Goal: Task Accomplishment & Management: Use online tool/utility

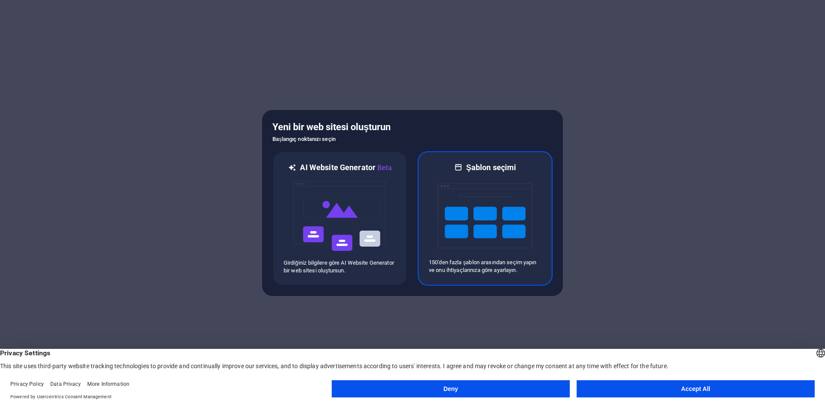
click at [457, 200] on img at bounding box center [485, 216] width 94 height 86
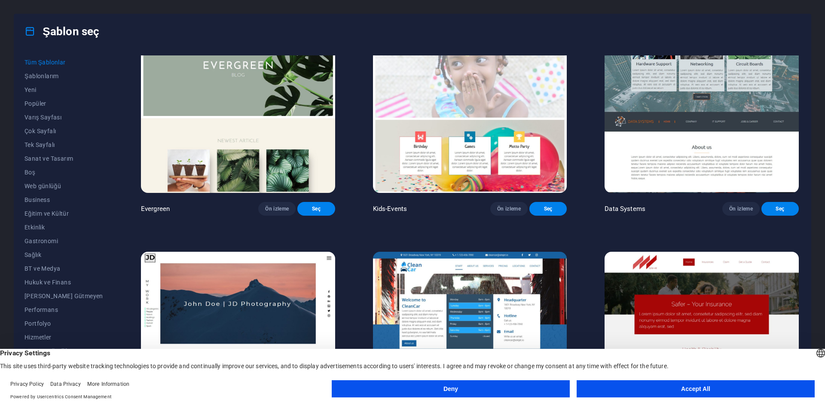
scroll to position [4295, 0]
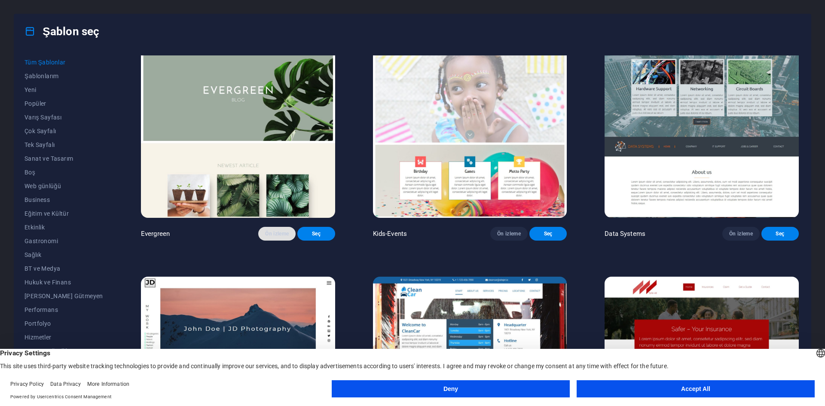
click at [265, 237] on span "Ön izleme" at bounding box center [277, 233] width 24 height 7
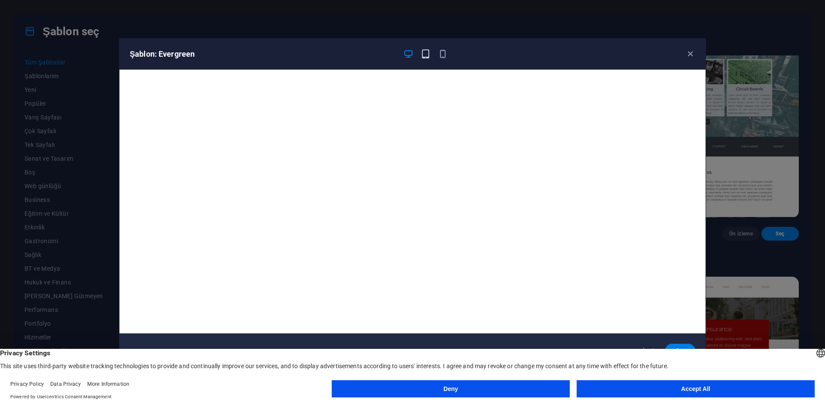
click at [427, 53] on icon "button" at bounding box center [426, 54] width 10 height 10
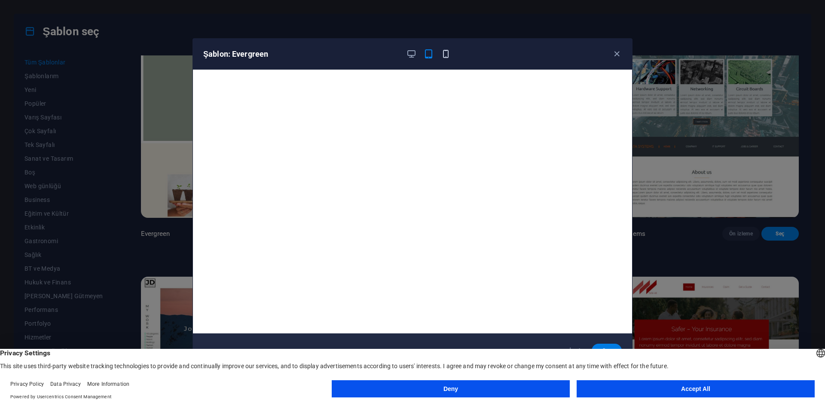
click at [445, 52] on icon "button" at bounding box center [446, 54] width 10 height 10
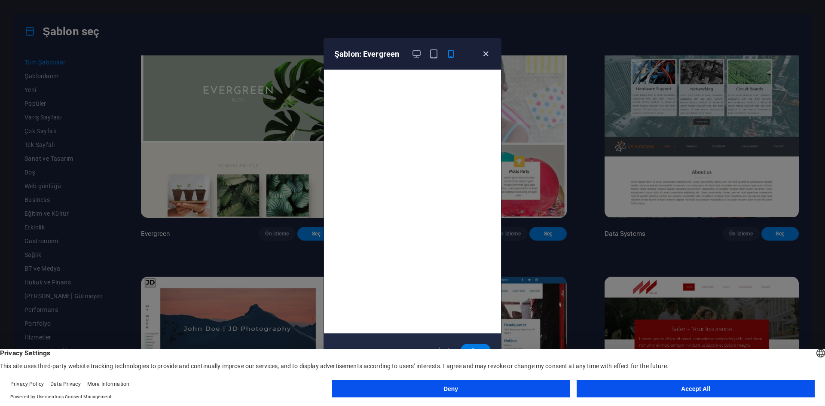
click at [485, 53] on icon "button" at bounding box center [486, 54] width 10 height 10
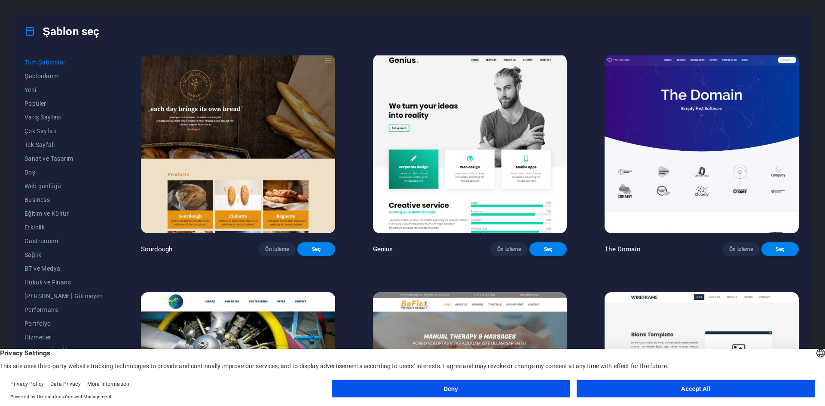
scroll to position [5799, 0]
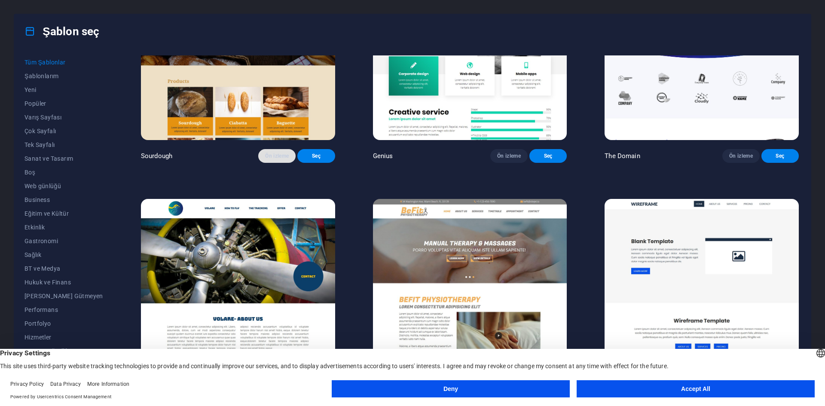
click at [265, 159] on span "Ön izleme" at bounding box center [277, 155] width 24 height 7
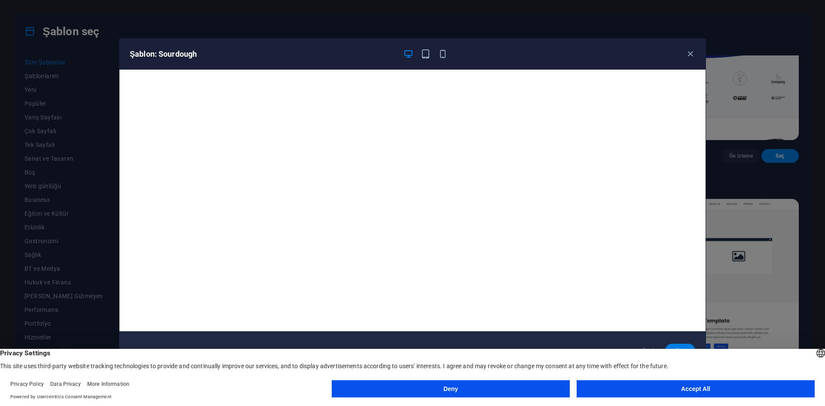
scroll to position [0, 0]
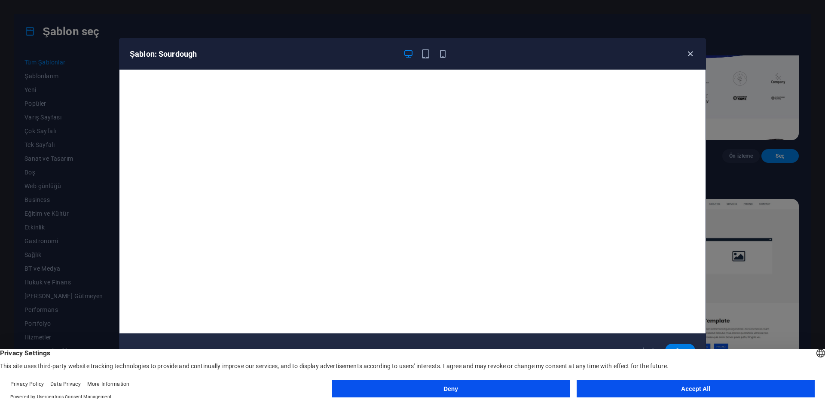
click at [689, 54] on icon "button" at bounding box center [690, 54] width 10 height 10
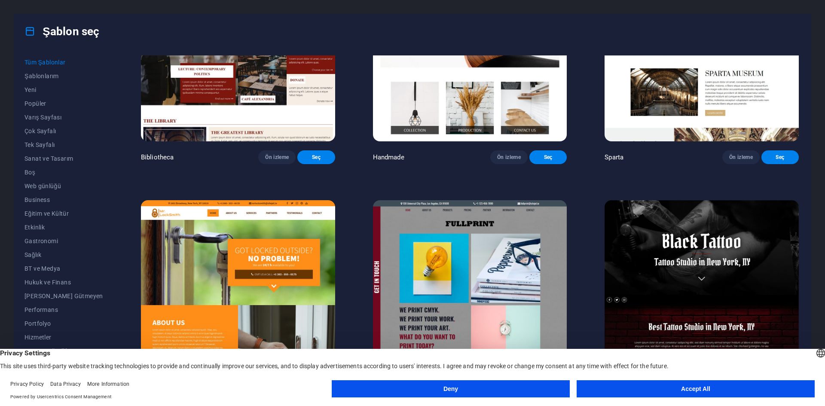
scroll to position [6474, 0]
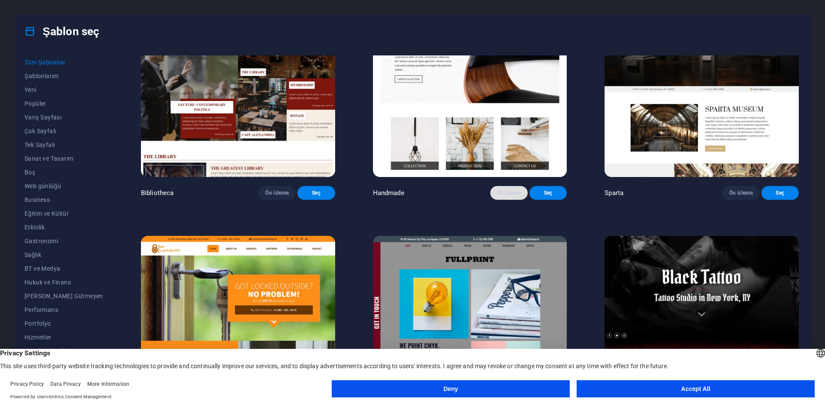
click at [505, 196] on span "Ön izleme" at bounding box center [509, 192] width 24 height 7
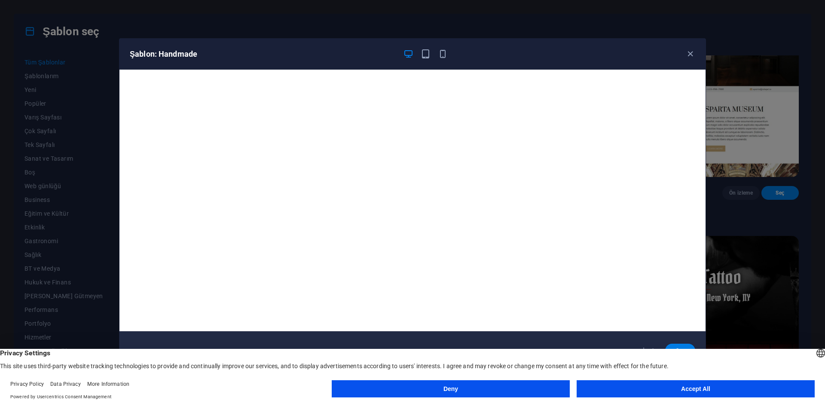
scroll to position [0, 0]
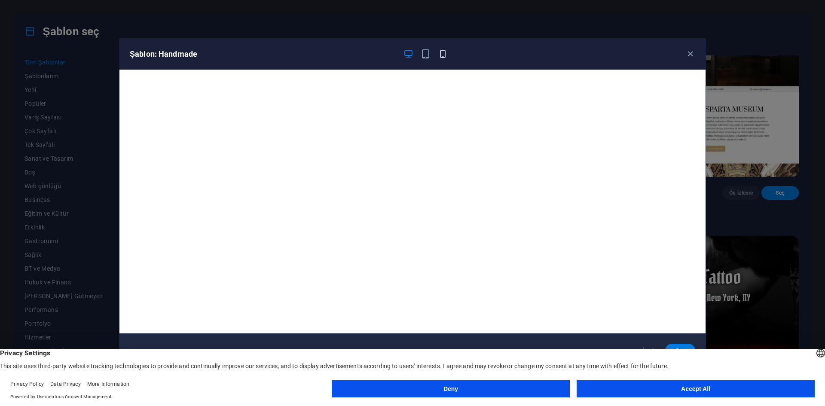
click at [442, 55] on icon "button" at bounding box center [443, 54] width 10 height 10
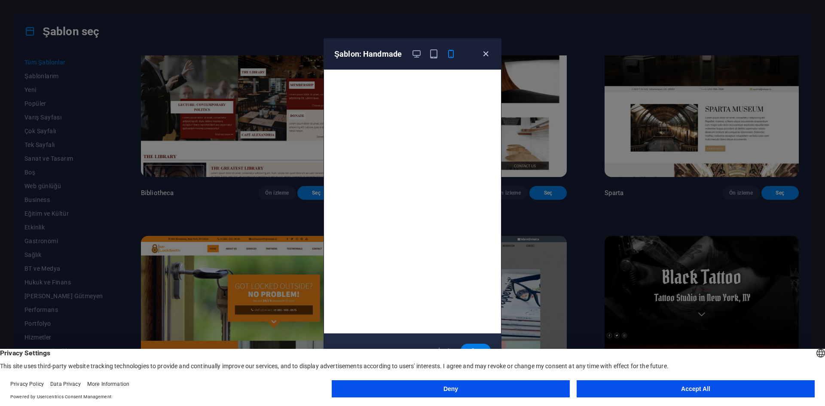
click at [487, 52] on icon "button" at bounding box center [486, 54] width 10 height 10
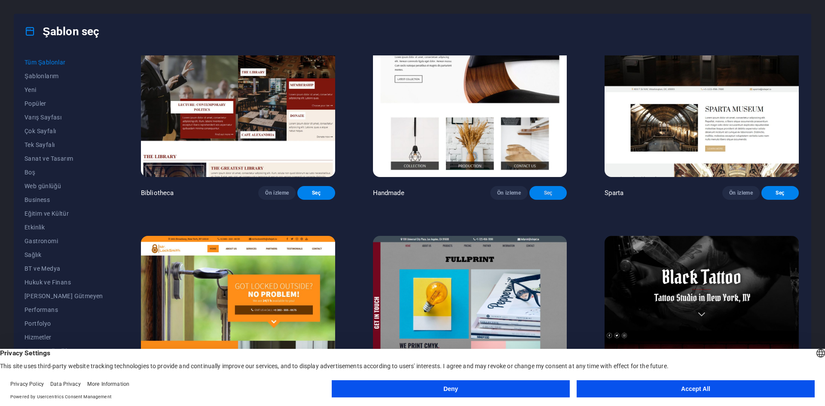
click at [536, 196] on span "Seç" at bounding box center [548, 192] width 24 height 7
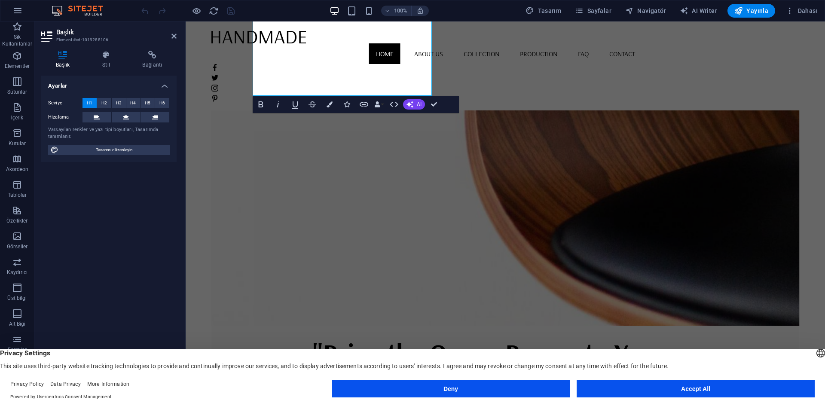
scroll to position [636, 0]
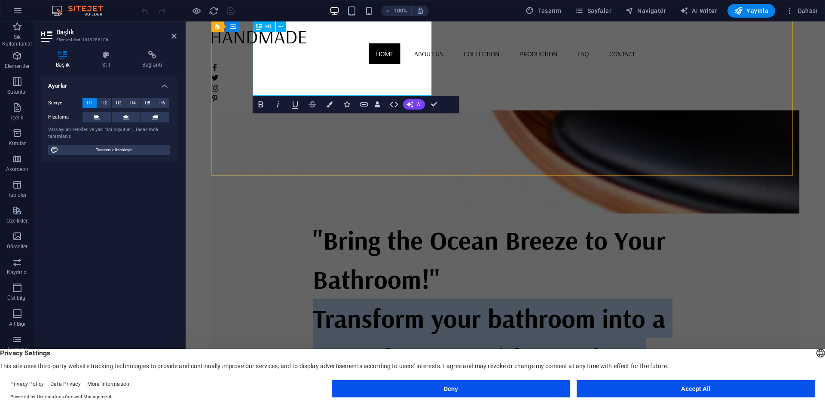
drag, startPoint x: 257, startPoint y: 237, endPoint x: 392, endPoint y: 79, distance: 207.5
click at [392, 220] on h1 ""Bring the Ocean Breeze to Your Bathroom!" Transform your bathroom into a coast…" at bounding box center [505, 377] width 385 height 314
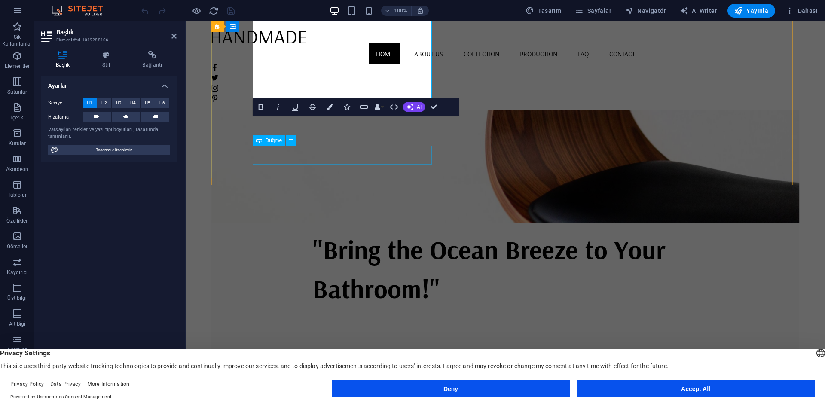
scroll to position [0, 0]
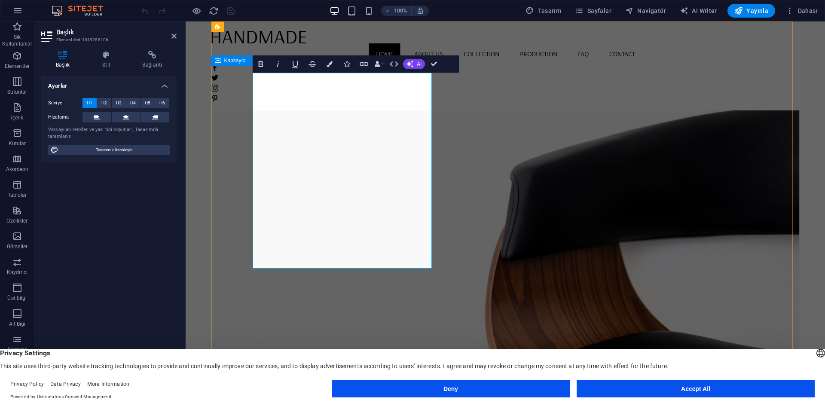
drag, startPoint x: 444, startPoint y: 203, endPoint x: 594, endPoint y: 203, distance: 150.3
click at [594, 203] on div ""Bring the Ocean Breeze to Your Bathroom!" Lorem ipsum dolor sit amet, consecte…" at bounding box center [505, 303] width 588 height 564
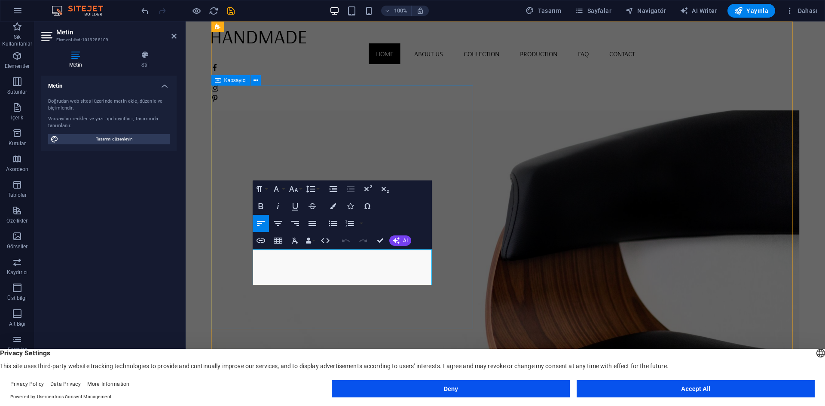
drag, startPoint x: 426, startPoint y: 282, endPoint x: 232, endPoint y: 236, distance: 199.0
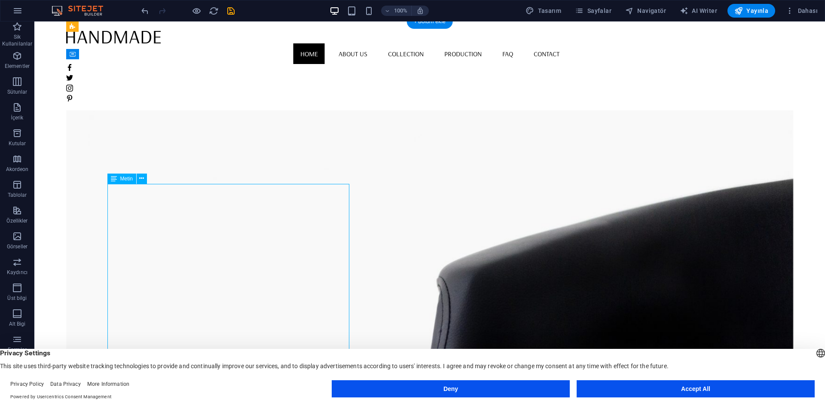
drag, startPoint x: 248, startPoint y: 246, endPoint x: 96, endPoint y: 244, distance: 152.1
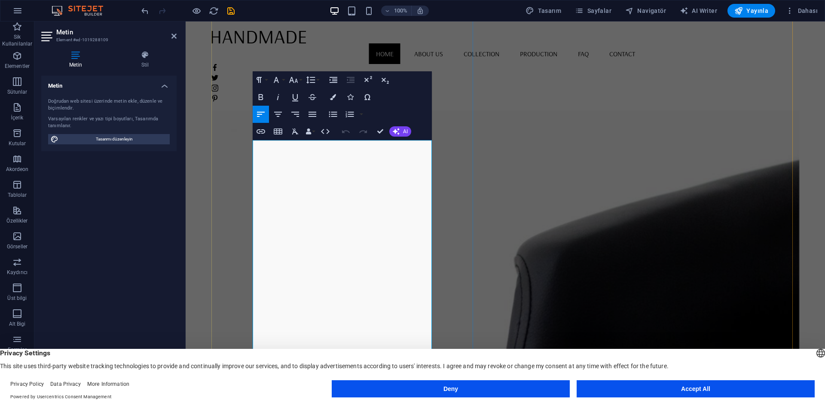
scroll to position [86, 0]
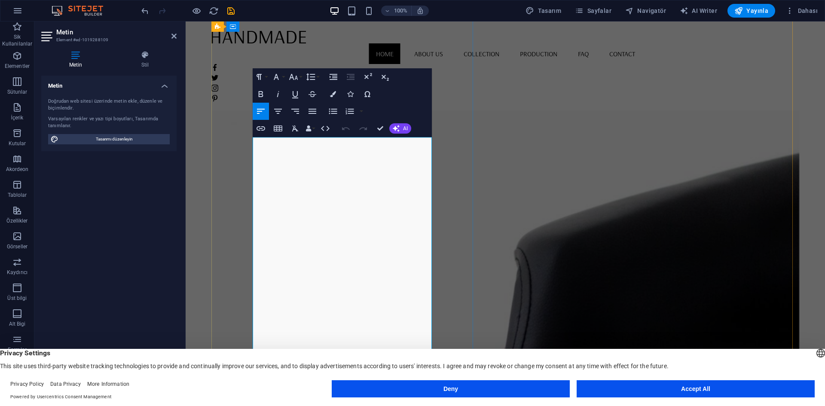
drag, startPoint x: 264, startPoint y: 151, endPoint x: 272, endPoint y: 181, distance: 31.5
click at [300, 77] on button "Font Size" at bounding box center [295, 76] width 16 height 17
click at [298, 76] on icon "button" at bounding box center [293, 77] width 10 height 10
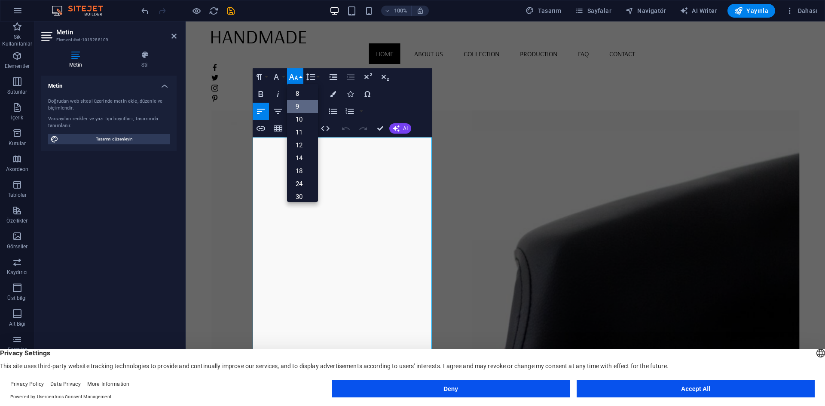
click at [303, 102] on link "9" at bounding box center [302, 106] width 31 height 13
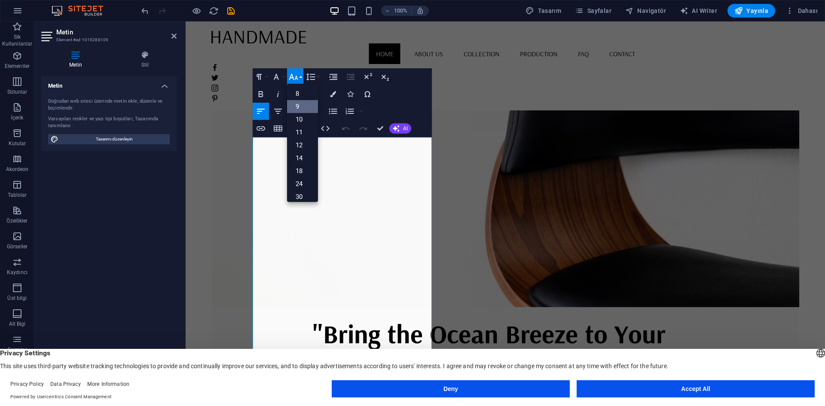
scroll to position [91, 0]
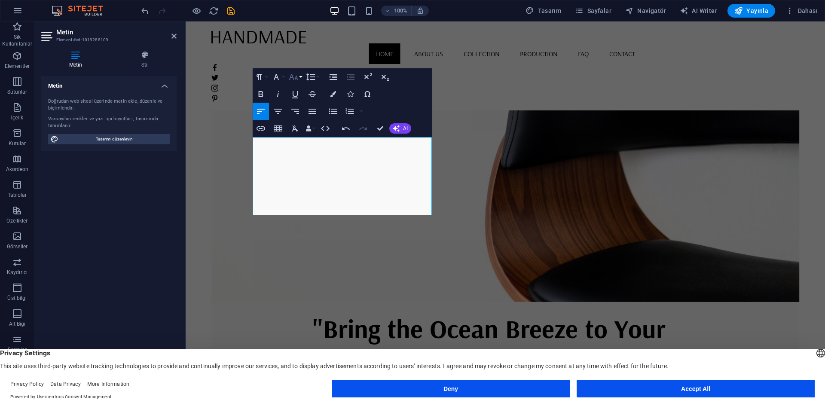
click at [300, 78] on button "Font Size" at bounding box center [295, 76] width 16 height 17
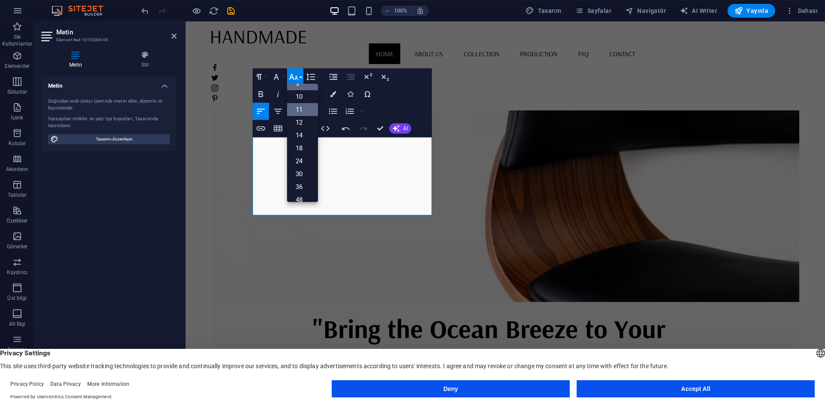
click at [305, 109] on link "11" at bounding box center [302, 109] width 31 height 13
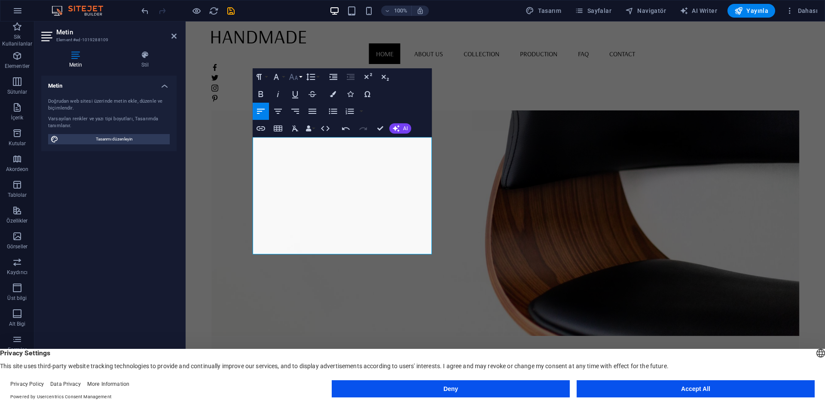
click at [301, 78] on button "Font Size" at bounding box center [295, 76] width 16 height 17
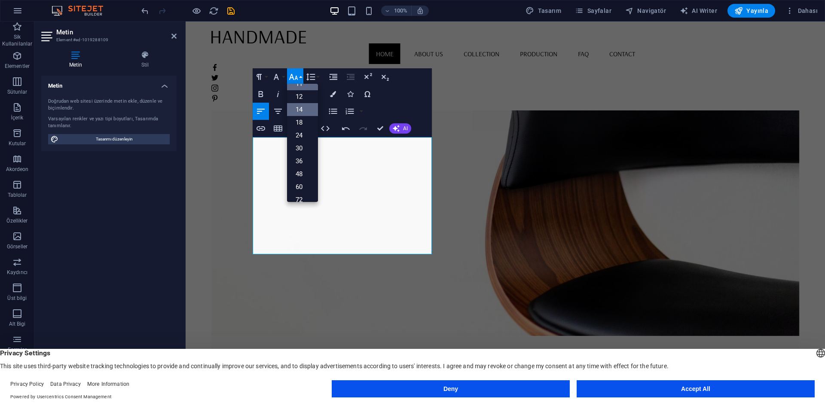
click at [305, 113] on link "14" at bounding box center [302, 109] width 31 height 13
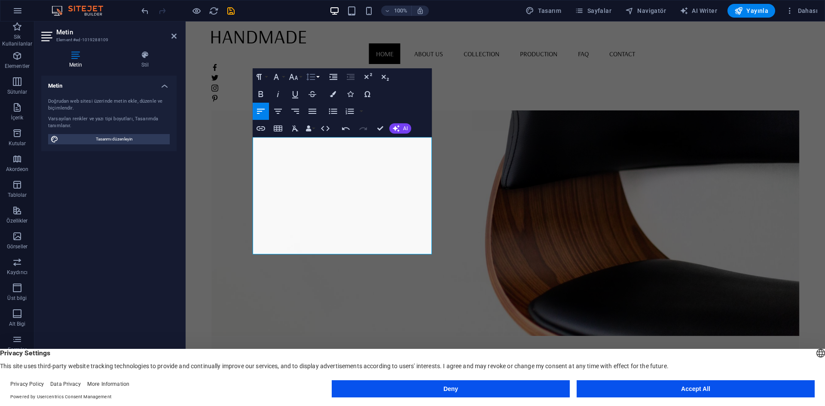
click at [319, 74] on button "Line Height" at bounding box center [312, 76] width 16 height 17
click at [325, 108] on link "Single" at bounding box center [323, 106] width 38 height 13
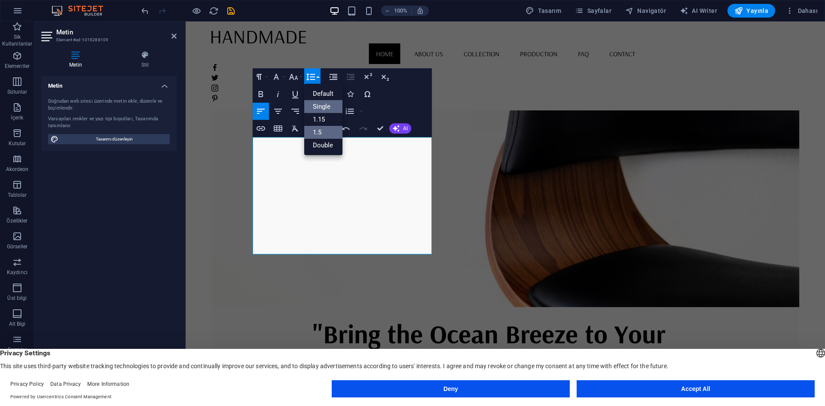
scroll to position [91, 0]
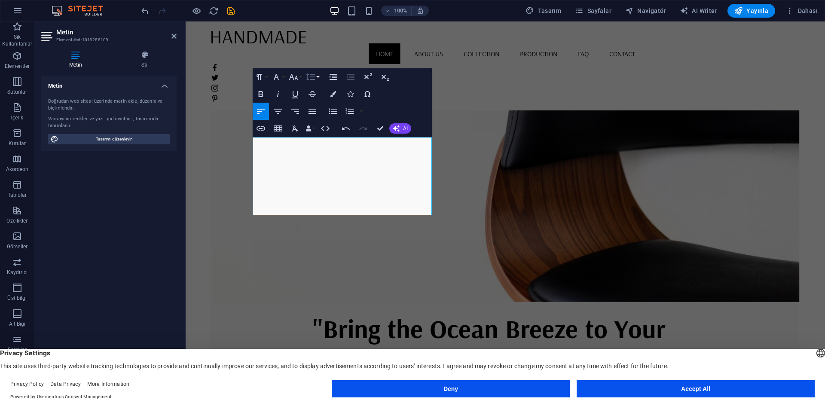
click at [316, 79] on button "Line Height" at bounding box center [312, 76] width 16 height 17
click at [323, 91] on link "Default" at bounding box center [323, 93] width 38 height 13
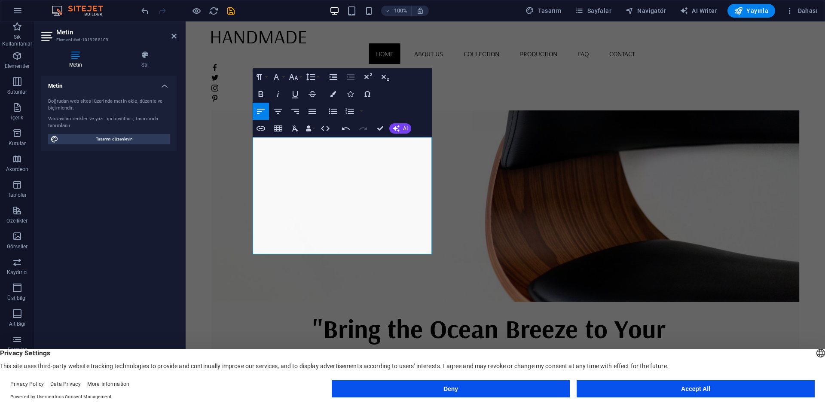
scroll to position [86, 0]
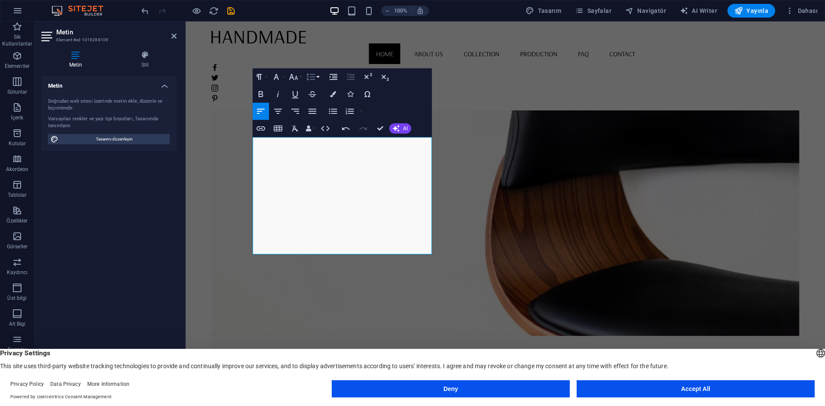
click at [317, 76] on button "Line Height" at bounding box center [312, 76] width 16 height 17
click at [321, 122] on link "1.15" at bounding box center [323, 119] width 38 height 13
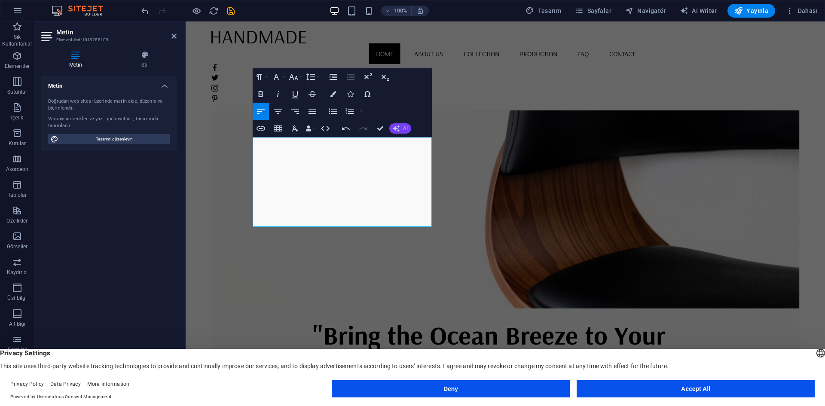
click at [405, 126] on span "AI" at bounding box center [405, 128] width 5 height 5
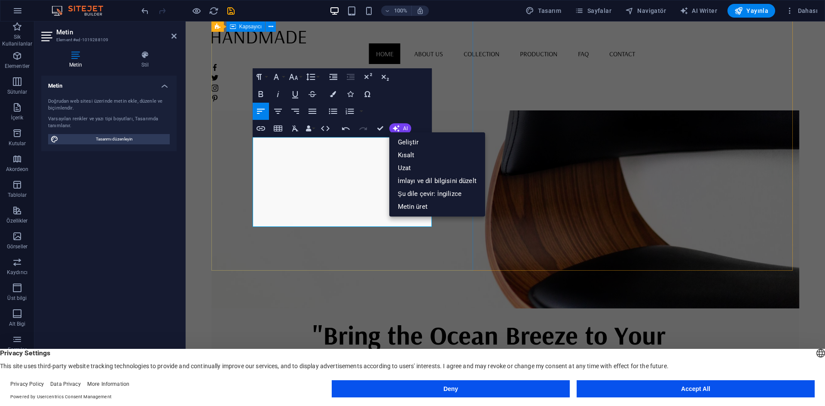
click at [453, 308] on div ""Bring the Ocean Breeze to Your Bathroom!" Transform your bathroom into a coast…" at bounding box center [505, 402] width 588 height 189
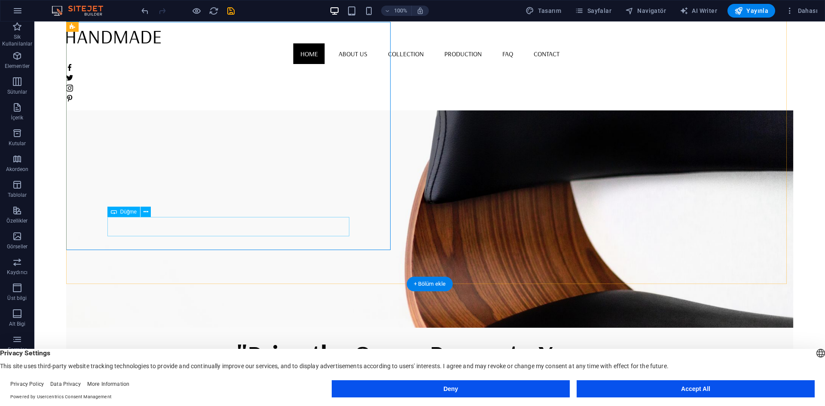
scroll to position [86, 0]
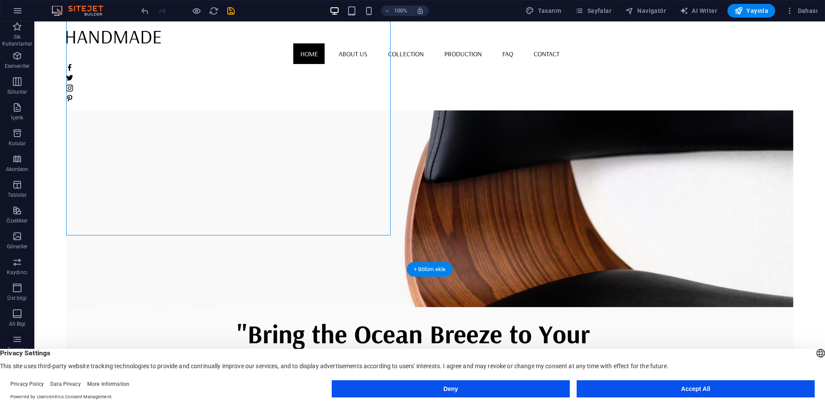
click at [511, 229] on figure at bounding box center [429, 140] width 727 height 334
click at [481, 179] on figure at bounding box center [429, 140] width 727 height 334
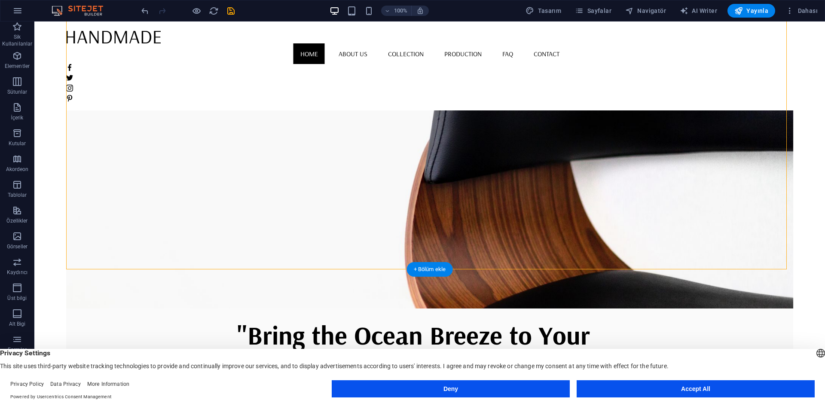
select select "vh"
select select "banner"
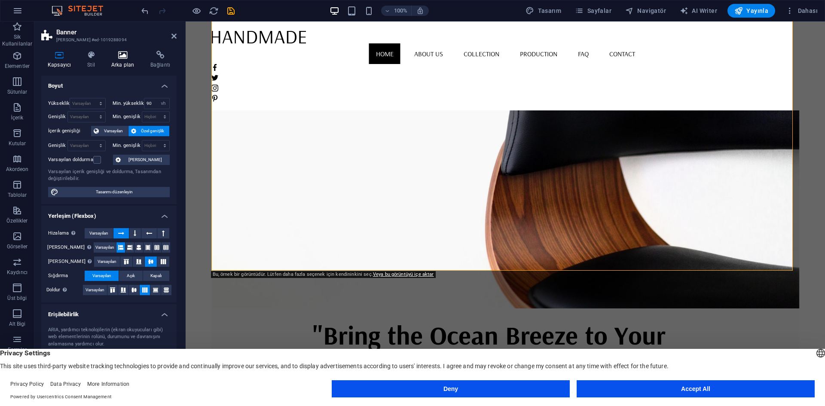
click at [131, 62] on h4 "Arka plan" at bounding box center [124, 60] width 39 height 18
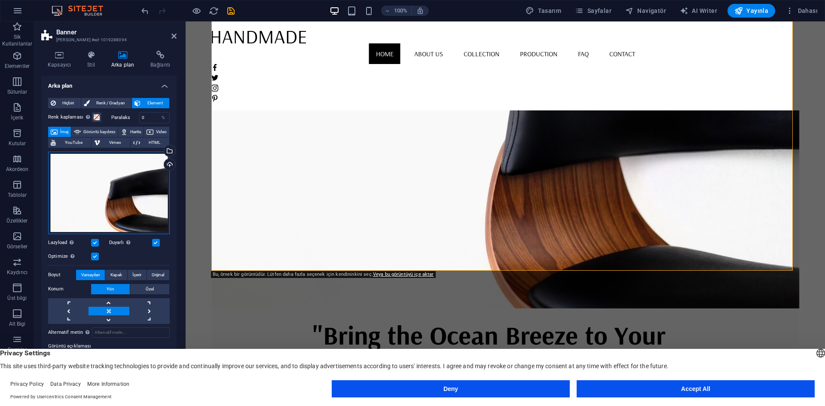
click at [108, 177] on div "Dosyaları buraya sürükleyin, dosyaları seçmek için tıklayın veya Dosyalardan ya…" at bounding box center [109, 193] width 122 height 82
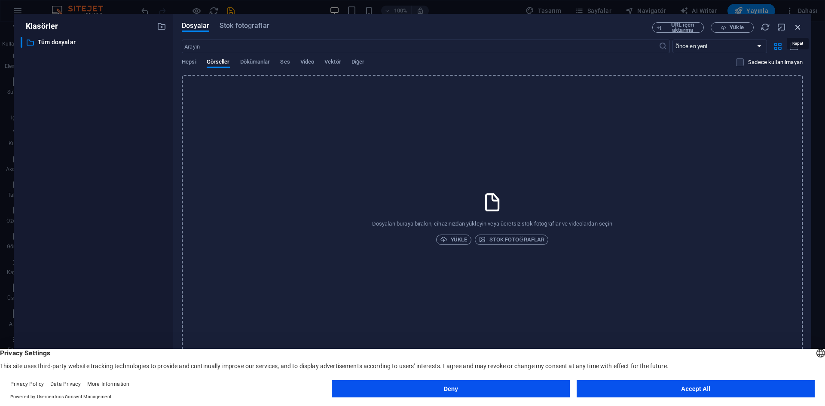
drag, startPoint x: 798, startPoint y: 25, endPoint x: 613, endPoint y: 4, distance: 186.7
click at [798, 25] on icon "button" at bounding box center [797, 26] width 9 height 9
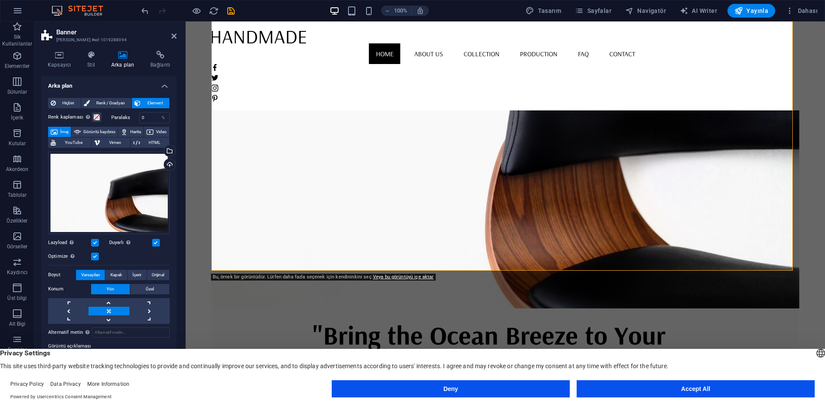
scroll to position [20, 0]
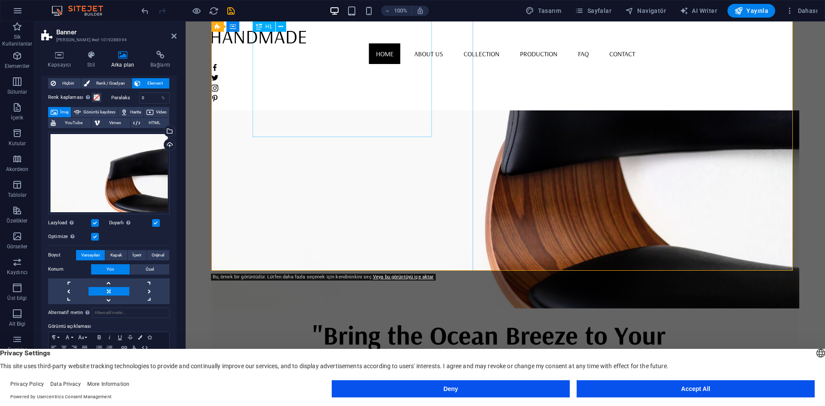
click at [332, 315] on div ""Bring the Ocean Breeze to Your Bathroom!"" at bounding box center [505, 354] width 385 height 78
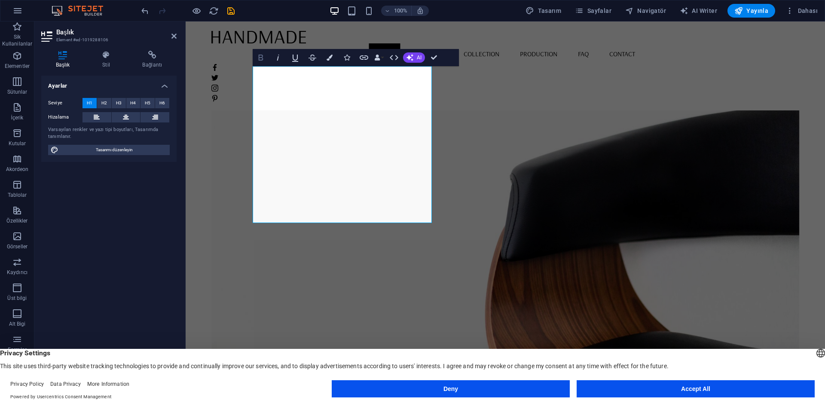
click at [257, 59] on icon "button" at bounding box center [261, 57] width 10 height 10
click at [261, 60] on icon "button" at bounding box center [260, 58] width 5 height 6
click at [381, 58] on button "Data Bindings" at bounding box center [379, 57] width 12 height 17
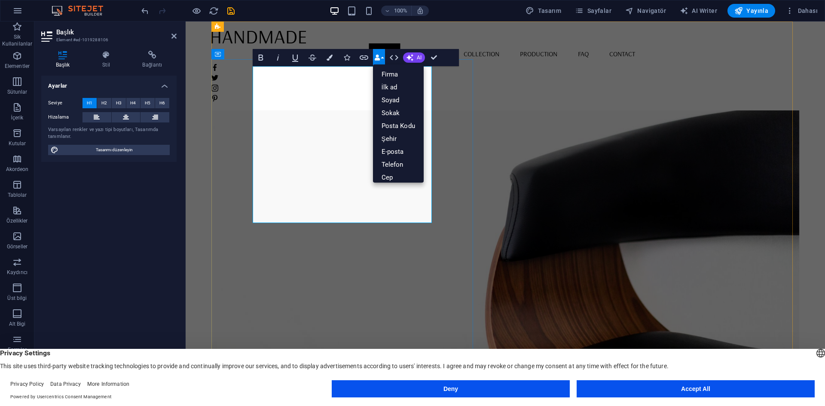
drag, startPoint x: 376, startPoint y: 210, endPoint x: 228, endPoint y: 70, distance: 204.2
drag, startPoint x: 432, startPoint y: 55, endPoint x: 398, endPoint y: 40, distance: 37.3
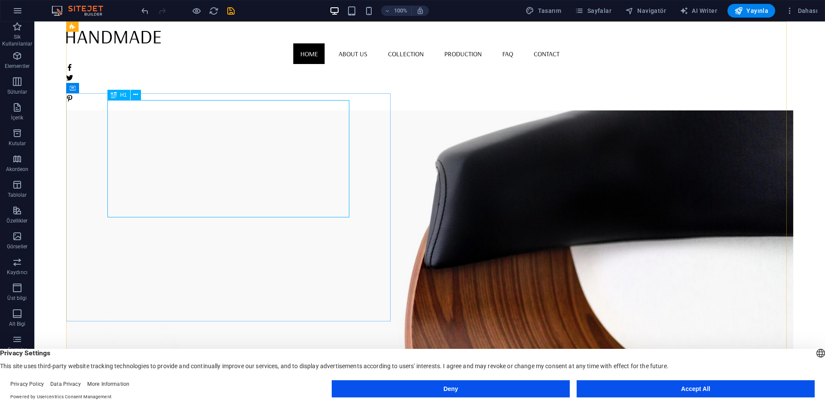
click at [124, 95] on span "H1" at bounding box center [123, 94] width 6 height 5
click at [123, 95] on span "H1" at bounding box center [123, 94] width 6 height 5
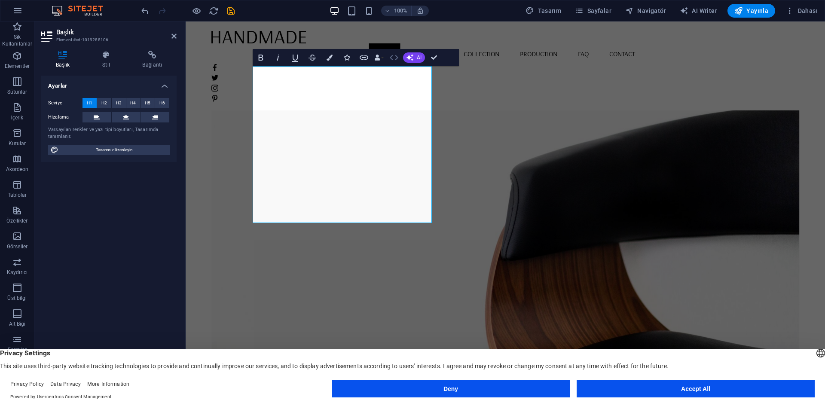
click at [390, 58] on icon "button" at bounding box center [394, 57] width 9 height 5
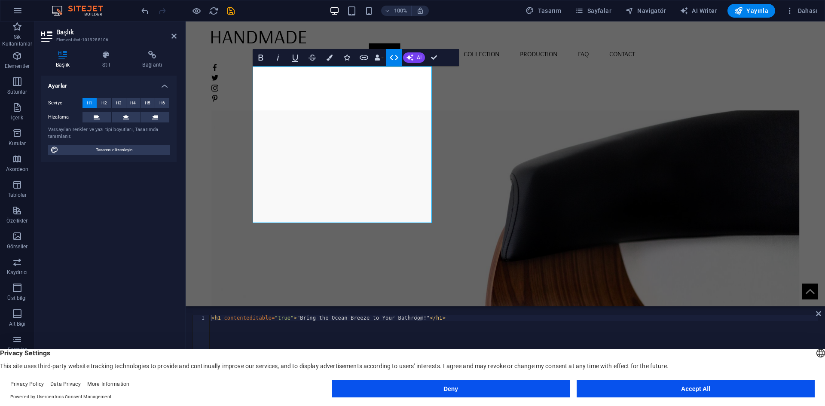
click at [390, 58] on icon "button" at bounding box center [394, 57] width 9 height 5
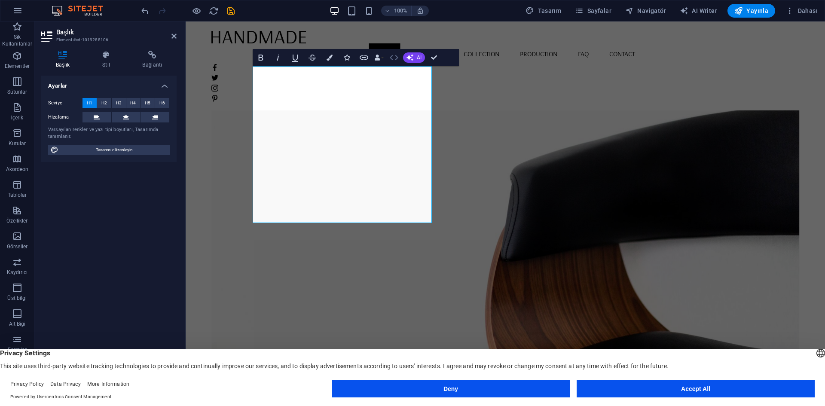
click at [390, 58] on icon "button" at bounding box center [394, 57] width 9 height 5
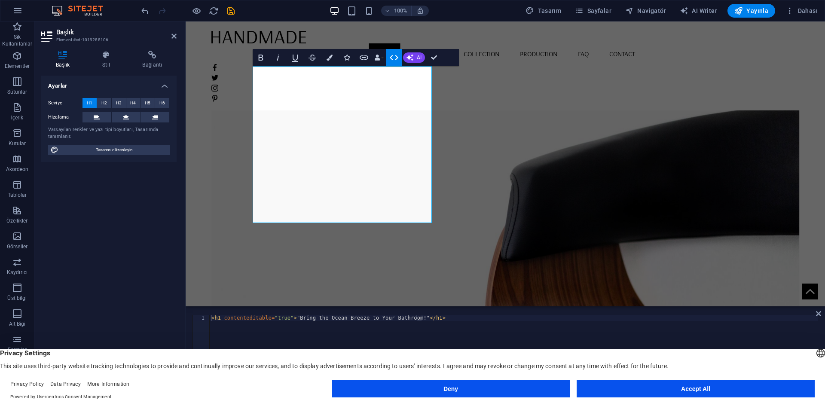
click at [390, 58] on icon "button" at bounding box center [394, 57] width 9 height 5
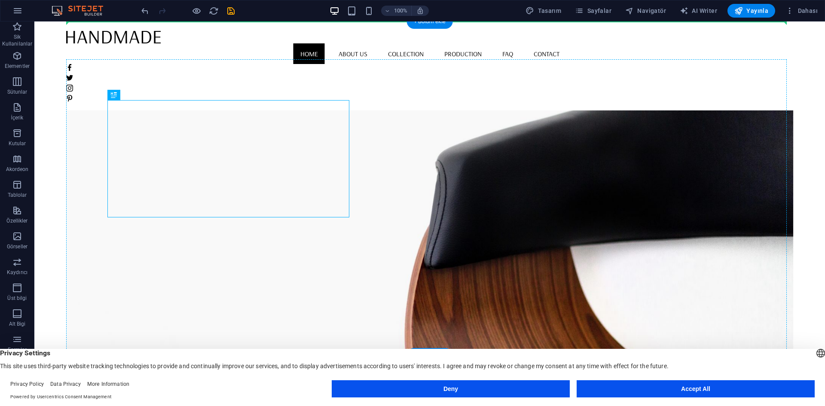
drag, startPoint x: 164, startPoint y: 114, endPoint x: 103, endPoint y: 100, distance: 62.6
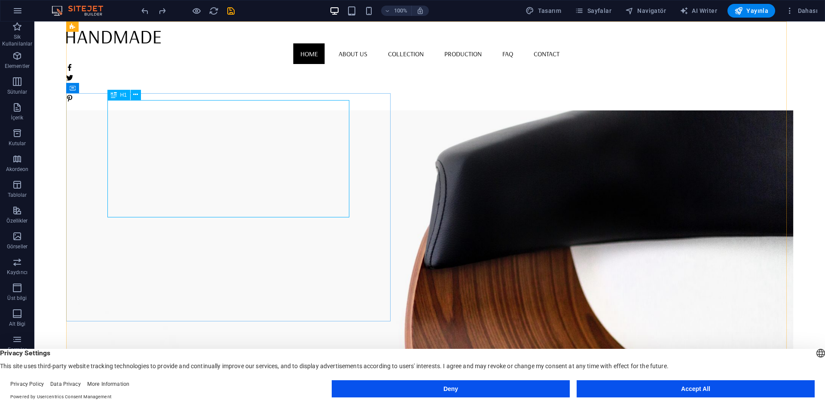
click at [112, 95] on icon at bounding box center [114, 95] width 6 height 10
click at [138, 96] on icon at bounding box center [135, 94] width 5 height 9
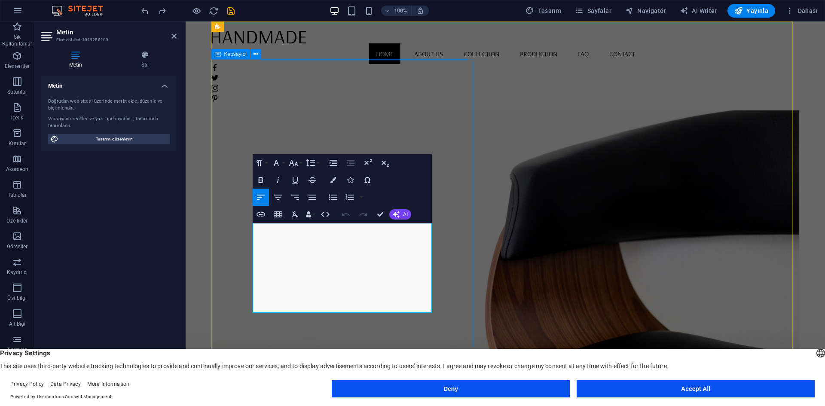
drag, startPoint x: 379, startPoint y: 305, endPoint x: 247, endPoint y: 231, distance: 152.1
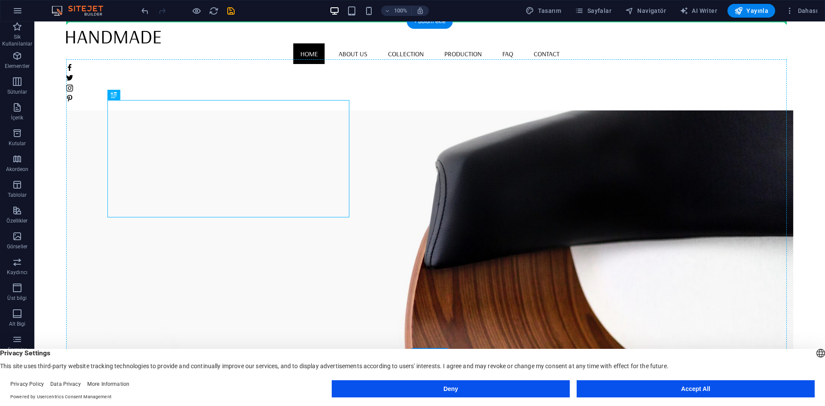
drag, startPoint x: 157, startPoint y: 116, endPoint x: 100, endPoint y: 122, distance: 57.4
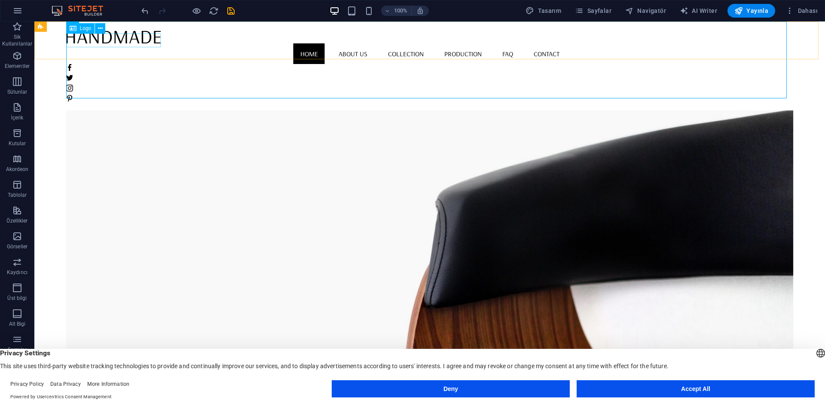
click at [130, 41] on div at bounding box center [429, 36] width 727 height 13
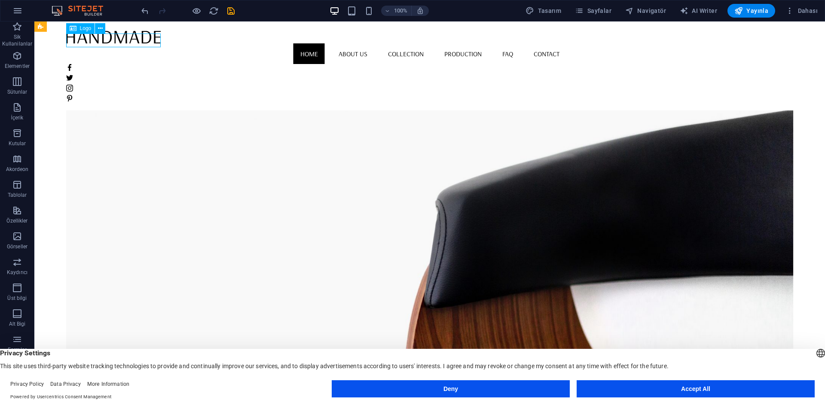
click at [130, 41] on div at bounding box center [429, 36] width 727 height 13
select select "px"
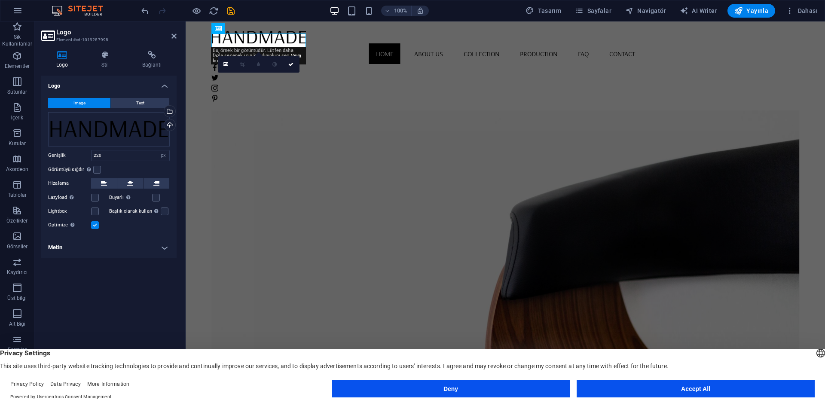
click at [91, 106] on button "Image" at bounding box center [79, 103] width 62 height 10
click at [110, 125] on div "Dosyaları buraya sürükleyin, dosyaları seçmek için tıklayın veya Dosyalardan ya…" at bounding box center [109, 129] width 122 height 34
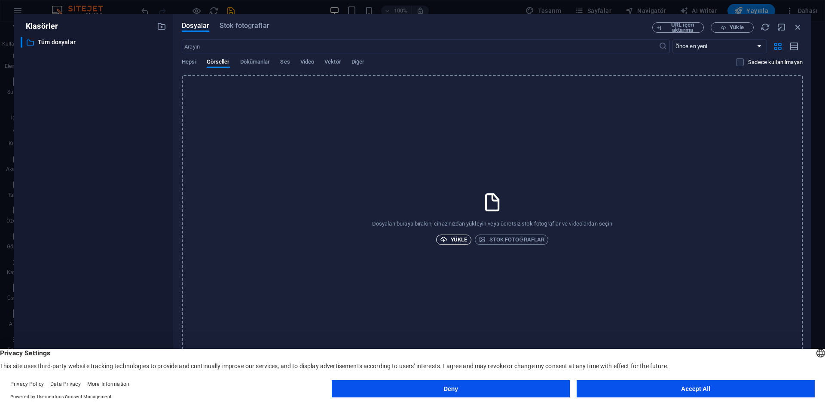
click at [460, 243] on span "Yükle" at bounding box center [453, 240] width 27 height 10
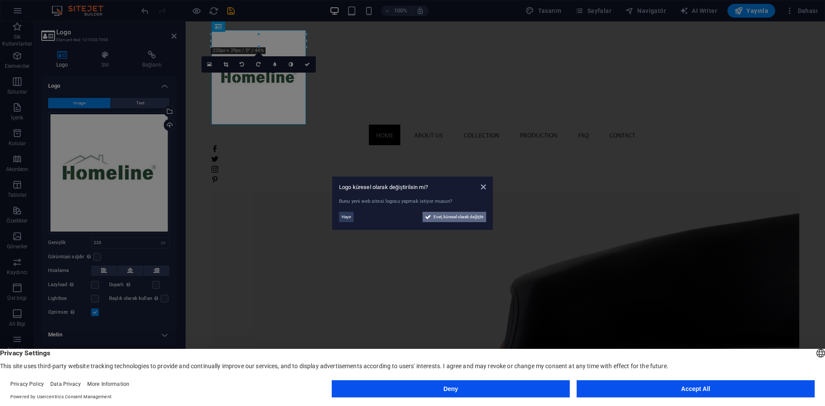
click at [454, 219] on span "Evet, küresel olarak değiştir" at bounding box center [458, 217] width 50 height 10
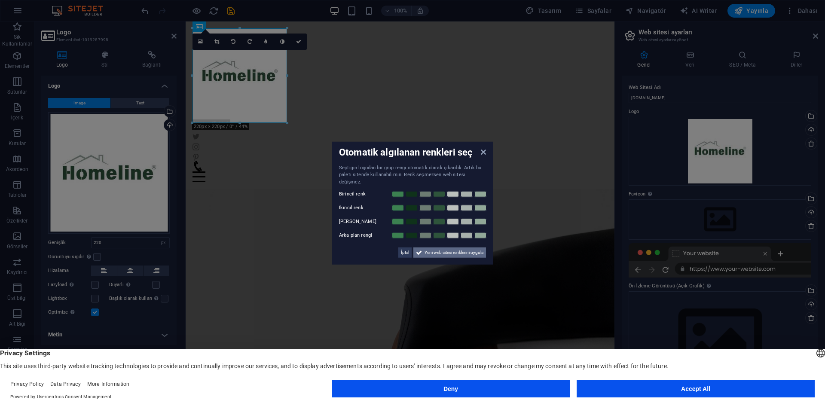
click at [445, 249] on span "Yeni web sitesi renklerini uygula" at bounding box center [453, 252] width 59 height 10
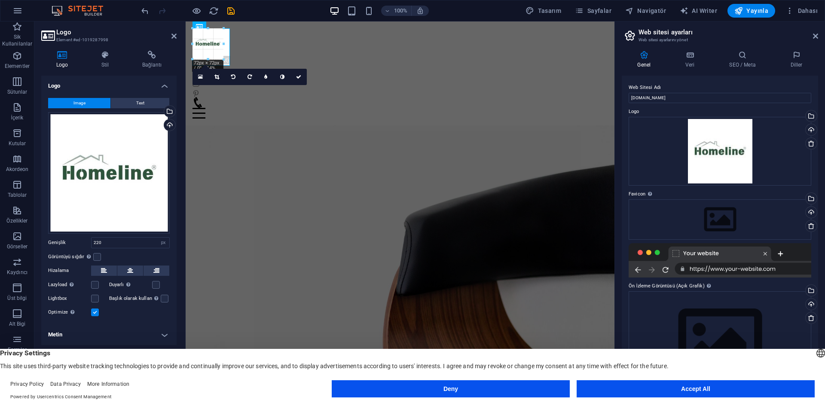
drag, startPoint x: 288, startPoint y: 125, endPoint x: 224, endPoint y: 38, distance: 107.9
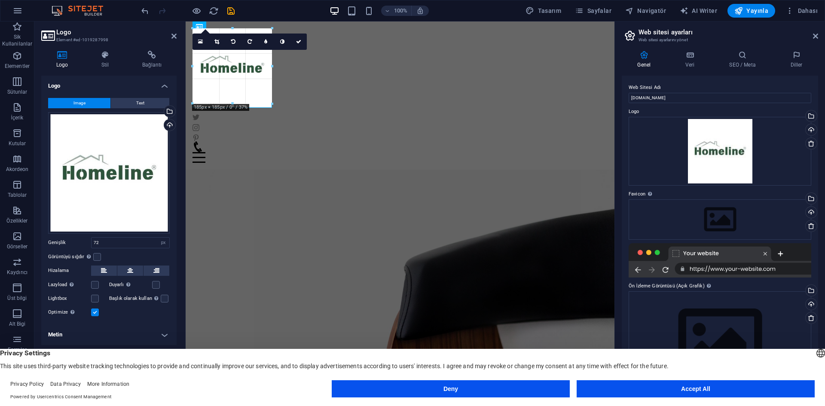
drag, startPoint x: 224, startPoint y: 58, endPoint x: 268, endPoint y: 67, distance: 45.2
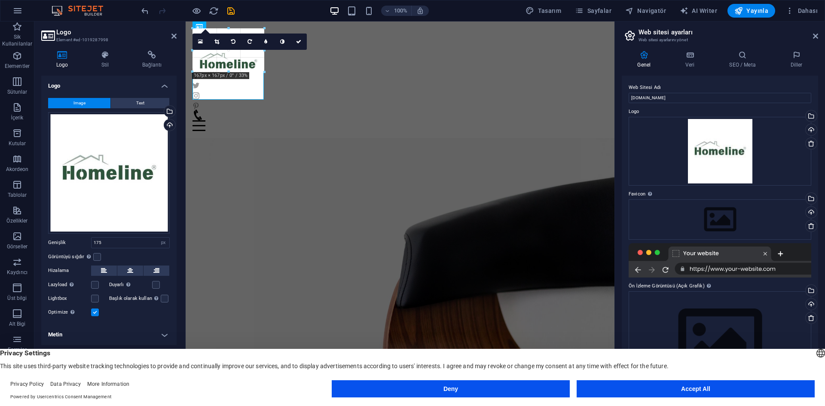
drag, startPoint x: 268, startPoint y: 106, endPoint x: 236, endPoint y: 70, distance: 47.4
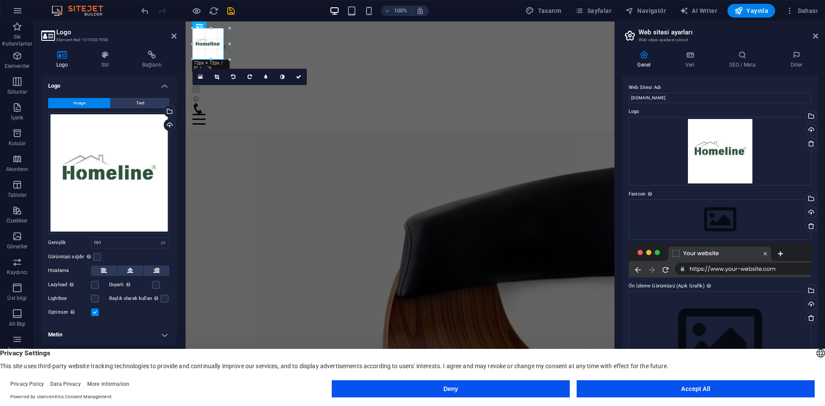
drag, startPoint x: 213, startPoint y: 71, endPoint x: 51, endPoint y: 43, distance: 164.7
type input "85"
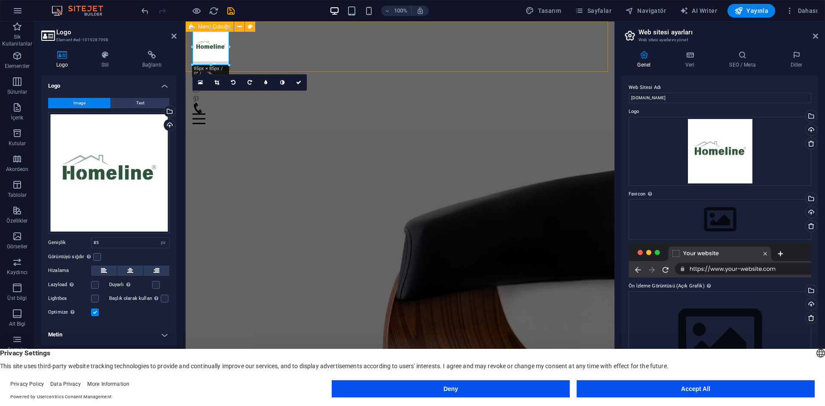
click at [347, 56] on div "Home About us Collection Production FAQ Contact Menu" at bounding box center [400, 76] width 429 height 110
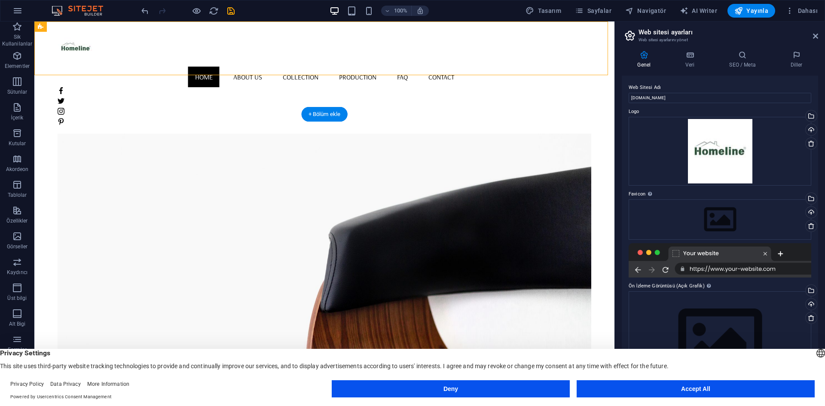
click at [327, 240] on figure at bounding box center [324, 281] width 533 height 334
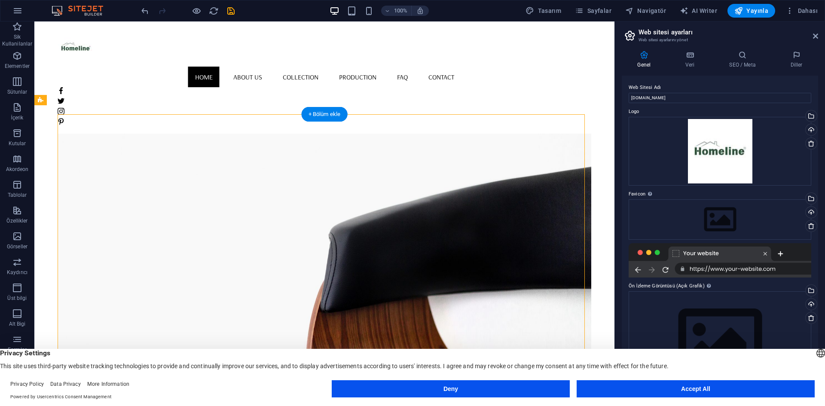
click at [327, 240] on figure at bounding box center [324, 281] width 533 height 334
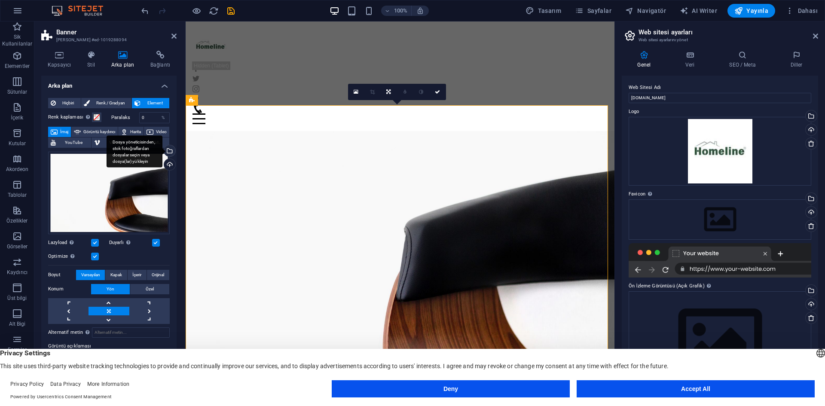
click at [167, 149] on div "Dosya yöneticisinden, stok fotoğraflardan dosyalar seçin veya dosya(lar) yükley…" at bounding box center [168, 151] width 13 height 13
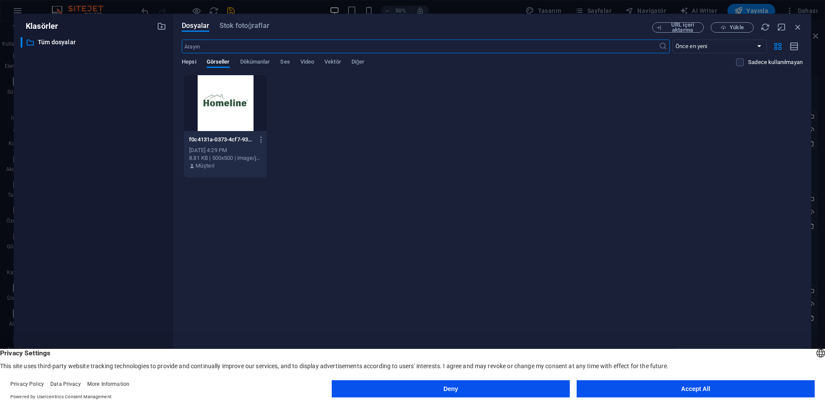
click at [195, 60] on span "Hepsi" at bounding box center [189, 63] width 14 height 12
click at [249, 21] on div "Dosyalar Stok fotoğraflar URL içeri aktarma Yükle ​ Önce en yeni Önce en eski A…" at bounding box center [492, 203] width 638 height 378
click at [250, 25] on span "Stok fotoğraflar" at bounding box center [244, 26] width 50 height 10
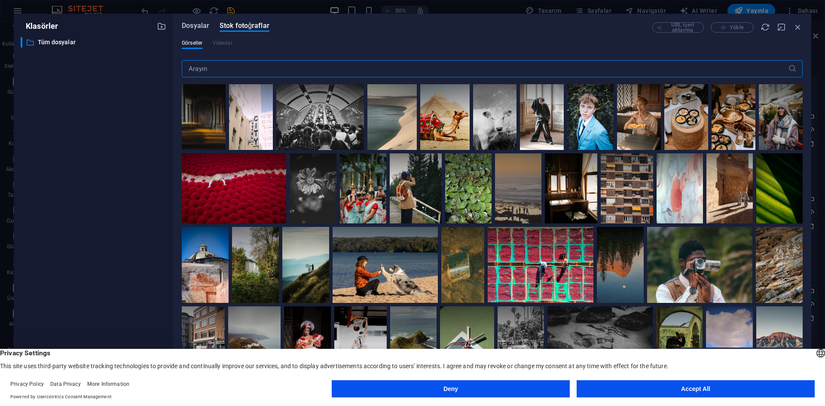
click at [193, 25] on span "Dosyalar" at bounding box center [195, 26] width 27 height 10
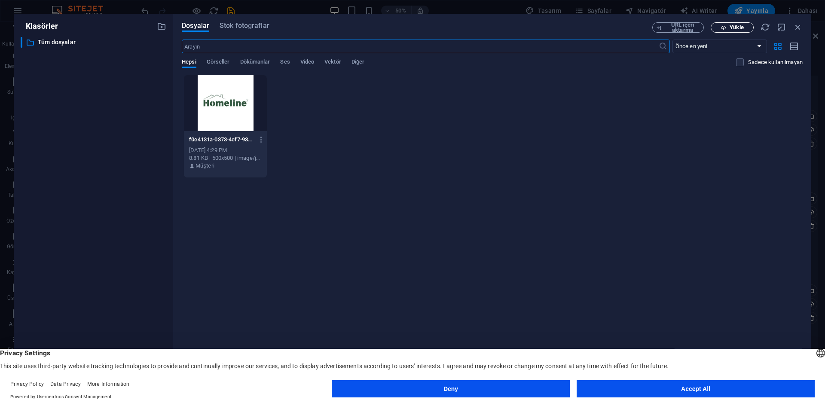
click at [738, 29] on span "Yükle" at bounding box center [736, 27] width 14 height 5
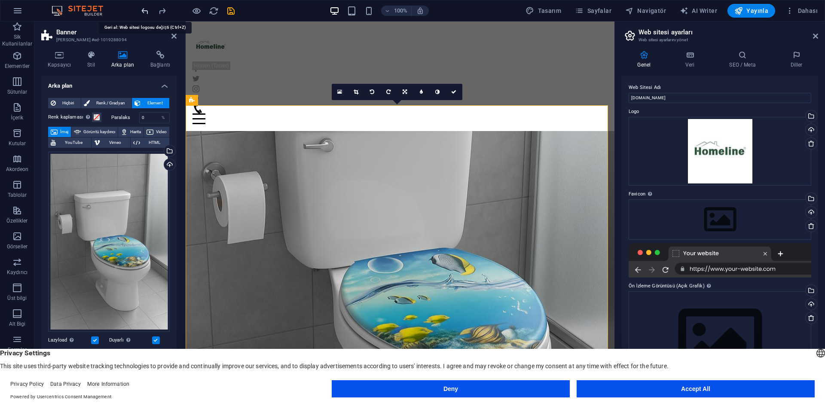
click at [141, 13] on icon "undo" at bounding box center [145, 11] width 10 height 10
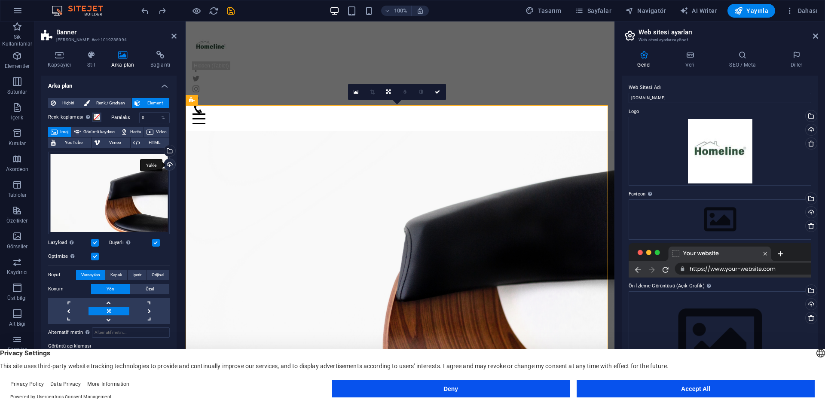
click at [167, 166] on div "Yükle" at bounding box center [168, 165] width 13 height 13
click at [135, 201] on div "Dosyaları buraya sürükleyin, dosyaları seçmek için tıklayın veya Dosyalardan ya…" at bounding box center [109, 193] width 122 height 82
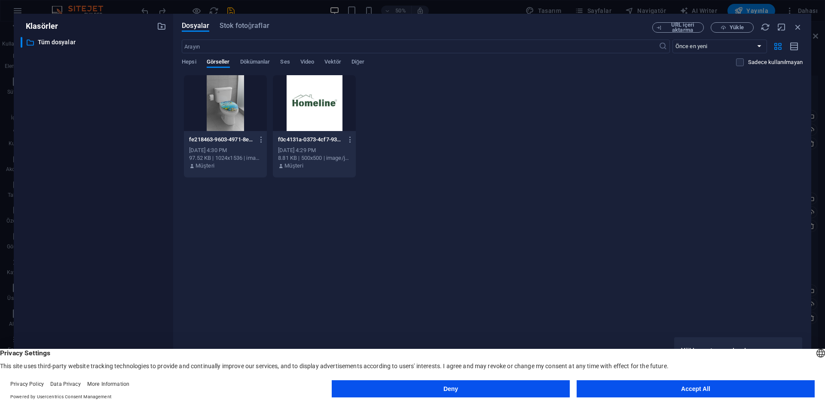
drag, startPoint x: 135, startPoint y: 201, endPoint x: 466, endPoint y: 193, distance: 331.7
click at [466, 193] on div "Anında yüklemek için dosyaları buraya bırakın fe218463-9603-4971-8e5c-b007108db…" at bounding box center [492, 218] width 621 height 286
click at [801, 23] on icon "button" at bounding box center [797, 26] width 9 height 9
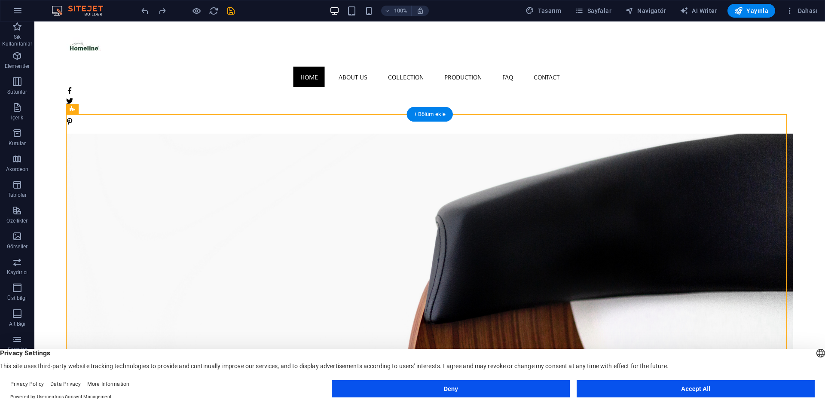
click at [571, 303] on figure at bounding box center [429, 281] width 727 height 334
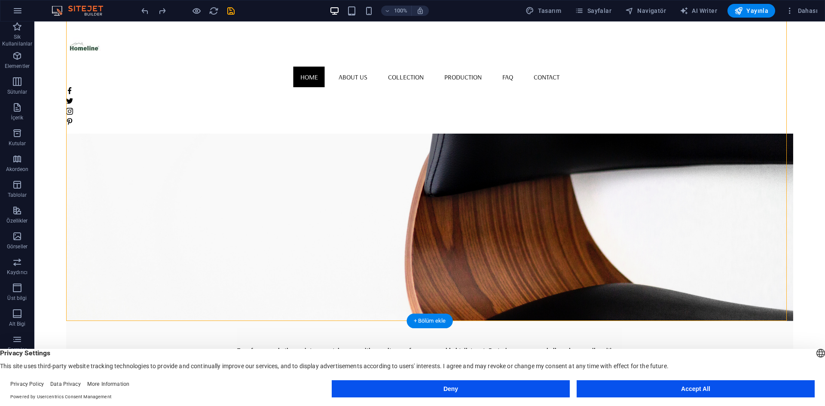
scroll to position [129, 0]
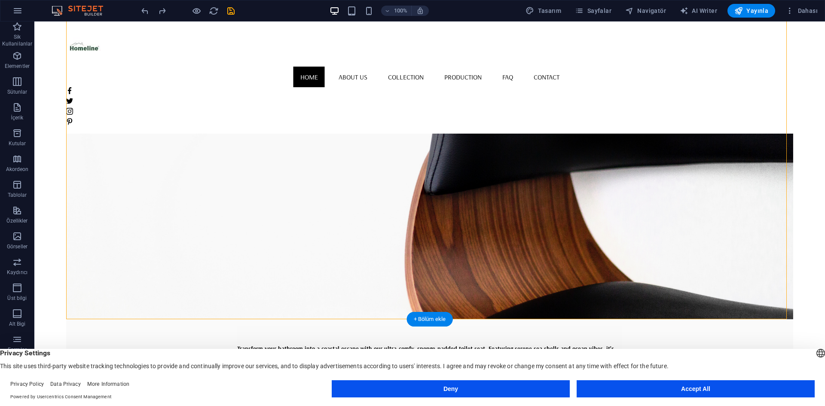
click at [512, 157] on figure at bounding box center [429, 152] width 727 height 334
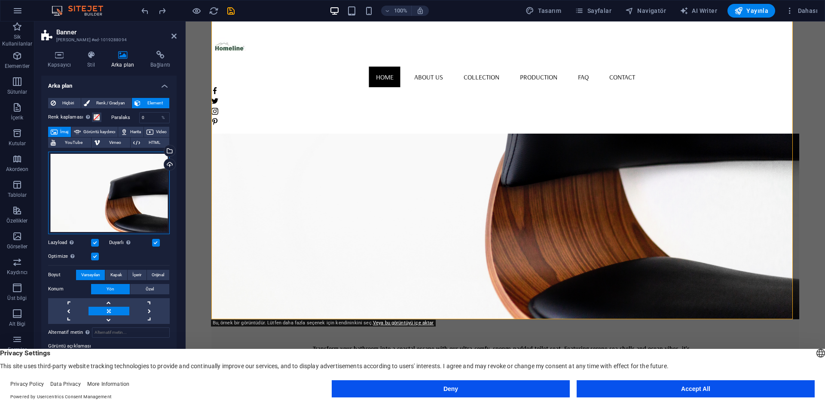
click at [107, 189] on div "Dosyaları buraya sürükleyin, dosyaları seçmek için tıklayın veya Dosyalardan ya…" at bounding box center [109, 193] width 122 height 82
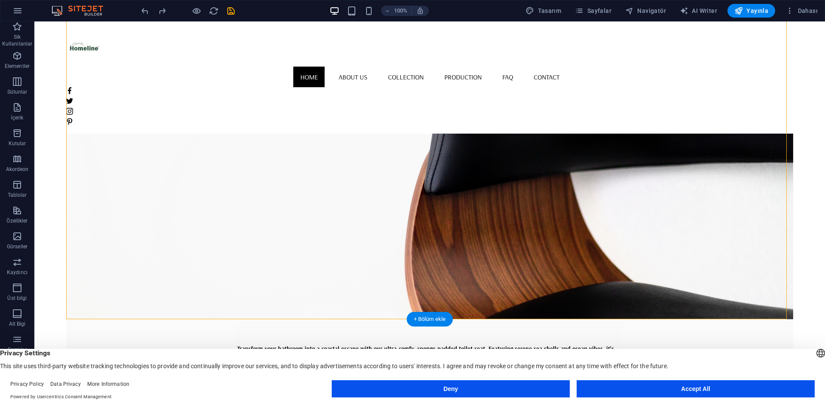
click at [667, 204] on figure at bounding box center [429, 152] width 727 height 334
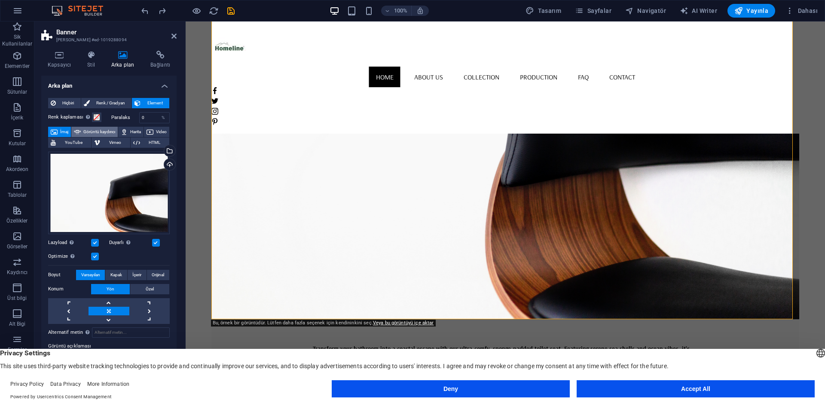
click at [104, 129] on span "Görüntü kaydırıcı" at bounding box center [99, 132] width 32 height 10
select select "ms"
select select "s"
select select "progressive"
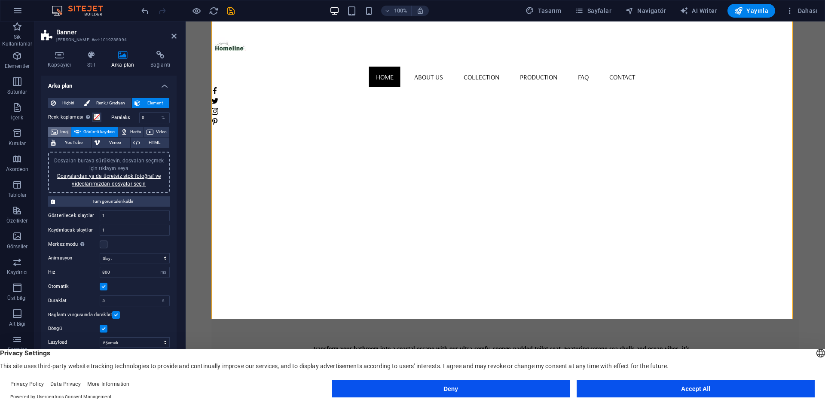
click at [61, 129] on span "İmaj" at bounding box center [64, 132] width 8 height 10
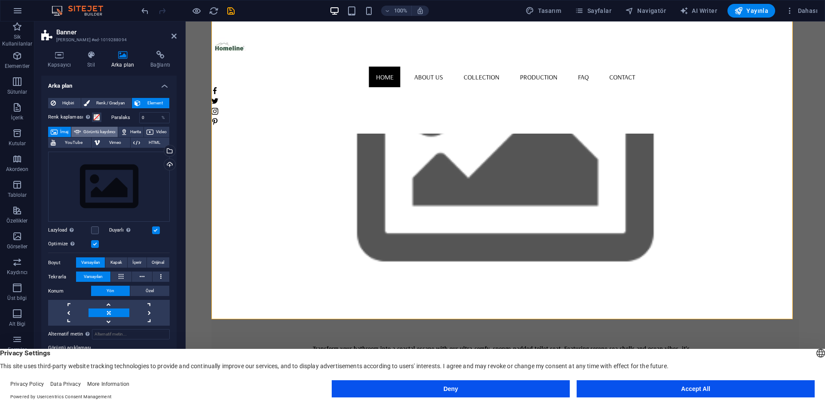
click at [104, 127] on span "Görüntü kaydırıcı" at bounding box center [99, 132] width 32 height 10
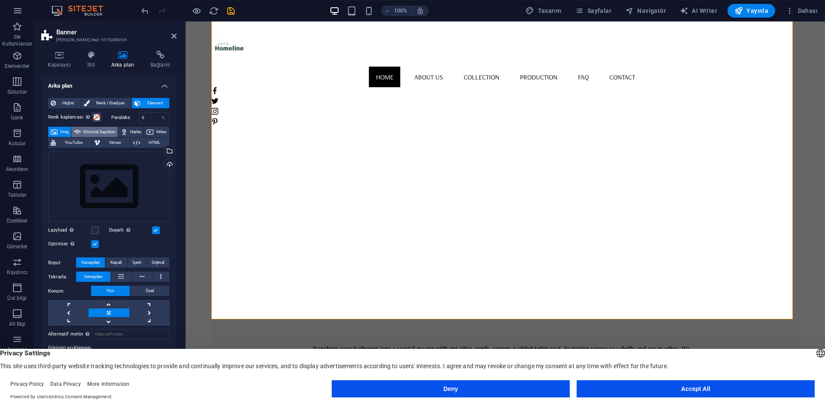
select select "ms"
select select "s"
select select "progressive"
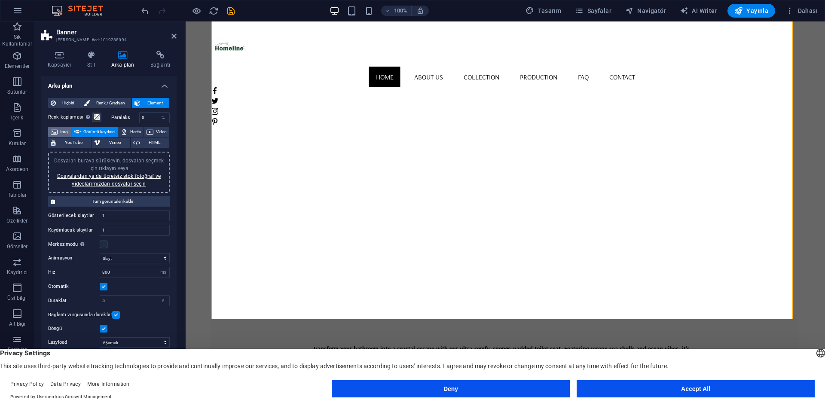
click at [68, 127] on span "İmaj" at bounding box center [64, 132] width 8 height 10
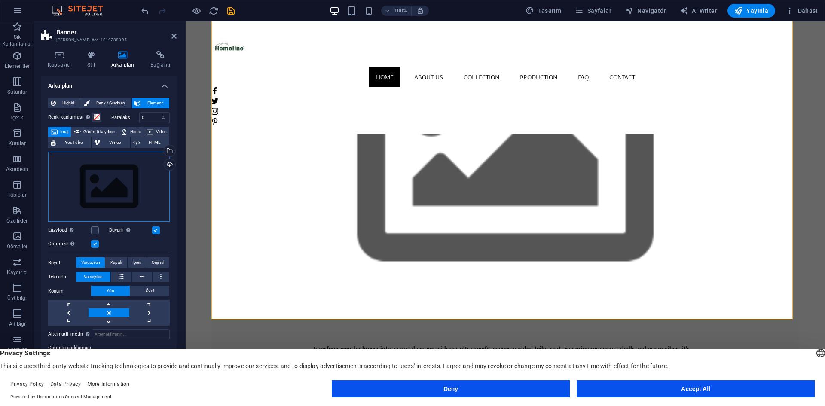
click at [111, 179] on div "Dosyaları buraya sürükleyin, dosyaları seçmek için tıklayın veya Dosyalardan ya…" at bounding box center [109, 187] width 122 height 70
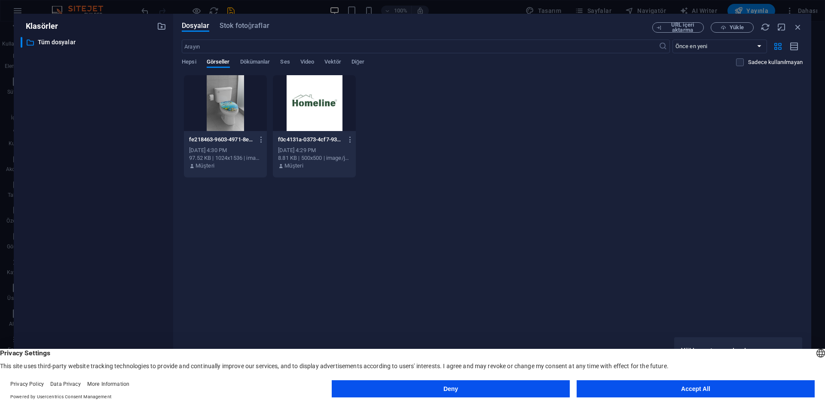
scroll to position [125, 0]
click at [111, 179] on div "​ Tüm dosyalar Tüm dosyalar" at bounding box center [94, 211] width 146 height 348
click at [227, 111] on div at bounding box center [225, 103] width 83 height 56
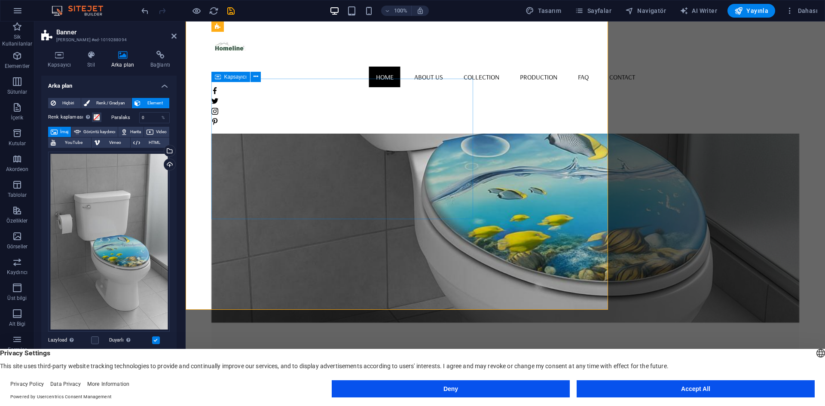
scroll to position [129, 0]
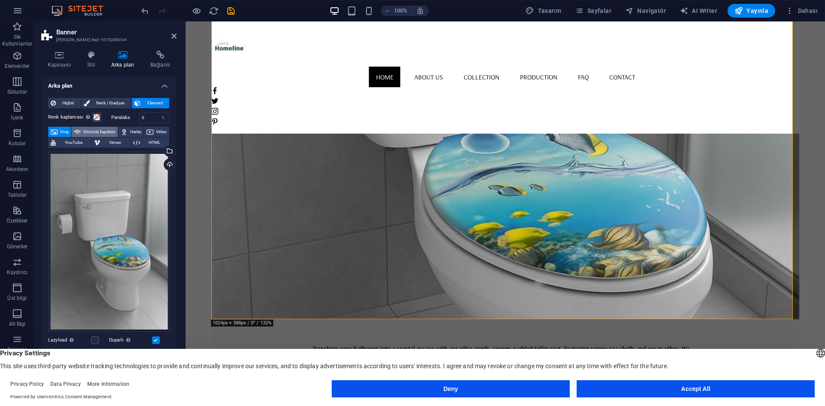
click at [102, 128] on span "Görüntü kaydırıcı" at bounding box center [99, 132] width 32 height 10
select select "ms"
select select "s"
select select "progressive"
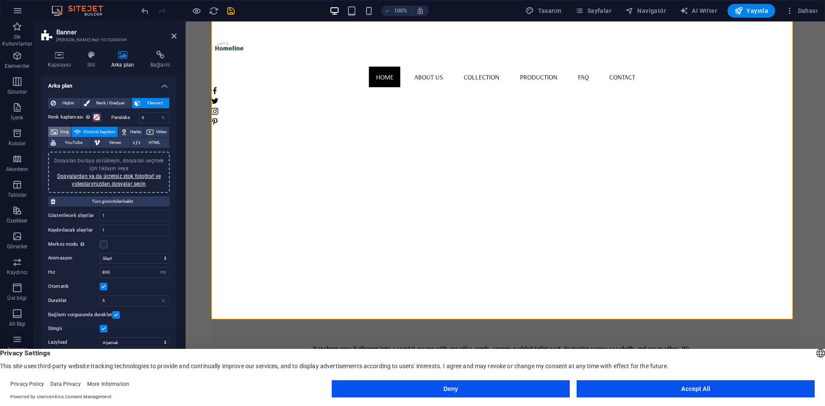
click at [63, 132] on span "İmaj" at bounding box center [64, 132] width 8 height 10
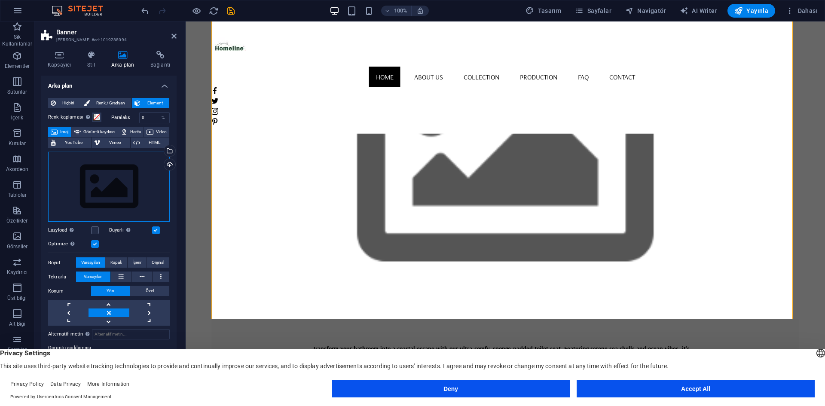
click at [100, 167] on div "Dosyaları buraya sürükleyin, dosyaları seçmek için tıklayın veya Dosyalardan ya…" at bounding box center [109, 187] width 122 height 70
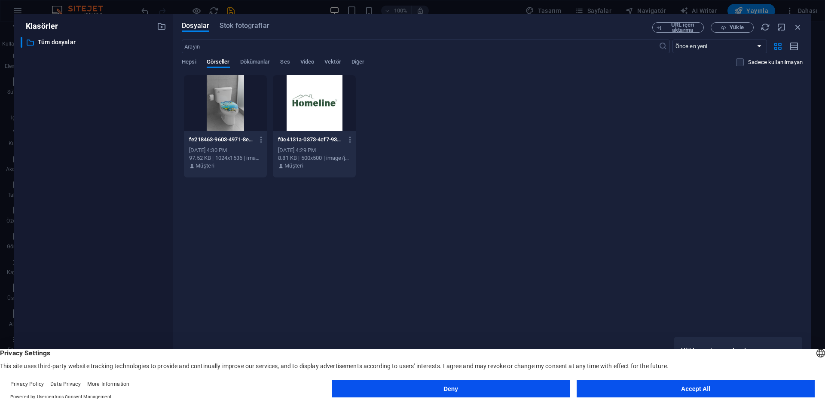
scroll to position [125, 0]
click at [100, 167] on div "​ Tüm dosyalar Tüm dosyalar" at bounding box center [94, 211] width 146 height 348
click at [226, 116] on div at bounding box center [225, 103] width 83 height 56
click at [226, 116] on div "1" at bounding box center [225, 103] width 83 height 56
click at [226, 116] on div at bounding box center [225, 103] width 83 height 56
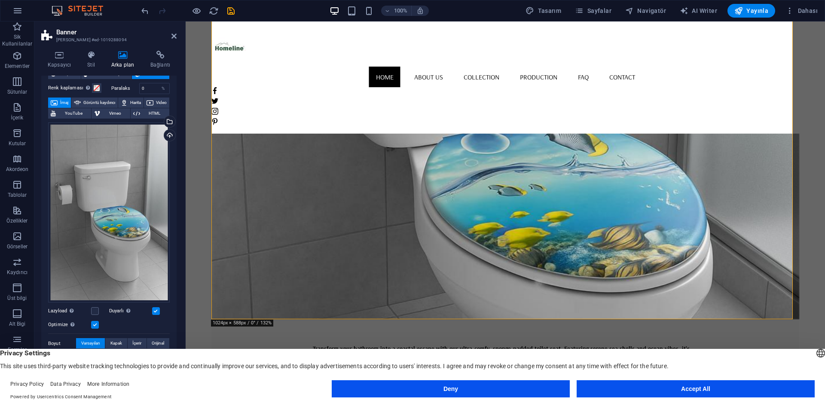
scroll to position [43, 0]
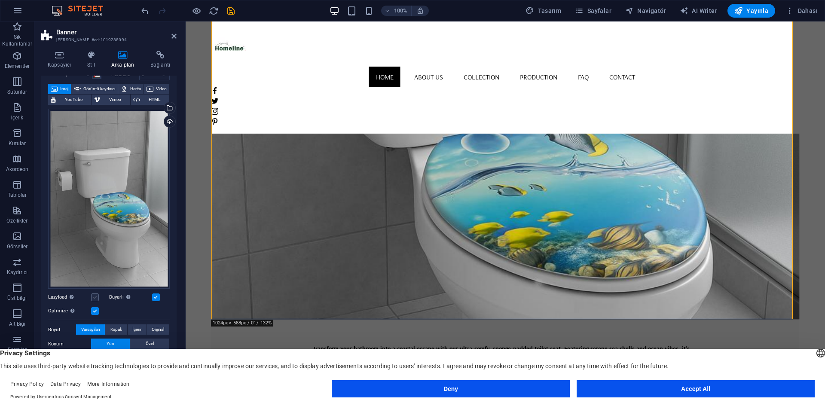
click at [92, 293] on label at bounding box center [95, 297] width 8 height 8
click at [0, 0] on input "Lazyload Sayfa yüklendikten sonra görüntülerin yüklenmesi, sayfa hızını artırır." at bounding box center [0, 0] width 0 height 0
click at [94, 295] on label at bounding box center [95, 297] width 8 height 8
click at [0, 0] on input "Lazyload Sayfa yüklendikten sonra görüntülerin yüklenmesi, sayfa hızını artırır." at bounding box center [0, 0] width 0 height 0
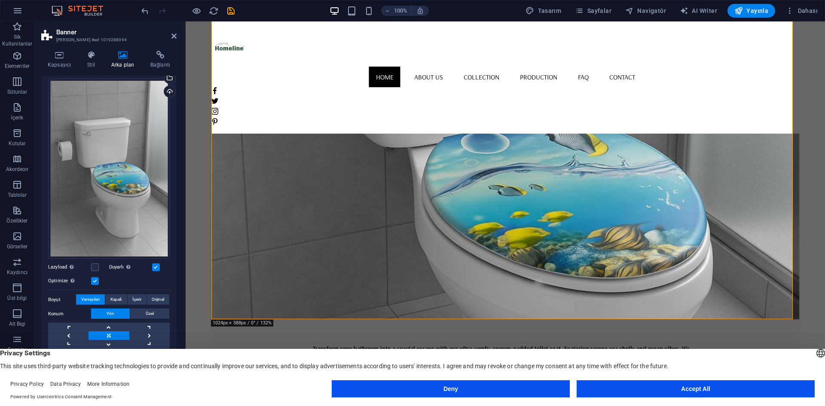
scroll to position [86, 0]
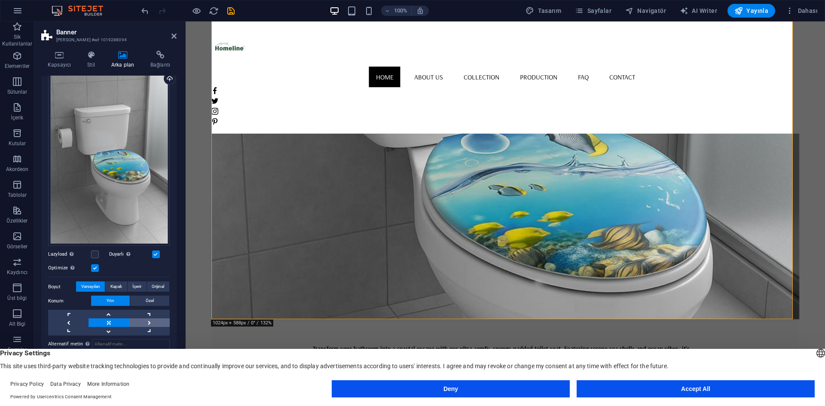
click at [149, 320] on link at bounding box center [149, 322] width 40 height 9
click at [135, 284] on span "İçerir" at bounding box center [136, 286] width 9 height 10
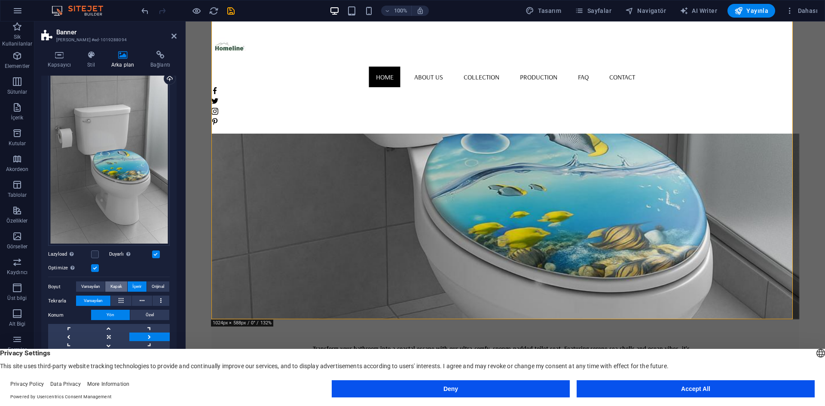
click at [116, 286] on span "Kapak" at bounding box center [116, 286] width 12 height 10
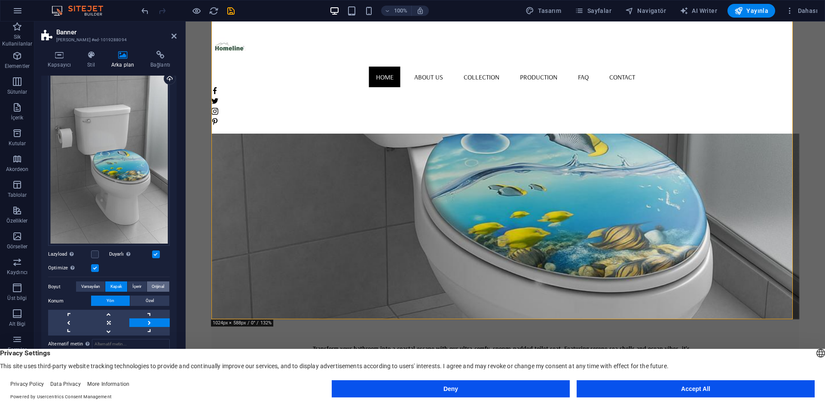
click at [157, 284] on span "Orijinal" at bounding box center [158, 286] width 12 height 10
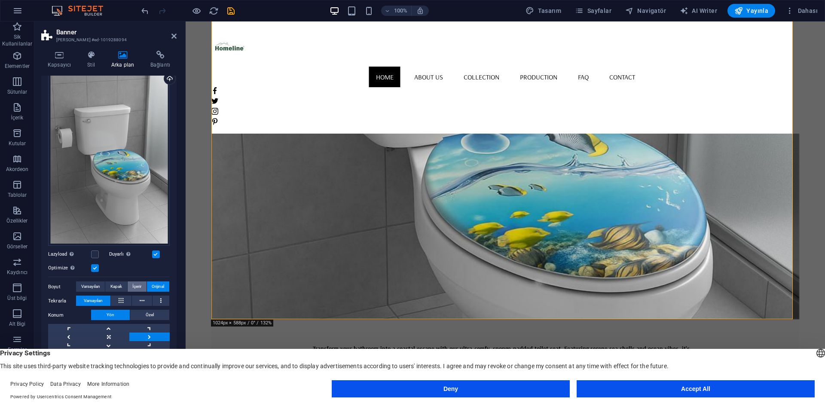
click at [134, 284] on span "İçerir" at bounding box center [136, 286] width 9 height 10
click at [119, 282] on span "Kapak" at bounding box center [116, 286] width 12 height 10
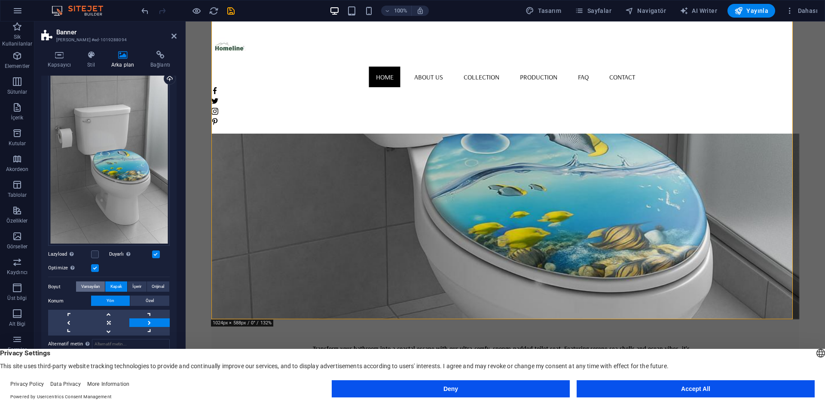
click at [96, 285] on span "Varsayılan" at bounding box center [90, 286] width 19 height 10
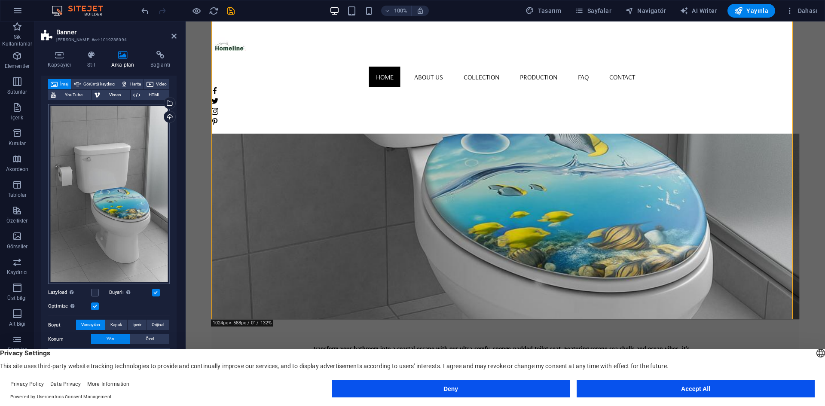
scroll to position [0, 0]
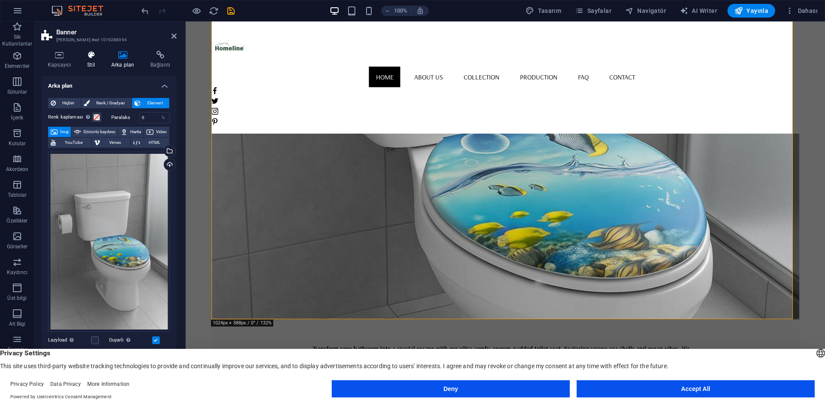
click at [89, 62] on h4 "Stil" at bounding box center [93, 60] width 24 height 18
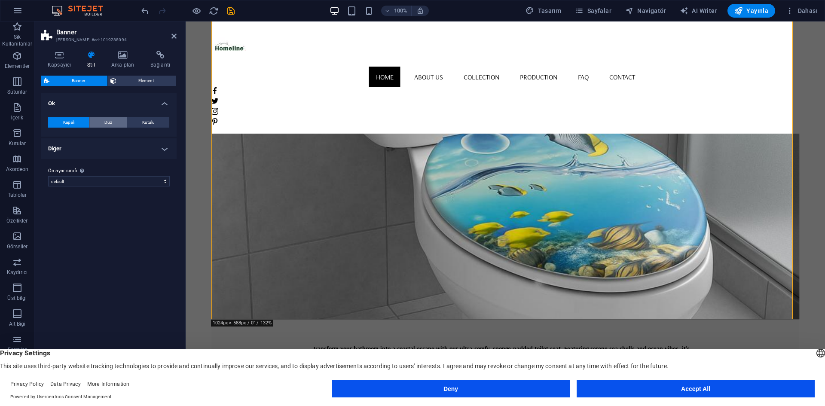
click at [107, 120] on span "Düz" at bounding box center [108, 122] width 8 height 10
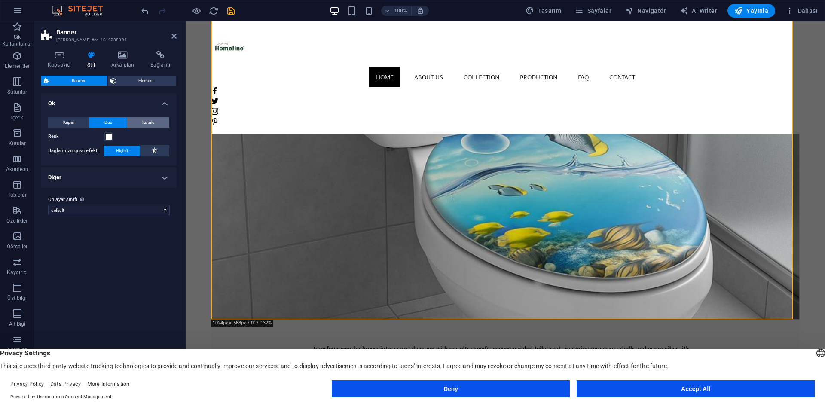
click at [155, 121] on button "Kutulu" at bounding box center [148, 122] width 42 height 10
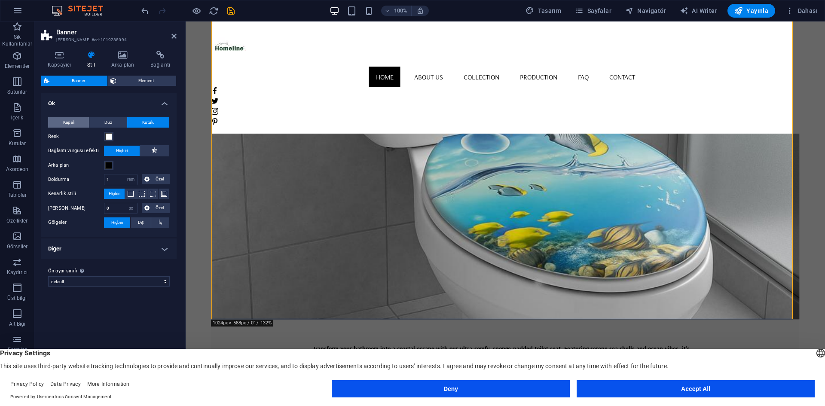
click at [69, 123] on span "Kapalı" at bounding box center [68, 122] width 11 height 10
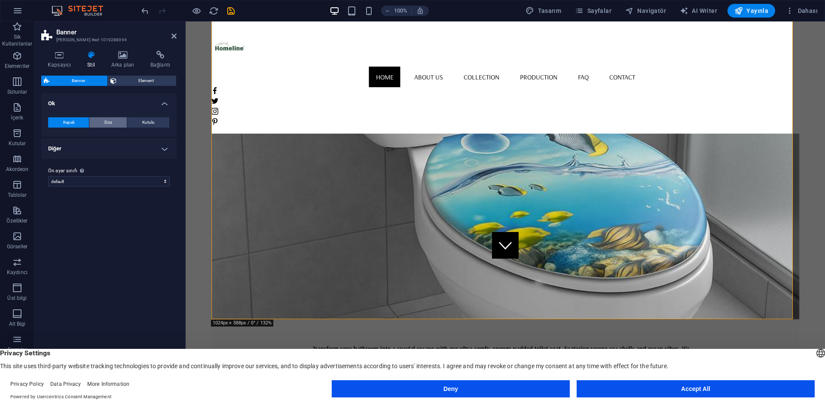
click at [110, 125] on span "Düz" at bounding box center [108, 122] width 8 height 10
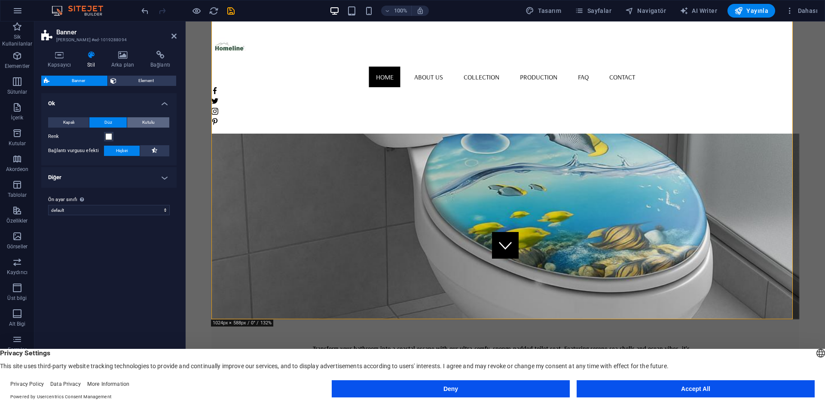
click at [155, 121] on button "Kutulu" at bounding box center [148, 122] width 42 height 10
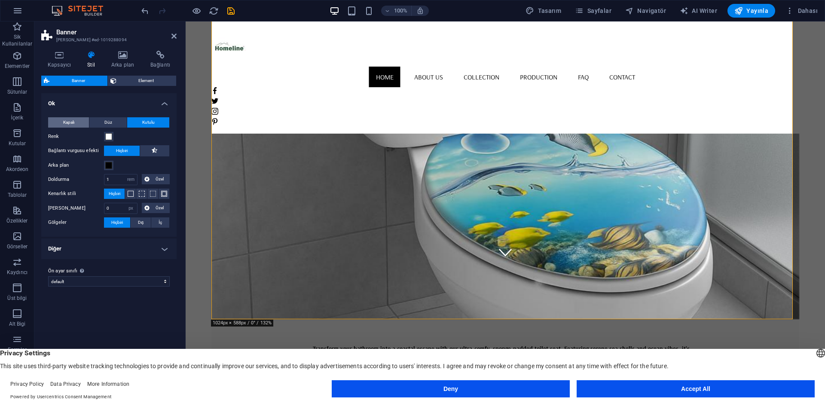
click at [76, 120] on button "Kapalı" at bounding box center [68, 122] width 41 height 10
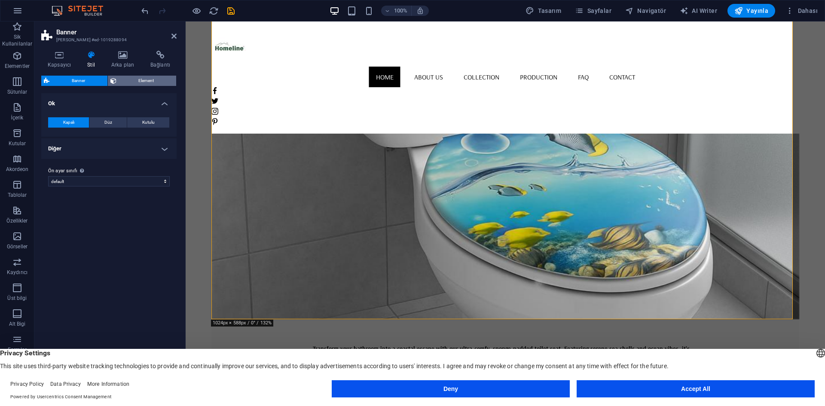
click at [130, 82] on span "Element" at bounding box center [146, 81] width 55 height 10
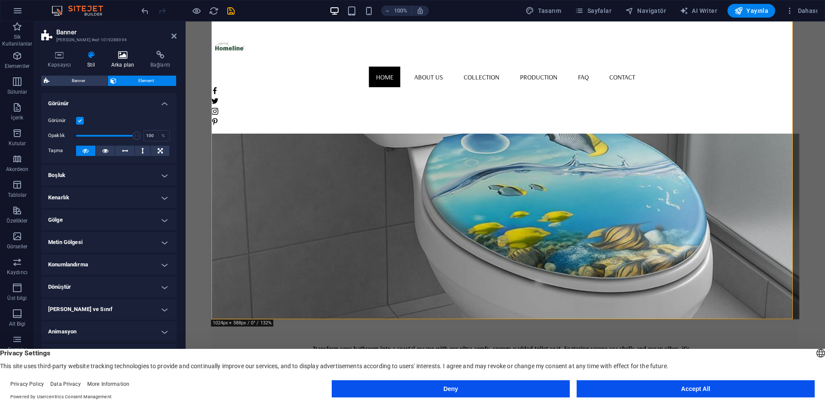
click at [123, 64] on h4 "Arka plan" at bounding box center [124, 60] width 39 height 18
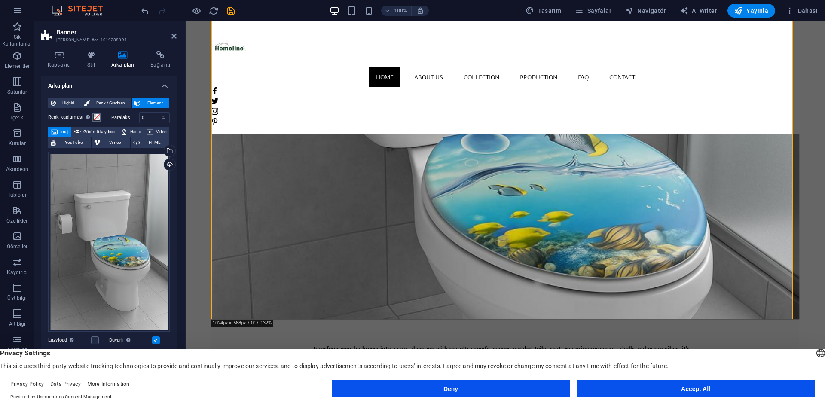
click at [96, 116] on span at bounding box center [96, 117] width 7 height 7
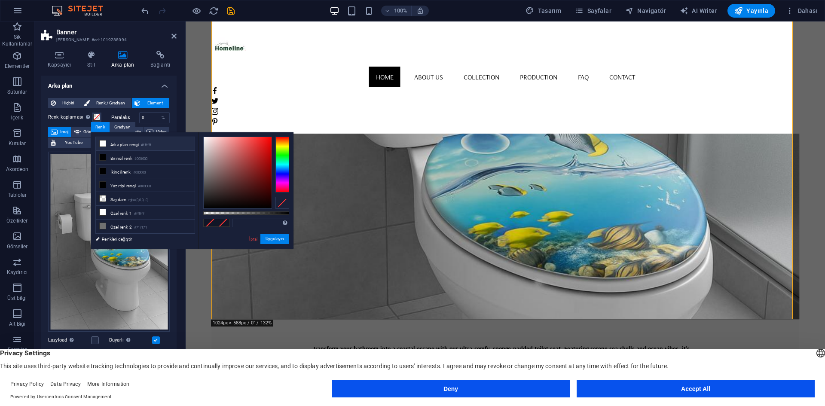
click at [107, 144] on li "Arka plan rengi #ffffff" at bounding box center [145, 144] width 99 height 14
click at [109, 156] on li "Birincil renk #000000" at bounding box center [145, 158] width 99 height 14
click at [112, 139] on li "Arka plan rengi #ffffff" at bounding box center [145, 144] width 99 height 14
click at [123, 200] on li "Saydam rgba(0,0,0,.0)" at bounding box center [145, 199] width 99 height 14
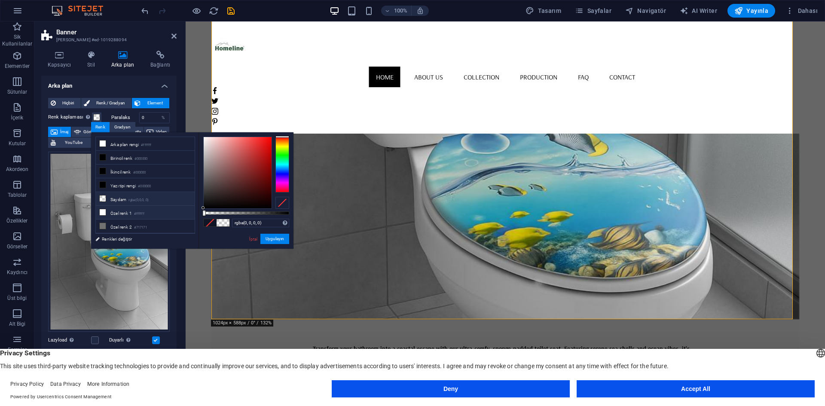
click at [124, 210] on li "Özel renk 1 #ffffff" at bounding box center [145, 213] width 99 height 14
click at [121, 229] on li "Özel renk 2 #717171" at bounding box center [145, 226] width 99 height 14
type input "#717171"
drag, startPoint x: 8, startPoint y: 194, endPoint x: 126, endPoint y: 240, distance: 126.5
click at [126, 240] on link "Renkleri değiştir" at bounding box center [141, 239] width 100 height 11
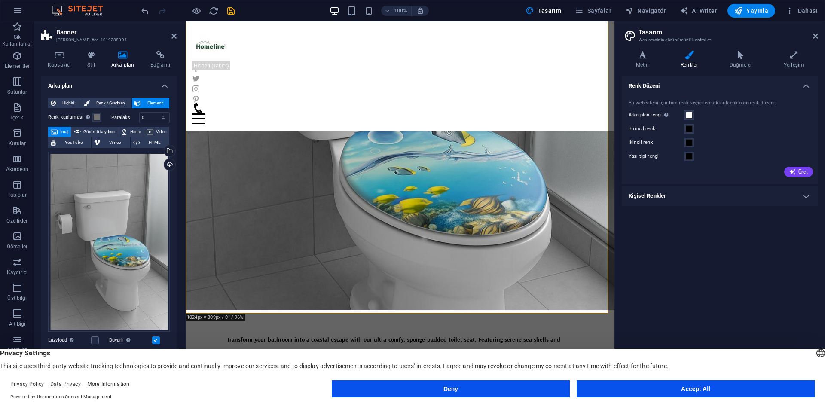
click at [818, 31] on aside "Tasarım Web sitesinin görünümünü kontrol et Varyantlar Metin Renkler Düğmeler Y…" at bounding box center [719, 206] width 210 height 371
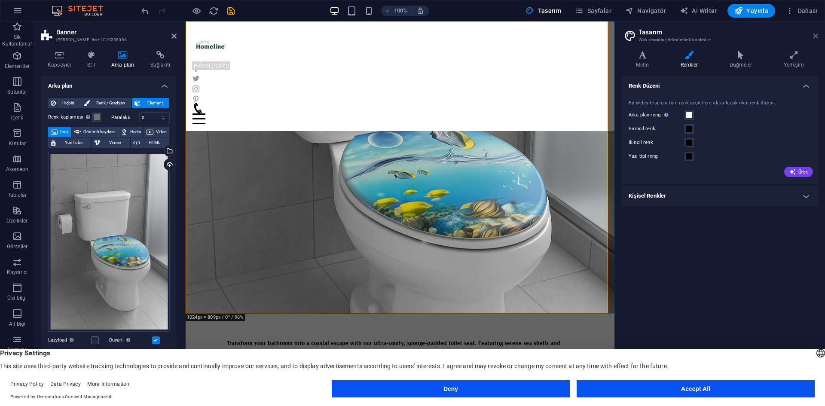
click at [817, 36] on icon at bounding box center [815, 36] width 5 height 7
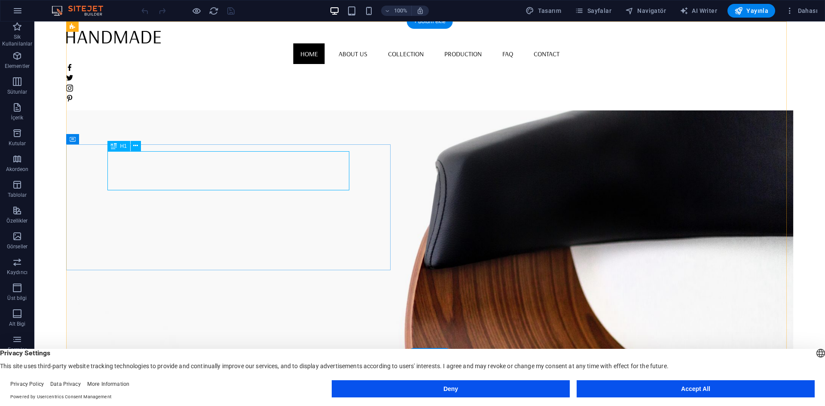
drag, startPoint x: 230, startPoint y: 165, endPoint x: 78, endPoint y: 164, distance: 151.6
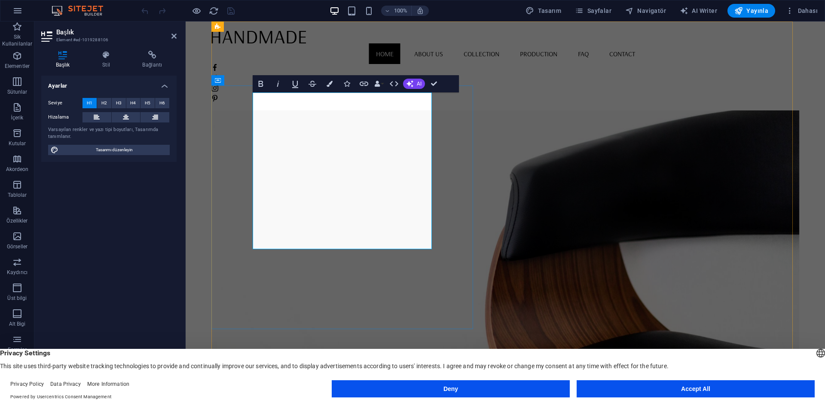
scroll to position [10, 2]
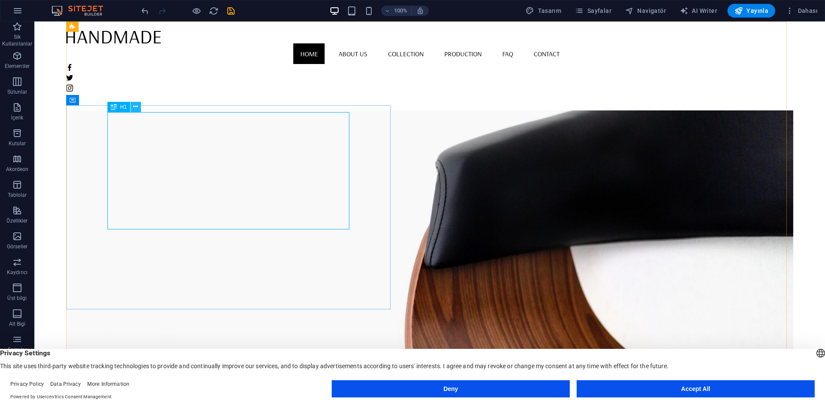
click at [135, 107] on icon at bounding box center [135, 106] width 5 height 9
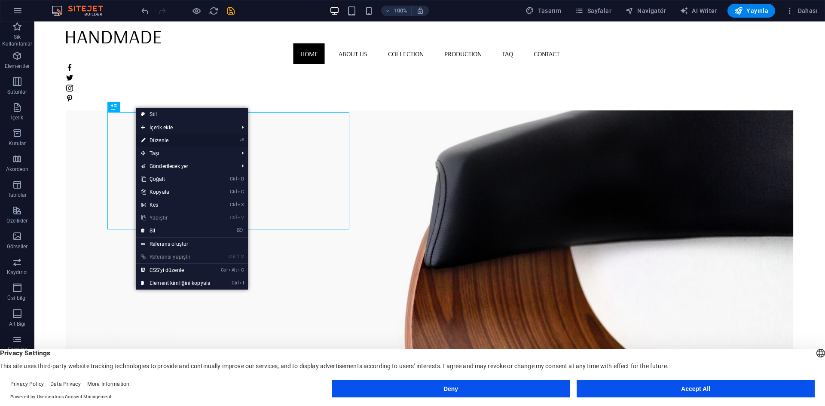
click at [184, 142] on link "⏎ Düzenle" at bounding box center [176, 140] width 80 height 13
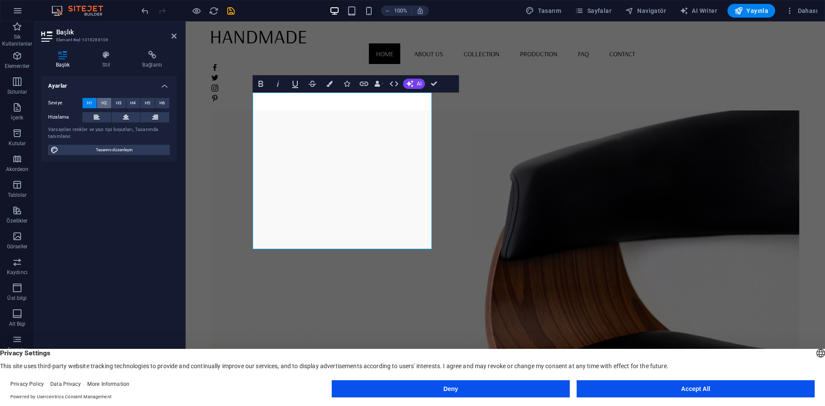
click at [104, 101] on span "H2" at bounding box center [104, 103] width 6 height 10
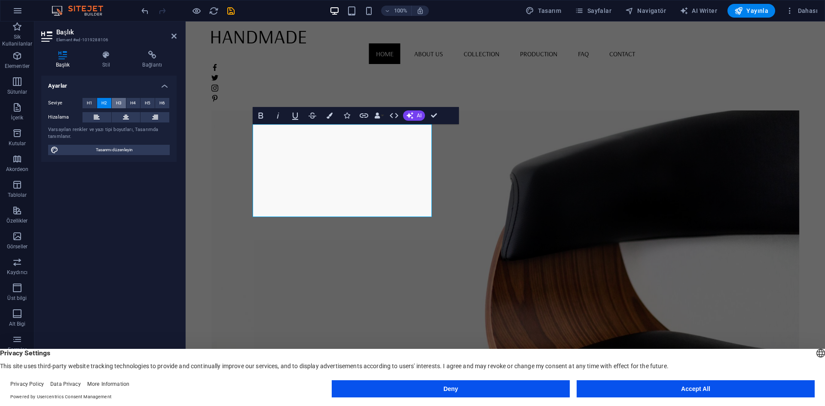
click at [114, 103] on button "H3" at bounding box center [119, 103] width 14 height 10
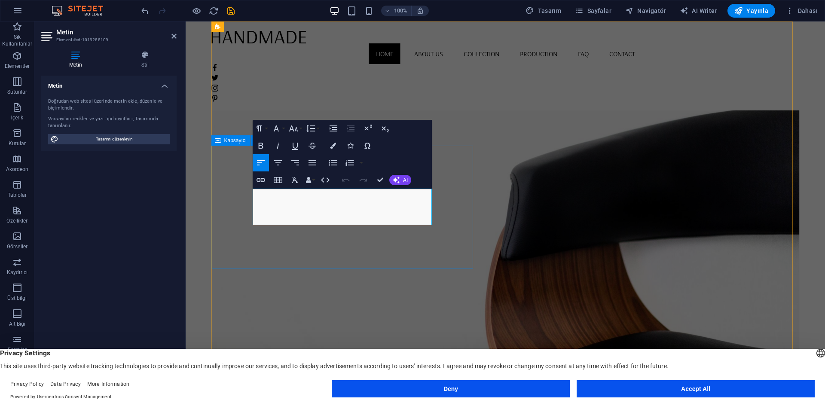
drag, startPoint x: 424, startPoint y: 221, endPoint x: 236, endPoint y: 174, distance: 194.0
click at [299, 126] on button "Font Size" at bounding box center [295, 128] width 16 height 17
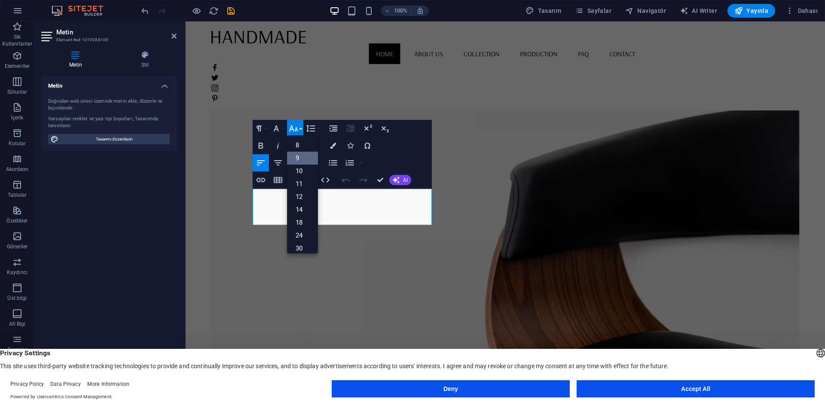
click at [305, 160] on link "9" at bounding box center [302, 158] width 31 height 13
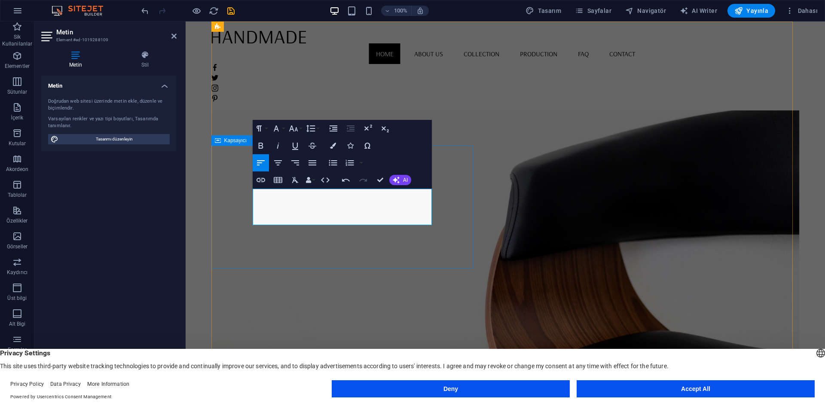
drag, startPoint x: 427, startPoint y: 220, endPoint x: 462, endPoint y: 170, distance: 62.0
click at [299, 128] on button "Font Size" at bounding box center [295, 128] width 16 height 17
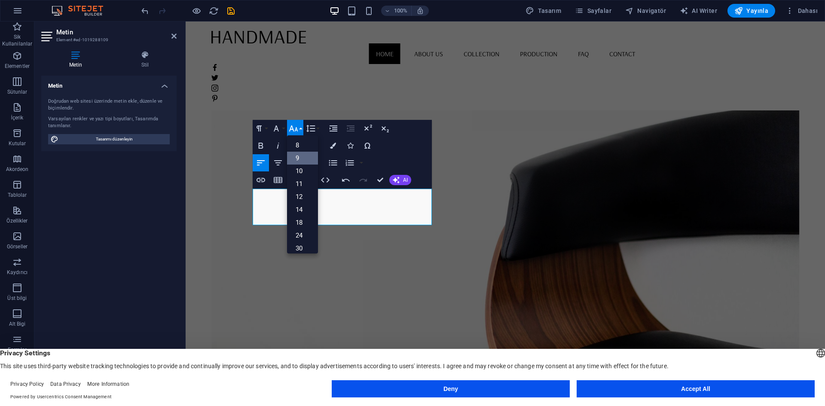
click at [302, 159] on link "9" at bounding box center [302, 158] width 31 height 13
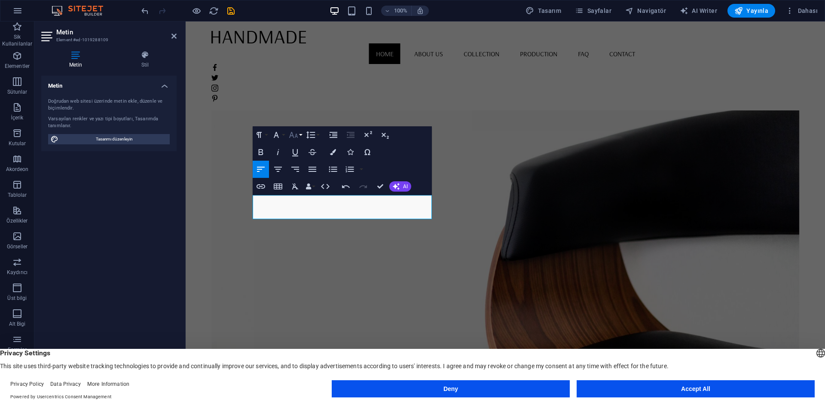
click at [299, 131] on button "Font Size" at bounding box center [295, 134] width 16 height 17
click at [301, 206] on link "18" at bounding box center [302, 206] width 31 height 13
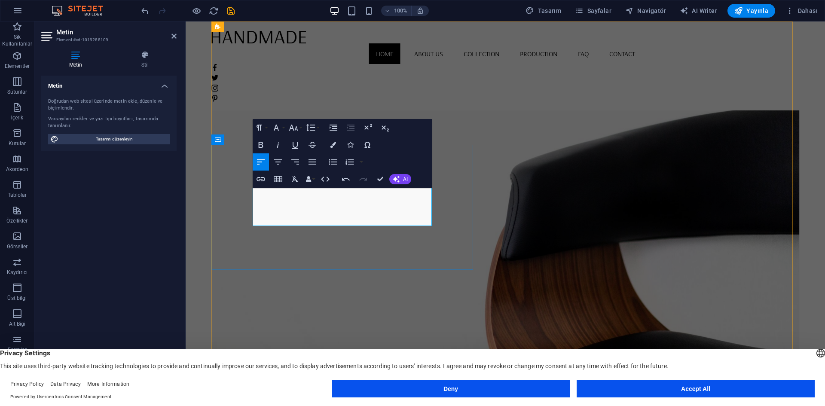
drag, startPoint x: 430, startPoint y: 222, endPoint x: 240, endPoint y: 176, distance: 195.9
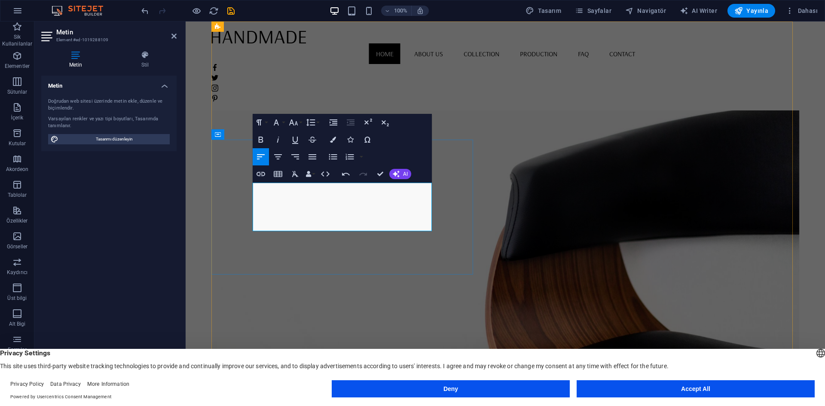
scroll to position [1259, 1]
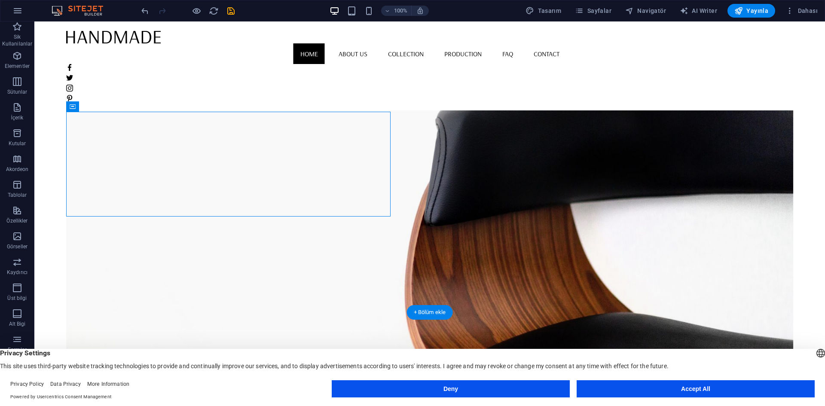
scroll to position [0, 0]
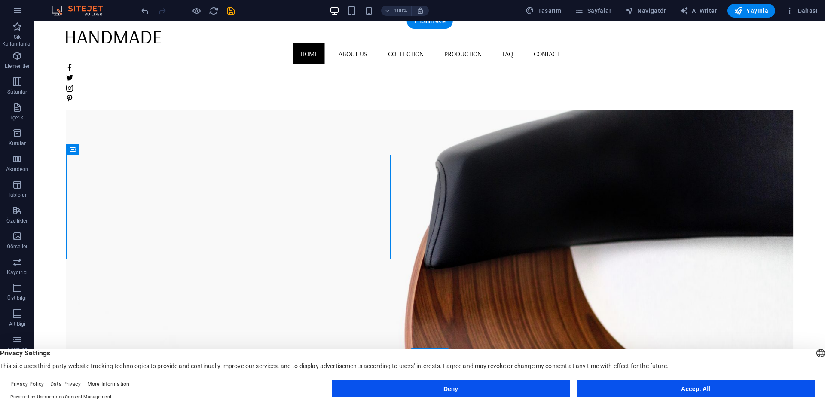
click at [562, 154] on figure at bounding box center [429, 226] width 727 height 334
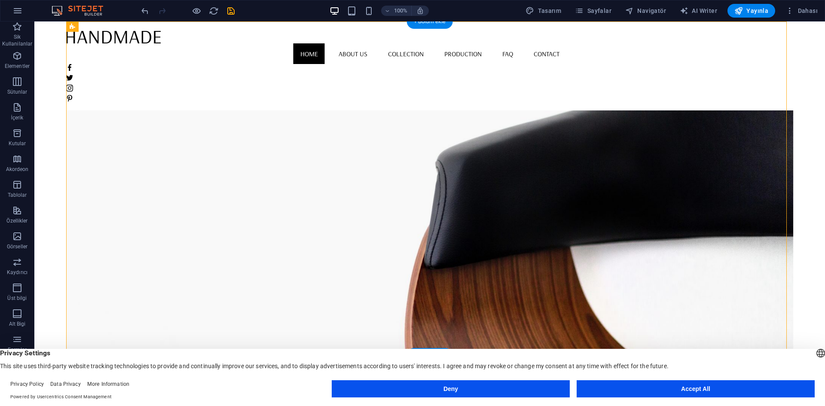
drag, startPoint x: 562, startPoint y: 154, endPoint x: 408, endPoint y: 154, distance: 154.6
click at [562, 154] on figure at bounding box center [429, 226] width 727 height 334
select select "vh"
select select "banner"
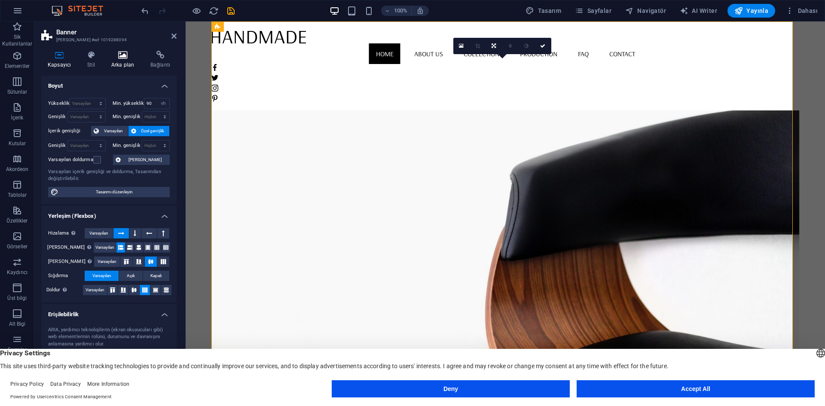
click at [119, 58] on icon at bounding box center [123, 55] width 36 height 9
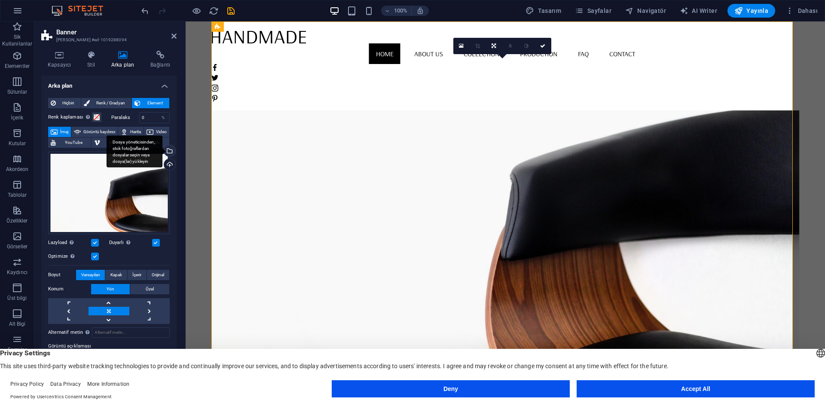
click at [167, 148] on div "Dosya yöneticisinden, stok fotoğraflardan dosyalar seçin veya dosya(lar) yükley…" at bounding box center [168, 151] width 13 height 13
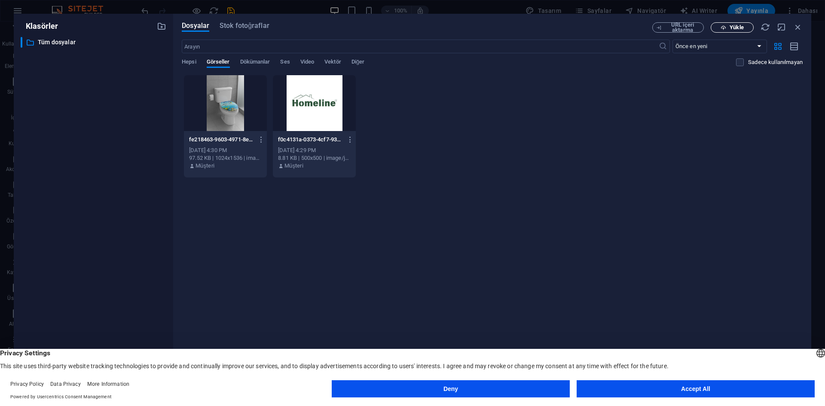
click at [747, 24] on button "Yükle" at bounding box center [731, 27] width 43 height 10
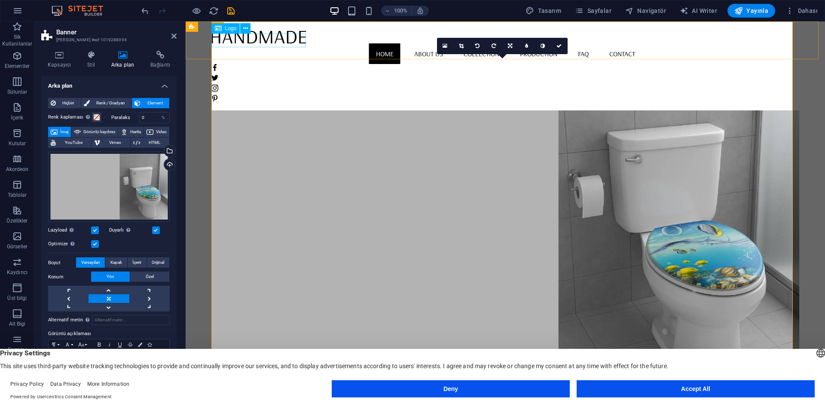
click at [251, 43] on div at bounding box center [505, 36] width 588 height 13
select select "px"
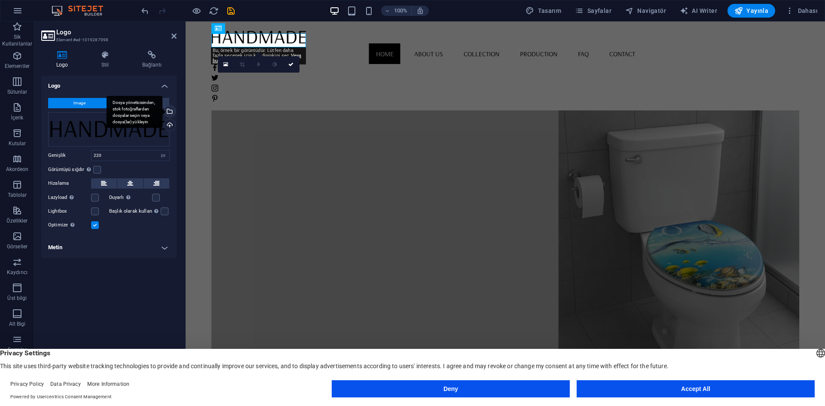
click at [162, 112] on div "Dosya yöneticisinden, stok fotoğraflardan dosyalar seçin veya dosya(lar) yükley…" at bounding box center [135, 112] width 56 height 32
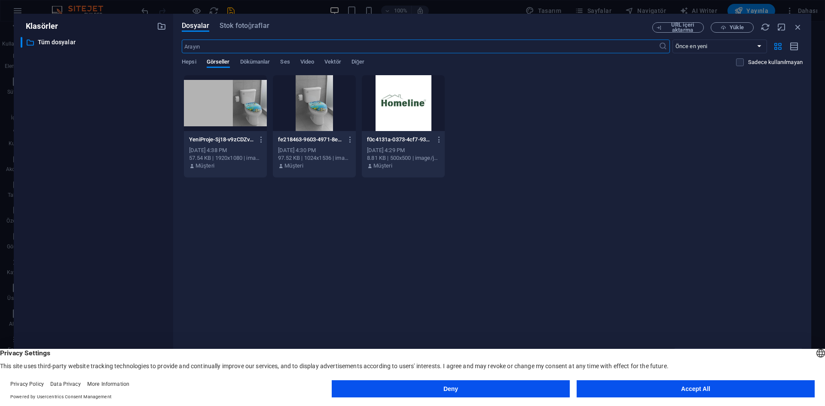
click at [406, 103] on div at bounding box center [403, 103] width 83 height 56
click at [418, 98] on div "1" at bounding box center [403, 103] width 83 height 56
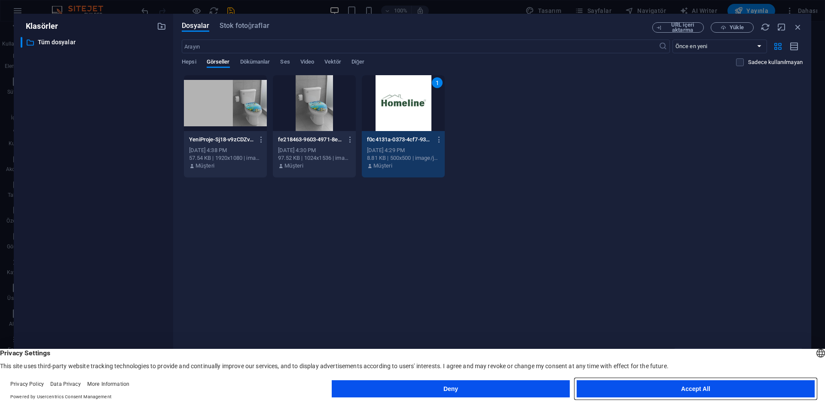
click at [667, 385] on button "Accept All" at bounding box center [695, 388] width 238 height 17
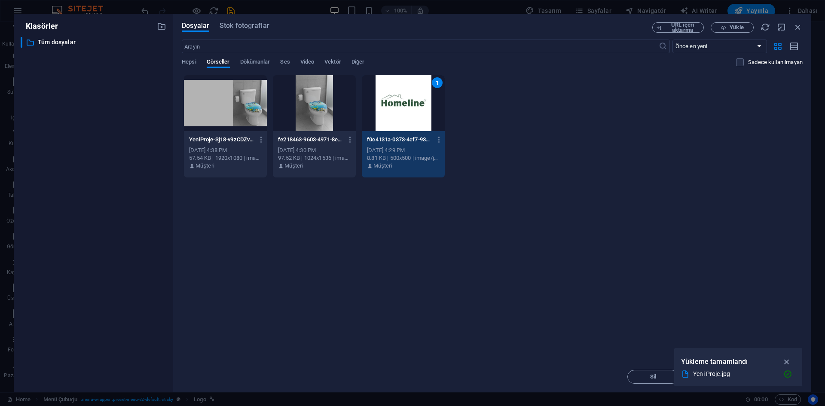
click at [786, 360] on icon "button" at bounding box center [787, 361] width 10 height 9
click at [777, 377] on span "Insert Tuşu" at bounding box center [776, 376] width 29 height 5
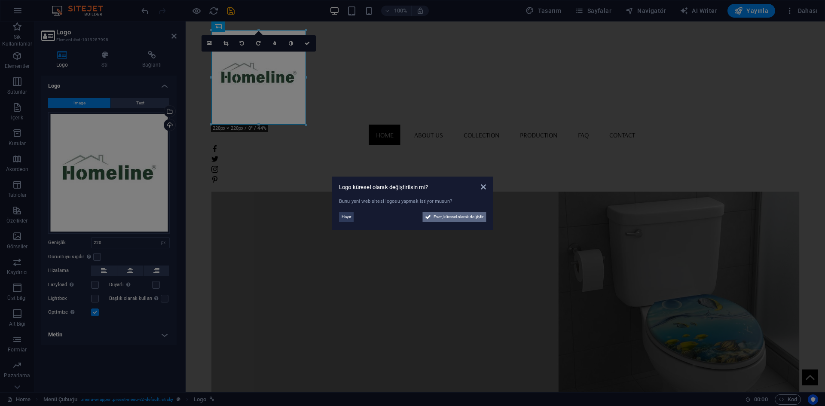
click at [469, 218] on span "Evet, küresel olarak değiştir" at bounding box center [458, 217] width 50 height 10
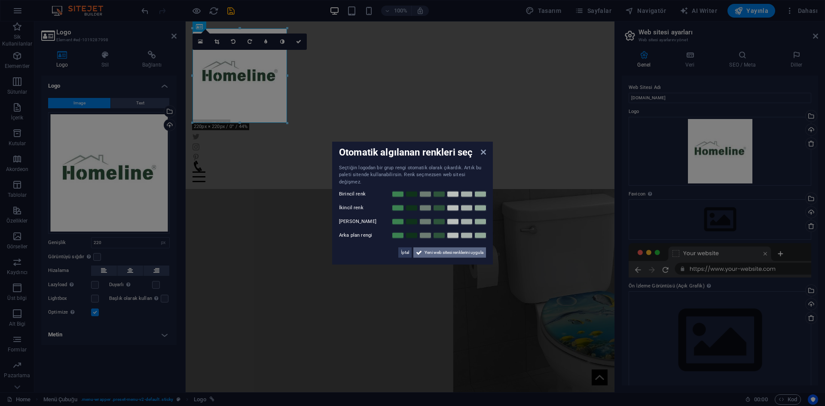
drag, startPoint x: 270, startPoint y: 225, endPoint x: 456, endPoint y: 247, distance: 186.9
click at [456, 247] on span "Yeni web sitesi renklerini uygula" at bounding box center [453, 252] width 59 height 10
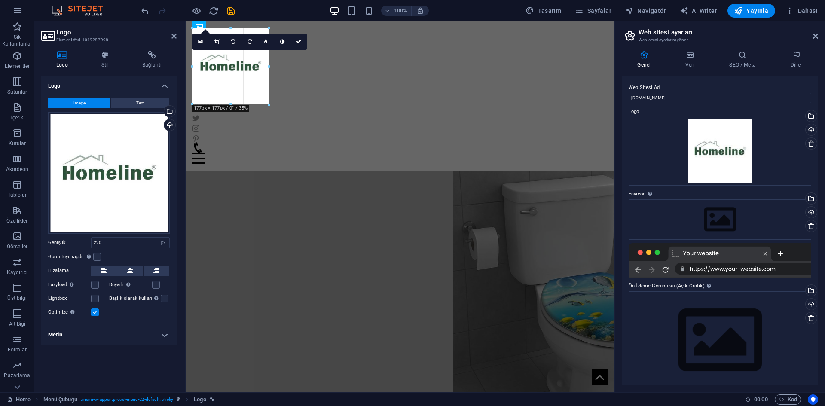
drag, startPoint x: 288, startPoint y: 123, endPoint x: 270, endPoint y: 78, distance: 48.6
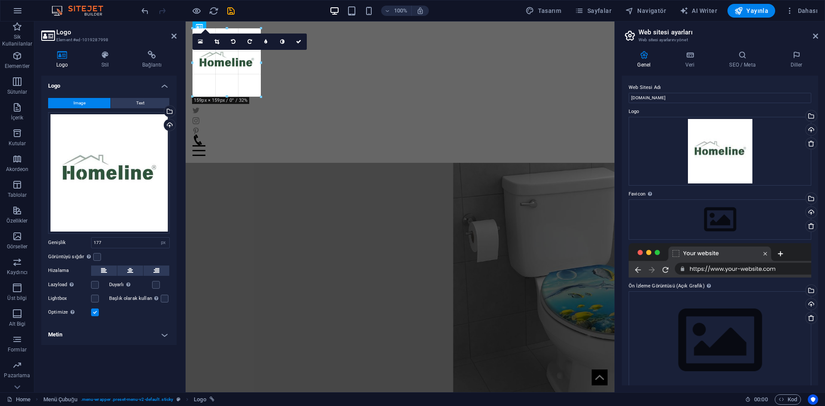
drag, startPoint x: 268, startPoint y: 104, endPoint x: 256, endPoint y: 73, distance: 34.0
type input "159"
click at [233, 10] on icon "save" at bounding box center [231, 11] width 10 height 10
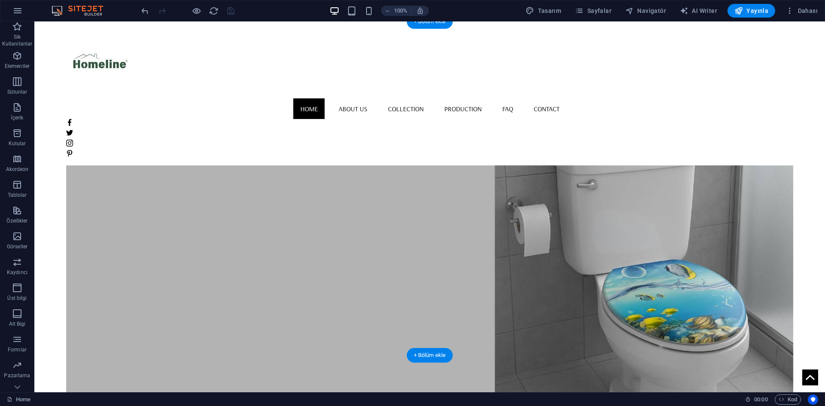
scroll to position [43, 0]
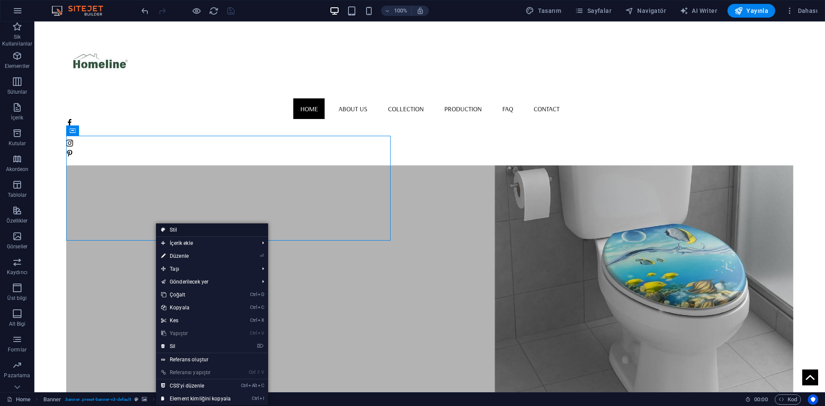
click at [191, 230] on link "Stil" at bounding box center [212, 229] width 112 height 13
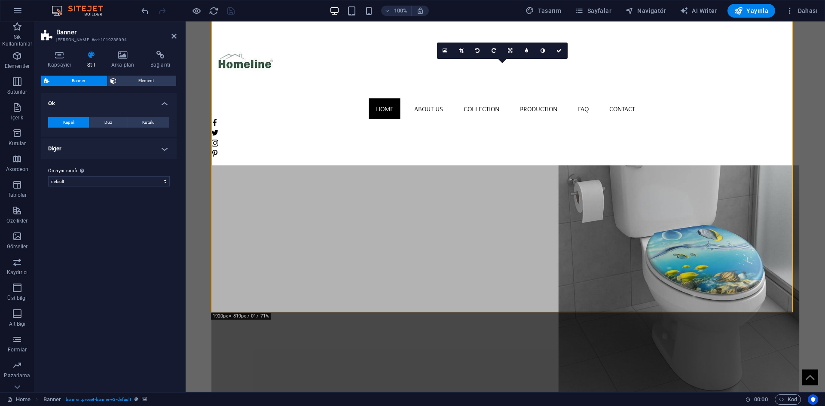
click at [289, 216] on icon at bounding box center [291, 217] width 5 height 9
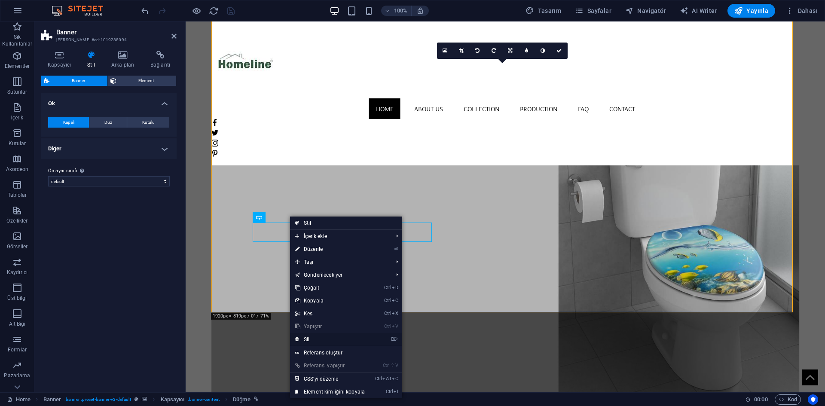
click at [312, 338] on link "⌦ Sil" at bounding box center [330, 339] width 80 height 13
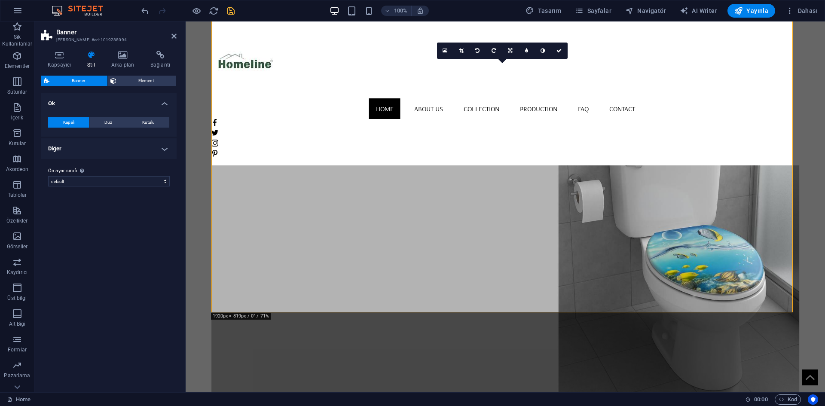
click at [506, 178] on figure at bounding box center [505, 231] width 588 height 334
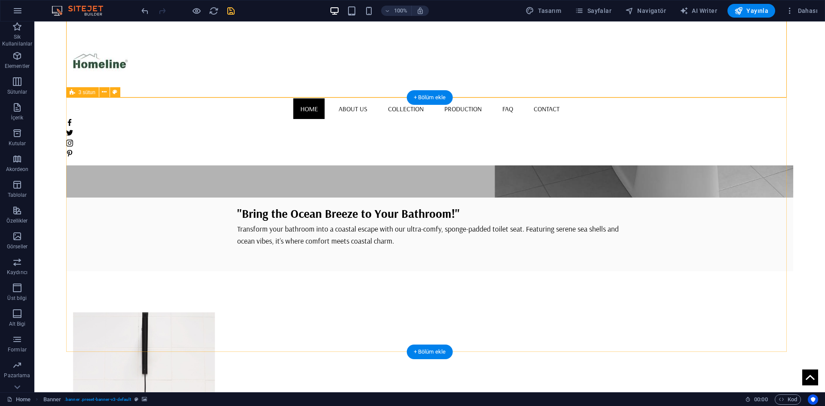
scroll to position [258, 0]
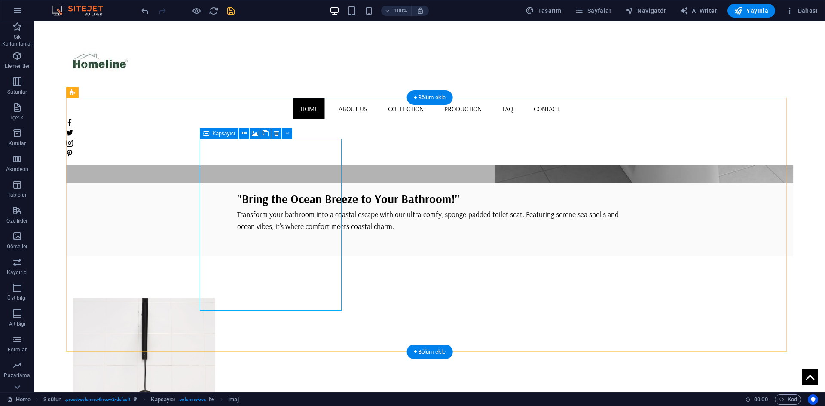
click at [215, 298] on figure at bounding box center [144, 384] width 142 height 172
select select "px"
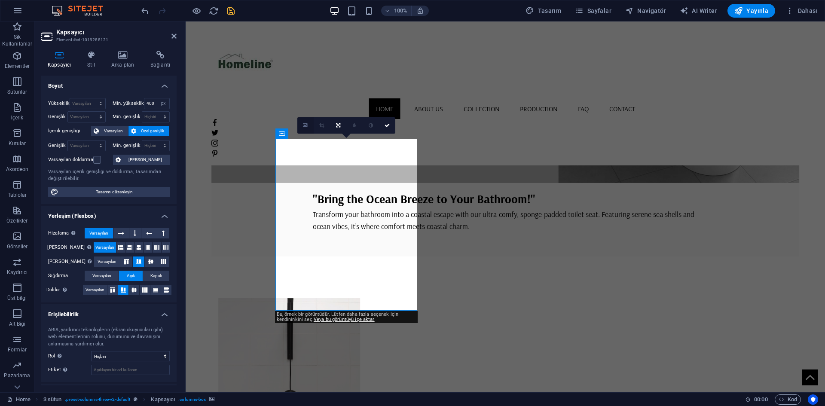
click at [305, 126] on icon at bounding box center [305, 125] width 5 height 6
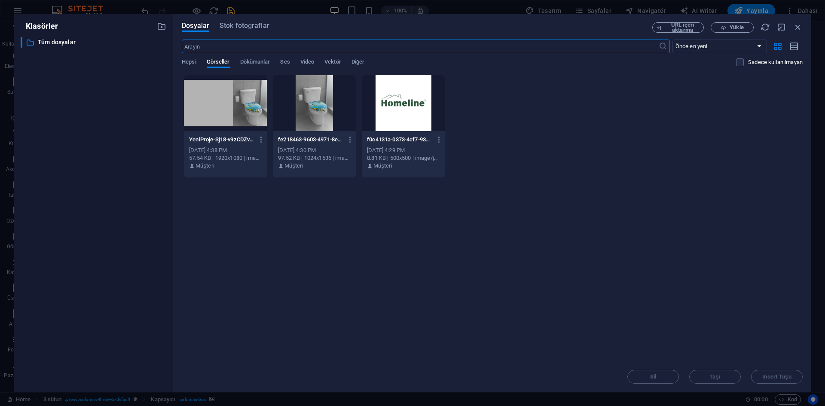
click at [304, 104] on div at bounding box center [314, 103] width 83 height 56
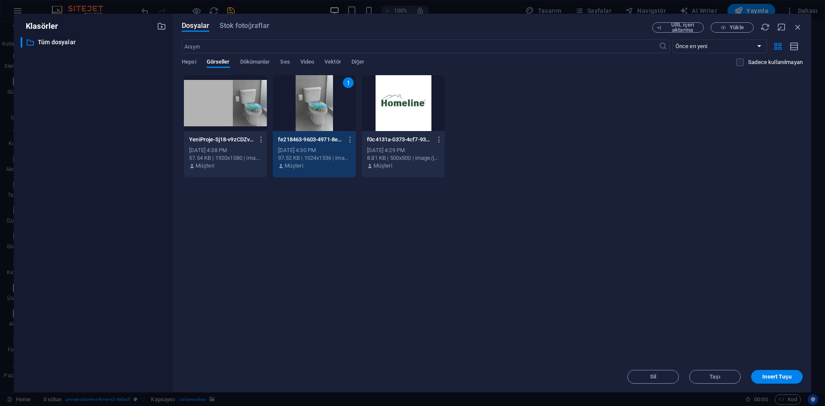
click at [304, 104] on div "1" at bounding box center [314, 103] width 83 height 56
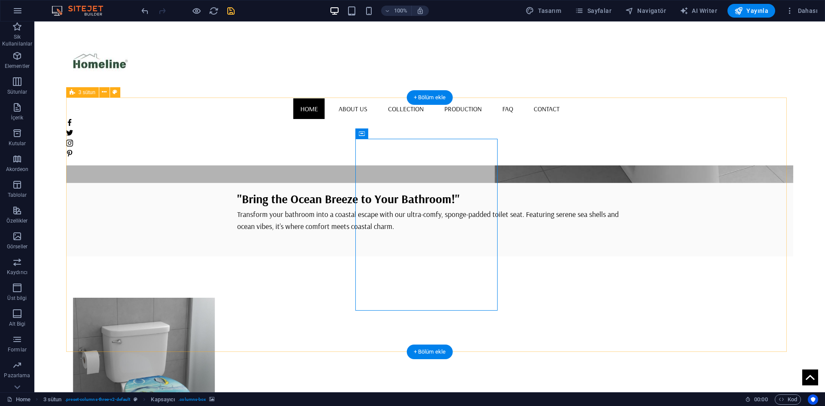
select select "px"
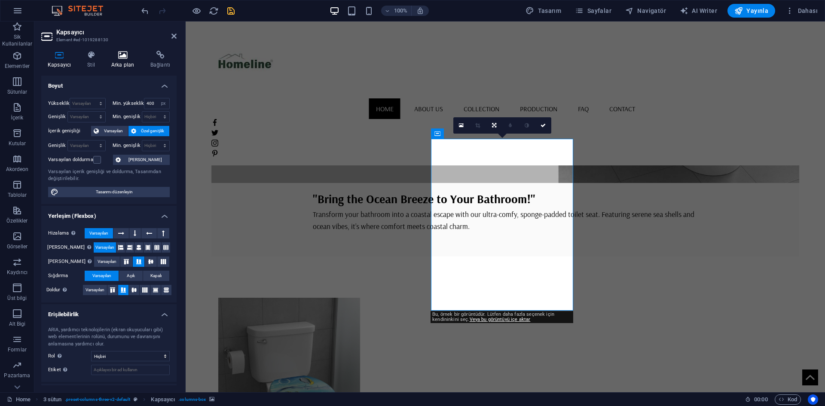
click at [124, 56] on icon at bounding box center [123, 55] width 36 height 9
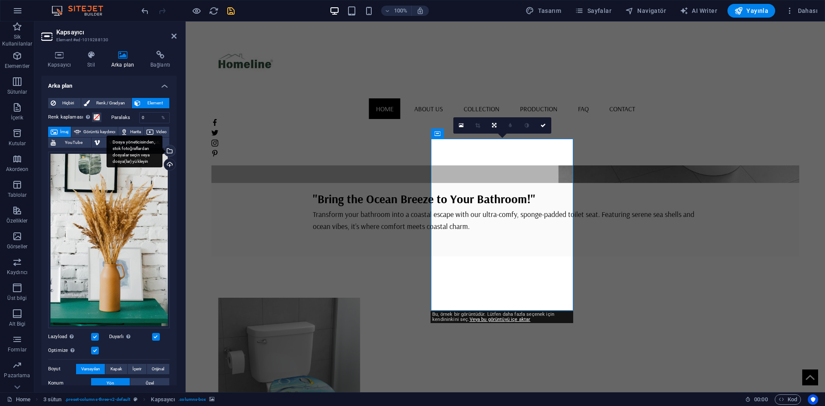
click at [168, 149] on div "Dosya yöneticisinden, stok fotoğraflardan dosyalar seçin veya dosya(lar) yükley…" at bounding box center [168, 151] width 13 height 13
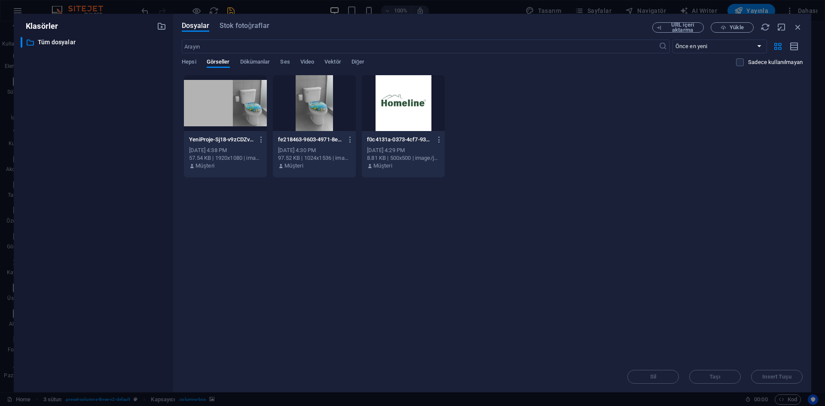
click at [314, 111] on div at bounding box center [314, 103] width 83 height 56
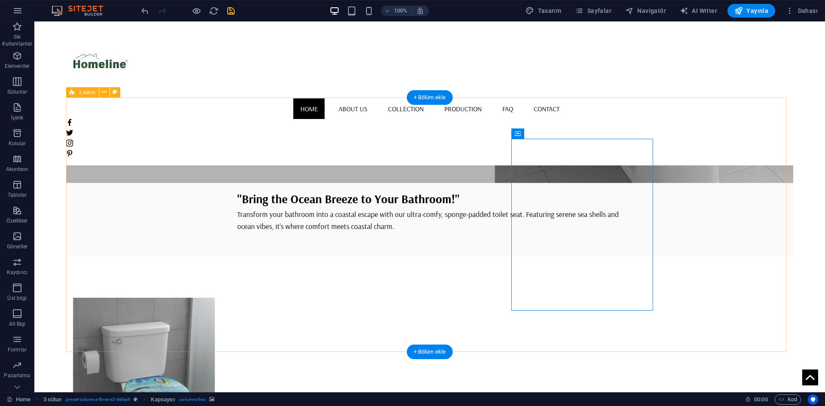
select select "px"
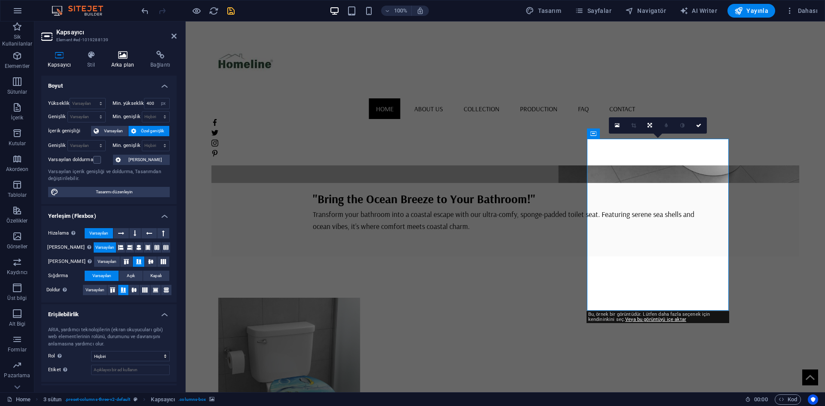
click at [130, 60] on h4 "Arka plan" at bounding box center [124, 60] width 39 height 18
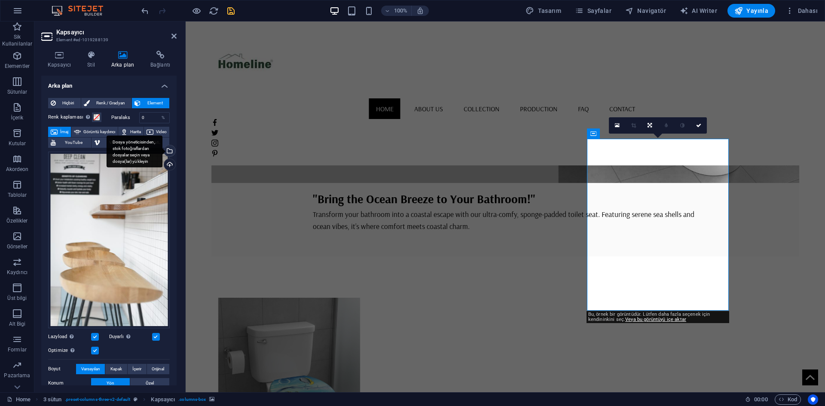
click at [167, 150] on div "Dosya yöneticisinden, stok fotoğraflardan dosyalar seçin veya dosya(lar) yükley…" at bounding box center [168, 151] width 13 height 13
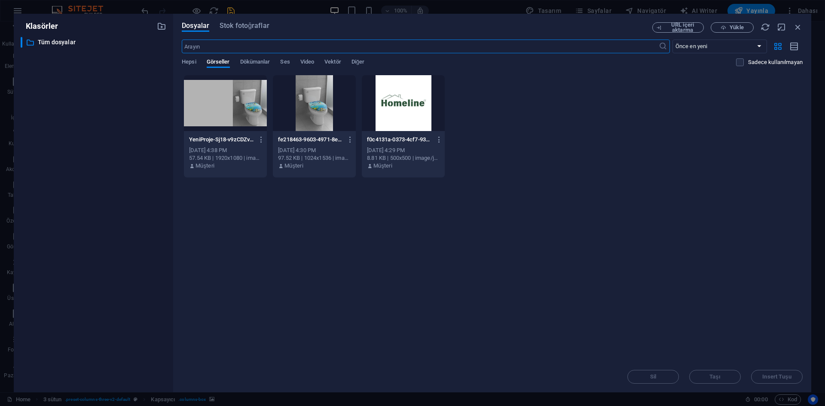
click at [324, 105] on div at bounding box center [314, 103] width 83 height 56
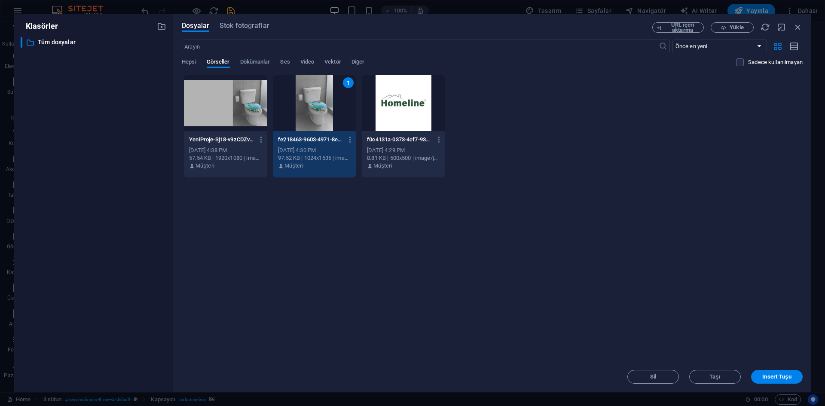
click at [324, 105] on div "1" at bounding box center [314, 103] width 83 height 56
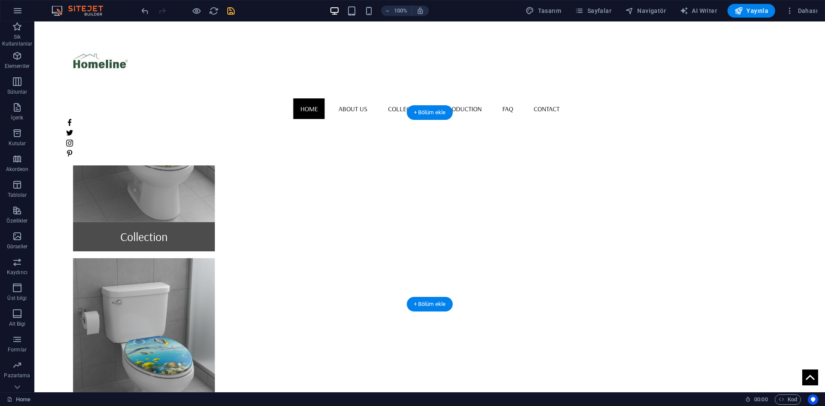
scroll to position [601, 0]
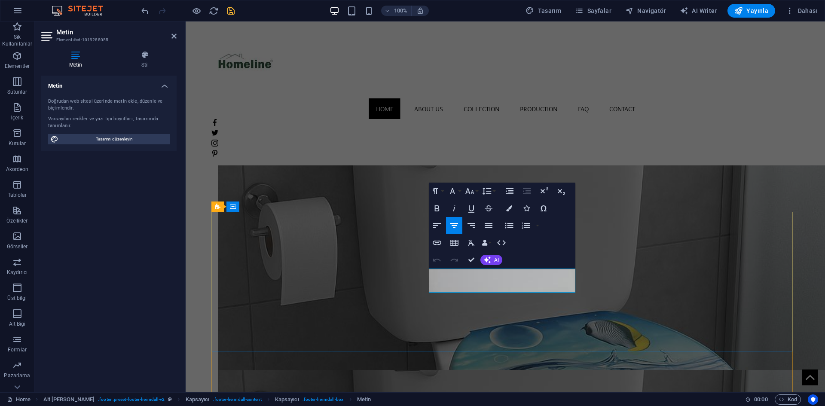
drag, startPoint x: 547, startPoint y: 275, endPoint x: 461, endPoint y: 274, distance: 86.3
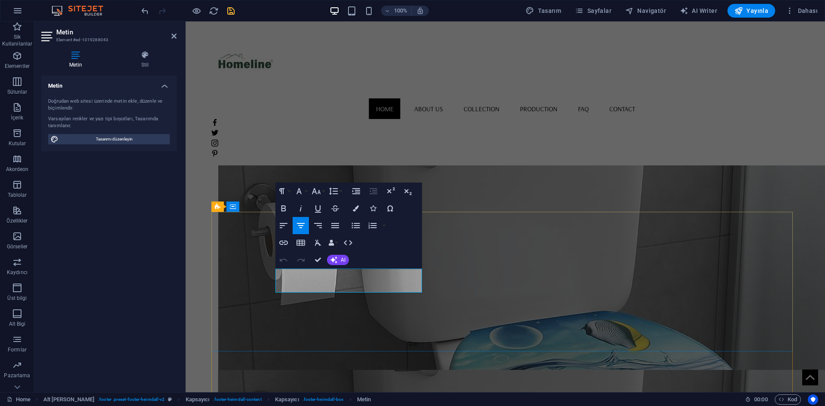
drag, startPoint x: 400, startPoint y: 285, endPoint x: 504, endPoint y: 289, distance: 104.4
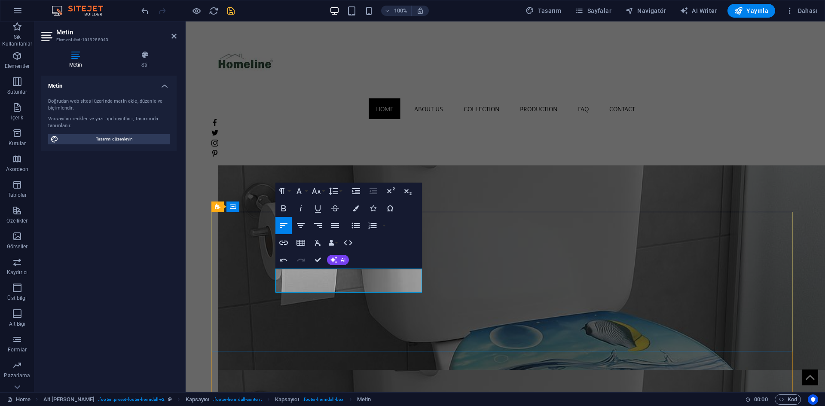
drag, startPoint x: 286, startPoint y: 275, endPoint x: 282, endPoint y: 275, distance: 4.3
drag, startPoint x: 331, startPoint y: 273, endPoint x: 270, endPoint y: 276, distance: 60.6
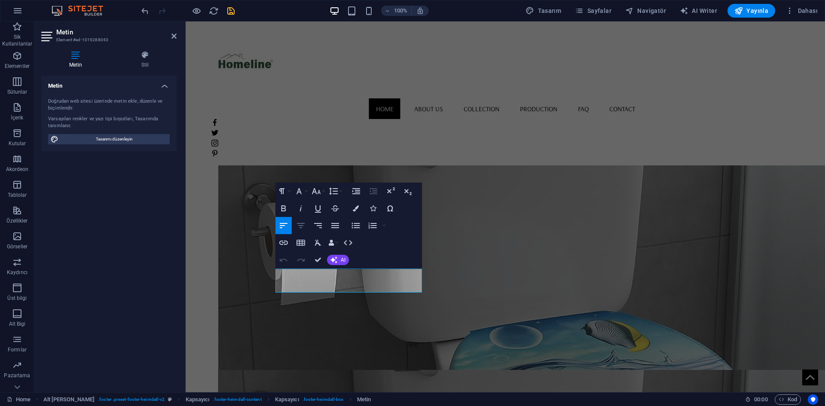
click at [299, 226] on icon "button" at bounding box center [301, 225] width 8 height 5
click at [300, 228] on icon "button" at bounding box center [301, 225] width 10 height 10
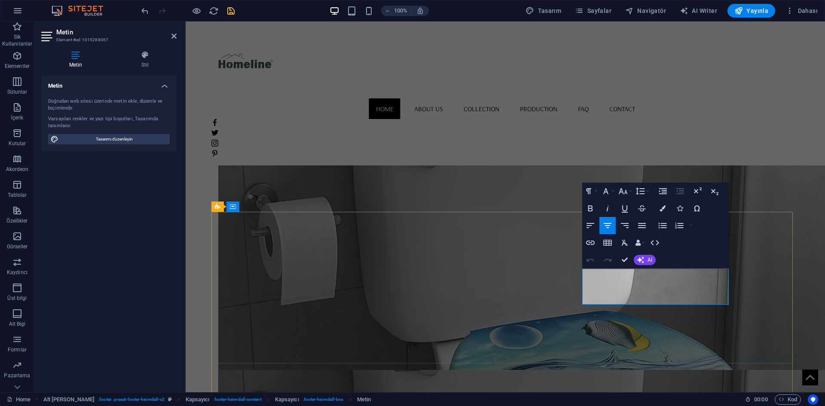
drag, startPoint x: 701, startPoint y: 300, endPoint x: 696, endPoint y: 299, distance: 5.3
drag, startPoint x: 585, startPoint y: 275, endPoint x: 746, endPoint y: 279, distance: 160.3
click at [660, 268] on div "Paragraph Format Normal Heading 1 Heading 2 Heading 3 Heading 4 Heading 5 Headi…" at bounding box center [655, 226] width 146 height 86
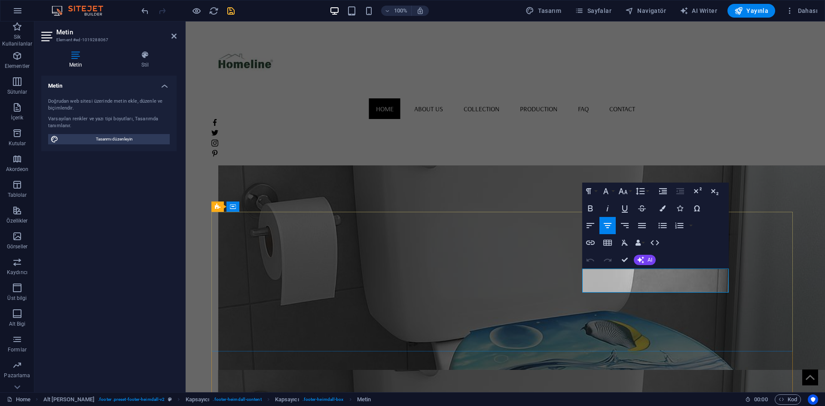
drag, startPoint x: 703, startPoint y: 284, endPoint x: 591, endPoint y: 287, distance: 111.7
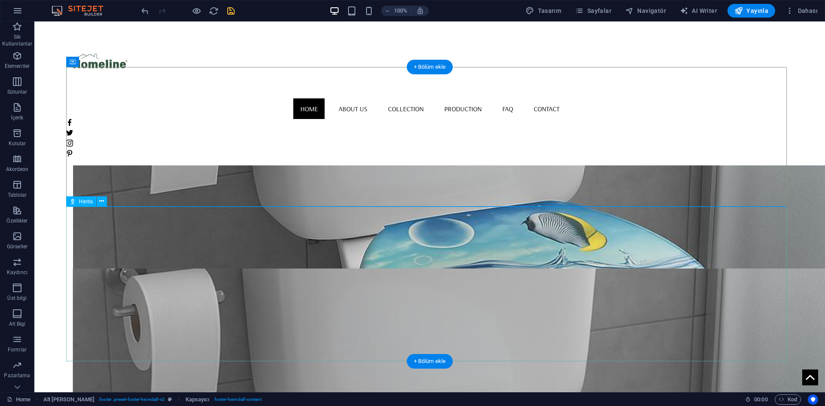
scroll to position [735, 0]
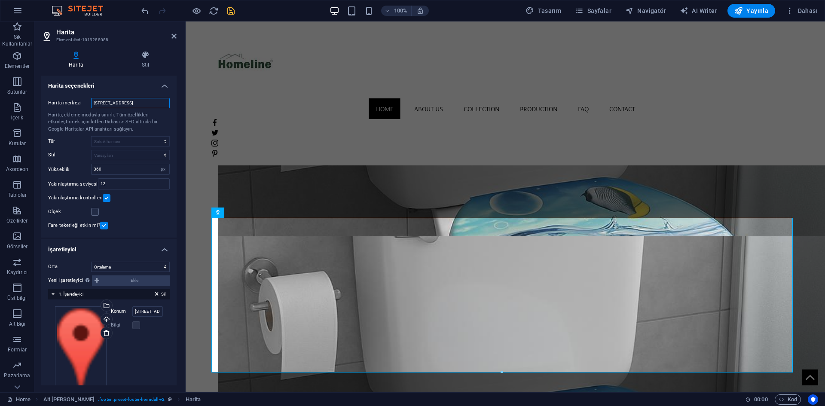
scroll to position [0, 6]
drag, startPoint x: 277, startPoint y: 126, endPoint x: 213, endPoint y: 112, distance: 65.5
click at [158, 107] on input "300 Alamo Plaza, 78205 San Antonio, TX" at bounding box center [130, 103] width 79 height 10
type input "B"
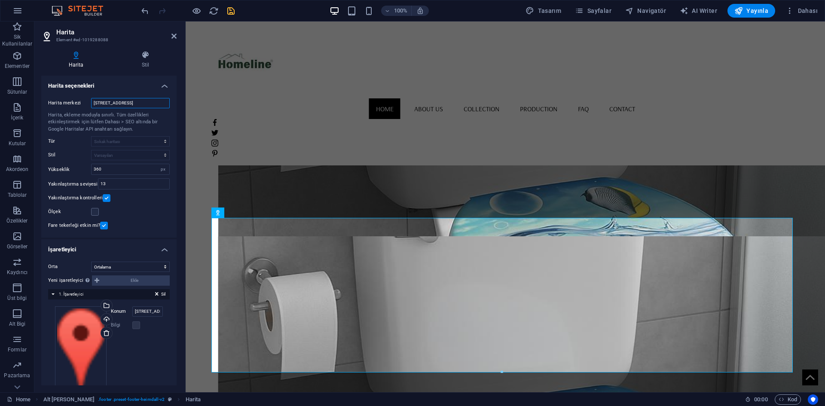
click at [94, 103] on input "2008 sokak no 48a bağcılar" at bounding box center [130, 103] width 79 height 10
click at [164, 123] on div "Harita, ekleme moduyla sınırlı. Tüm özellikleri etkinleştirmek için lütfen Daha…" at bounding box center [109, 122] width 122 height 21
drag, startPoint x: 106, startPoint y: 168, endPoint x: 87, endPoint y: 166, distance: 19.1
click at [87, 166] on div "Yükseklik 360 px" at bounding box center [109, 169] width 122 height 11
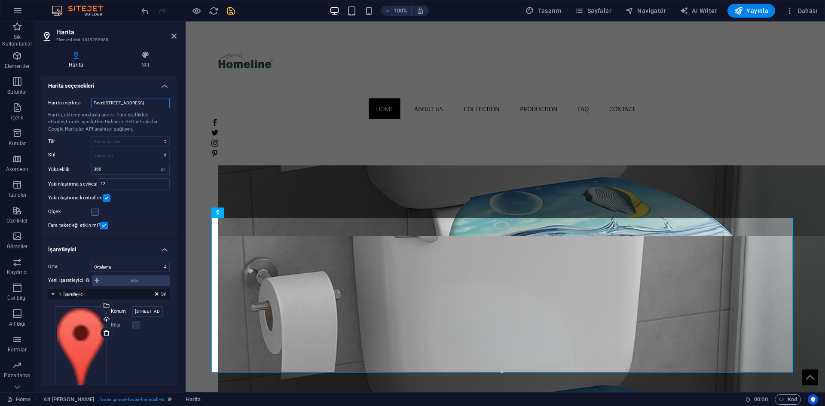
drag, startPoint x: 140, startPoint y: 103, endPoint x: 148, endPoint y: 107, distance: 9.4
click at [148, 107] on input "Fevzi çakmak mahallesi 2008 sokak no 48a bağcılar" at bounding box center [130, 103] width 79 height 10
type input "Fevzi çakmak mahallesi bağcılar"
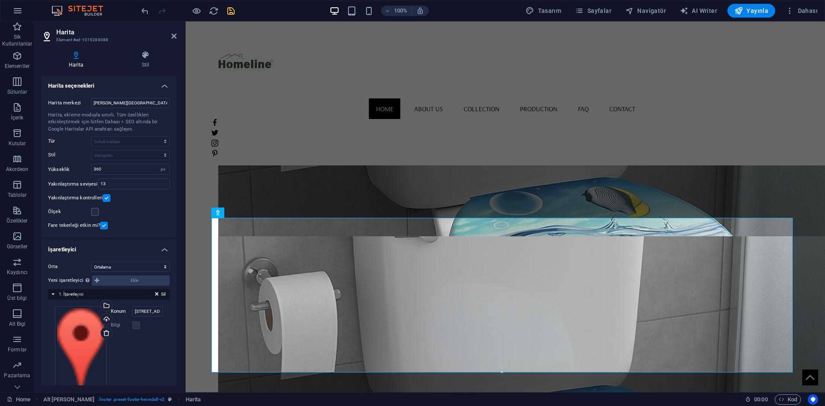
click at [158, 78] on h4 "Harita seçenekleri" at bounding box center [108, 83] width 135 height 15
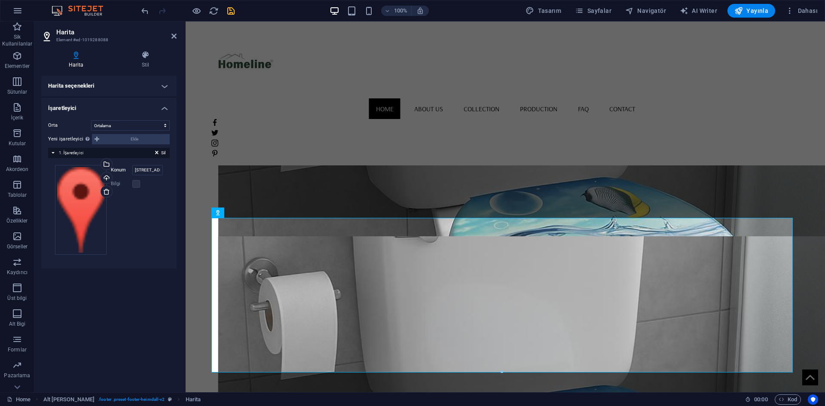
click at [162, 83] on h4 "Harita seçenekleri" at bounding box center [108, 86] width 135 height 21
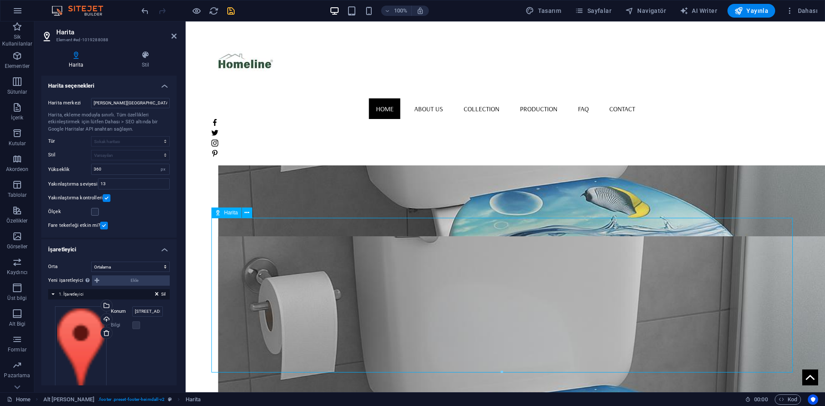
drag, startPoint x: 433, startPoint y: 328, endPoint x: 442, endPoint y: 314, distance: 16.7
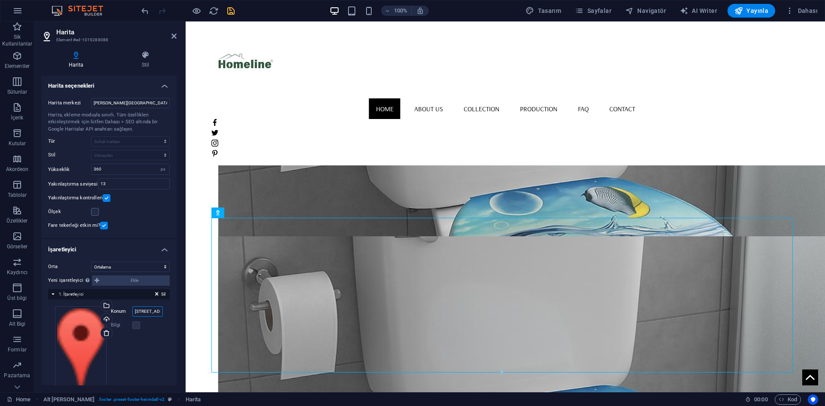
scroll to position [0, 52]
drag, startPoint x: 131, startPoint y: 310, endPoint x: 185, endPoint y: 314, distance: 54.3
click at [185, 314] on aside "Harita Element #ed-1019288088 Harita Stil Harita seçenekleri Harita merkezi Fev…" at bounding box center [109, 206] width 151 height 371
drag, startPoint x: 91, startPoint y: 104, endPoint x: 159, endPoint y: 104, distance: 67.9
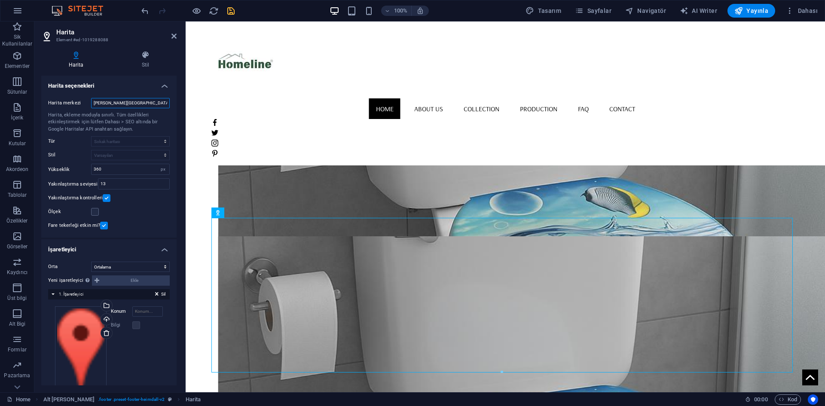
click at [159, 104] on input "Fevzi çakmak mahallesi bağcılar" at bounding box center [130, 103] width 79 height 10
click at [142, 312] on input "Konum" at bounding box center [147, 311] width 30 height 10
paste input "Fevzi çakmak mahallesi bağcılar"
type input "Fevzi çakmak mahallesi bağcılar"
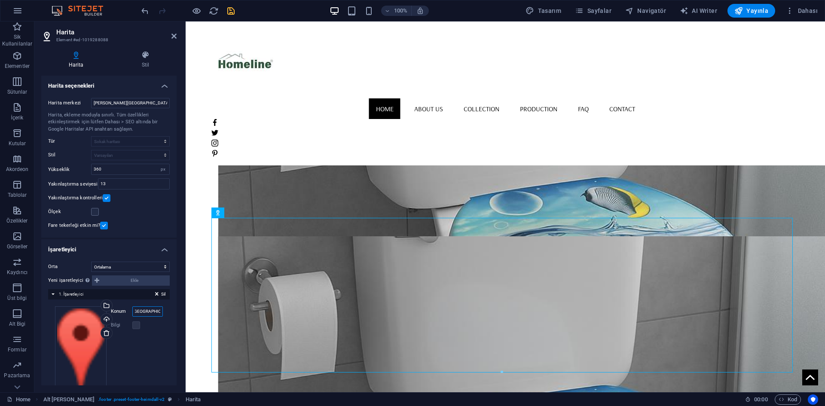
scroll to position [0, 0]
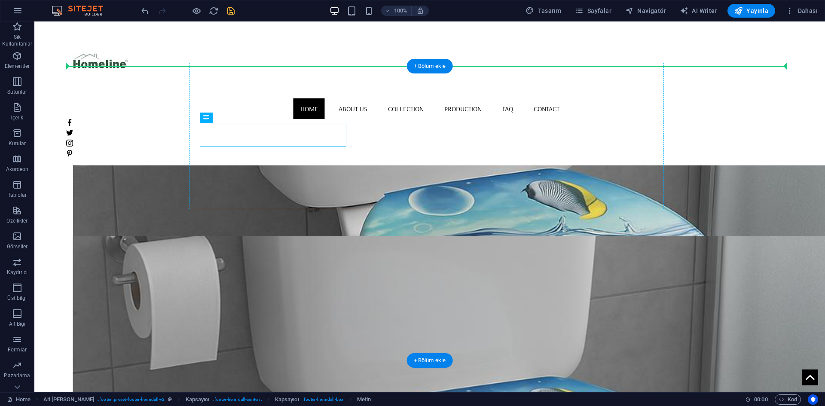
drag, startPoint x: 247, startPoint y: 141, endPoint x: 342, endPoint y: 137, distance: 95.0
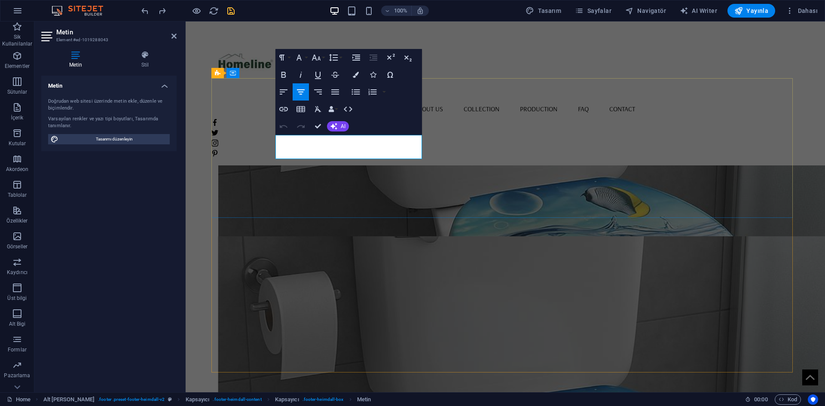
drag, startPoint x: 393, startPoint y: 138, endPoint x: 298, endPoint y: 135, distance: 95.0
copy span "[PERSON_NAME] Mah 2008/48A"
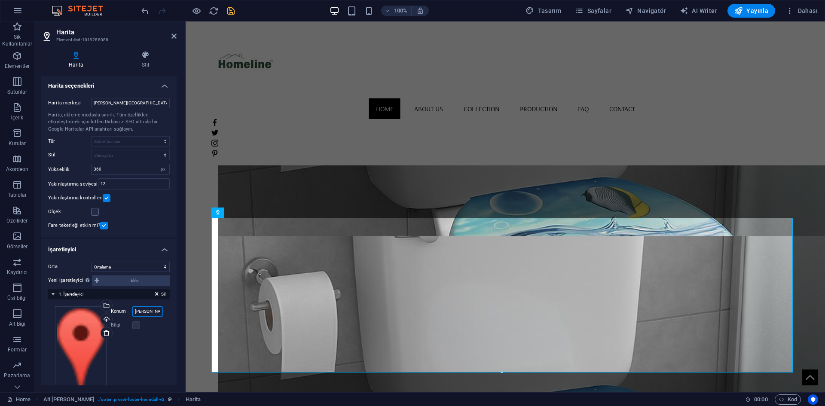
click at [134, 311] on input "Fevzi çakmak mahallesi bağcılar" at bounding box center [147, 311] width 30 height 10
paste input "akmak Mah 2008/48A"
type input "[PERSON_NAME] Mah 2008/48A"
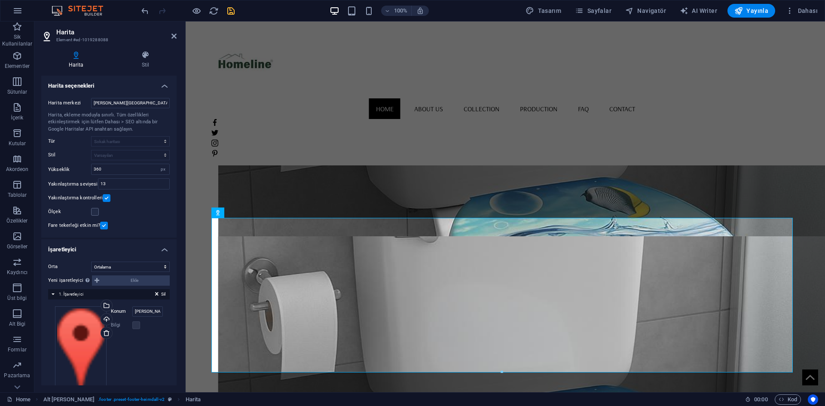
click at [130, 320] on label "Bilgi" at bounding box center [121, 325] width 21 height 10
click at [132, 325] on label at bounding box center [136, 325] width 8 height 8
click at [136, 325] on label at bounding box center [136, 325] width 8 height 8
drag, startPoint x: 144, startPoint y: 312, endPoint x: 162, endPoint y: 312, distance: 17.6
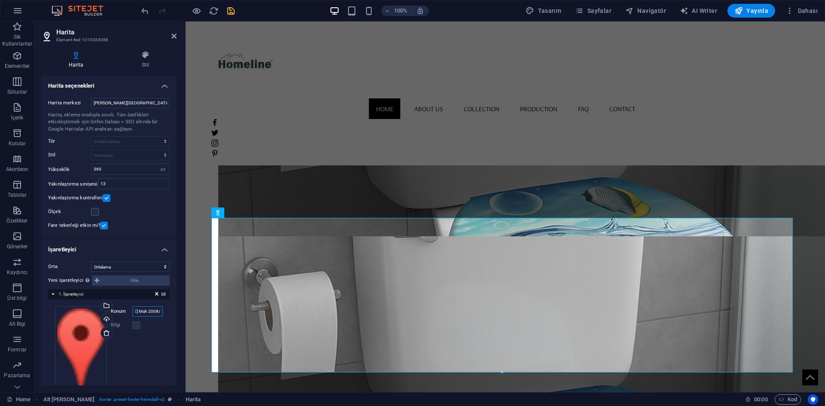
click at [162, 312] on div "Dosyaları buraya sürükleyin, dosyaları seçmek için tıklayın veya Dosyalardan ya…" at bounding box center [109, 351] width 122 height 104
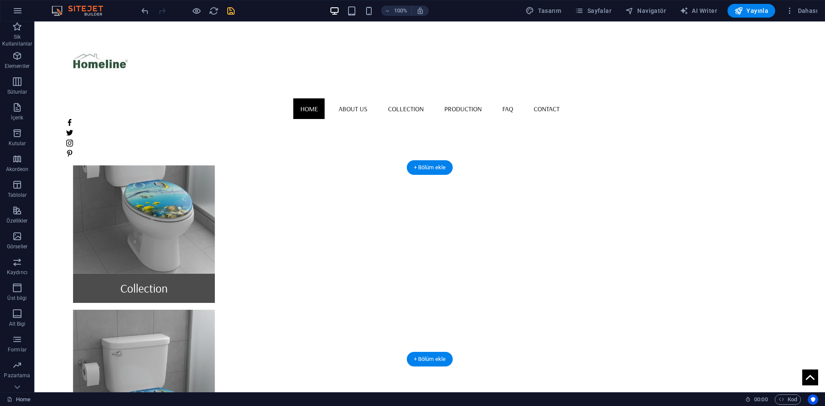
scroll to position [434, 0]
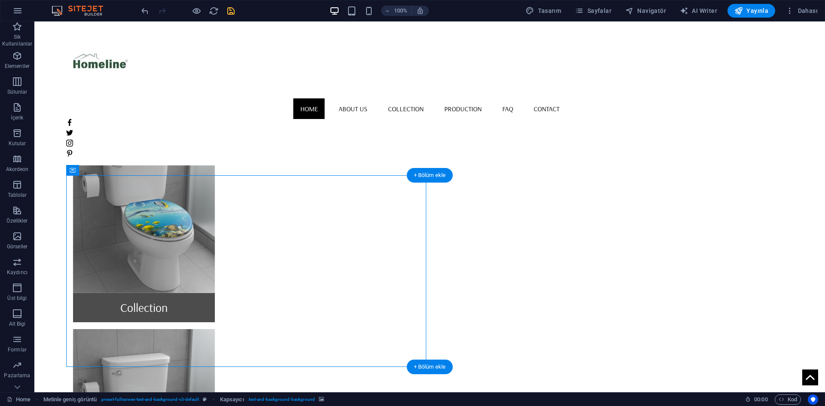
select select "px"
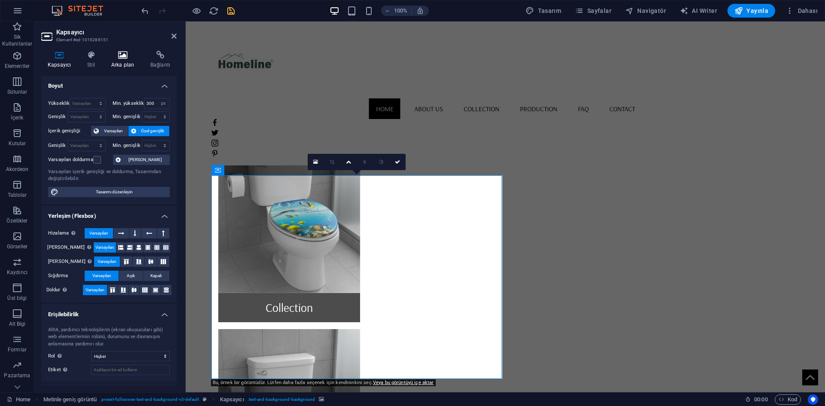
click at [118, 61] on h4 "Arka plan" at bounding box center [124, 60] width 39 height 18
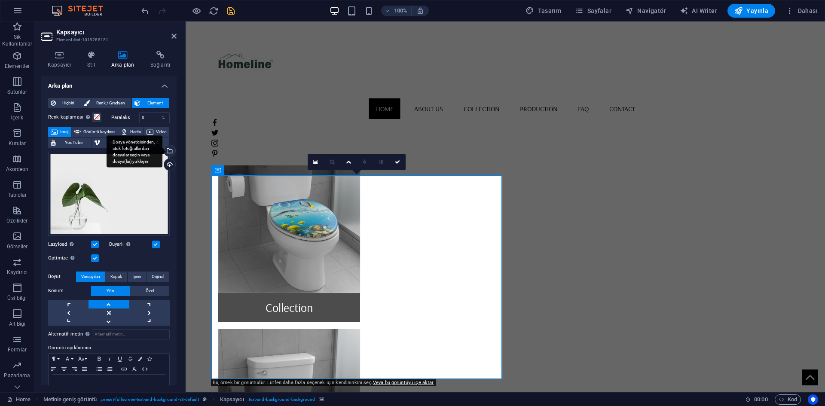
click at [162, 151] on div "Dosya yöneticisinden, stok fotoğraflardan dosyalar seçin veya dosya(lar) yükley…" at bounding box center [135, 151] width 56 height 32
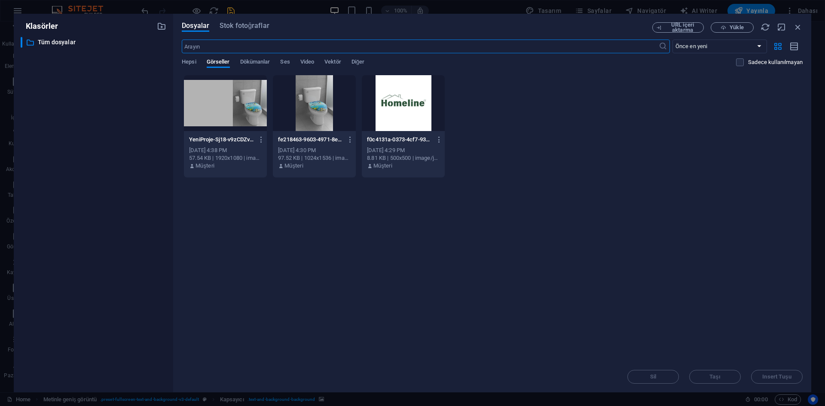
click at [310, 109] on div at bounding box center [314, 103] width 83 height 56
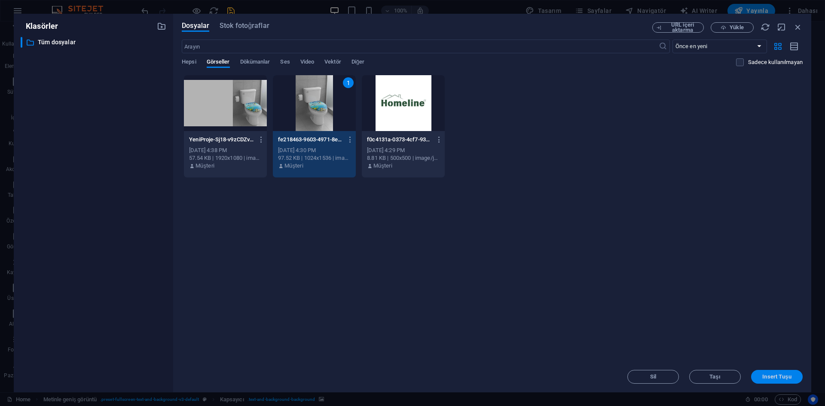
click at [780, 375] on span "Insert Tuşu" at bounding box center [776, 376] width 29 height 5
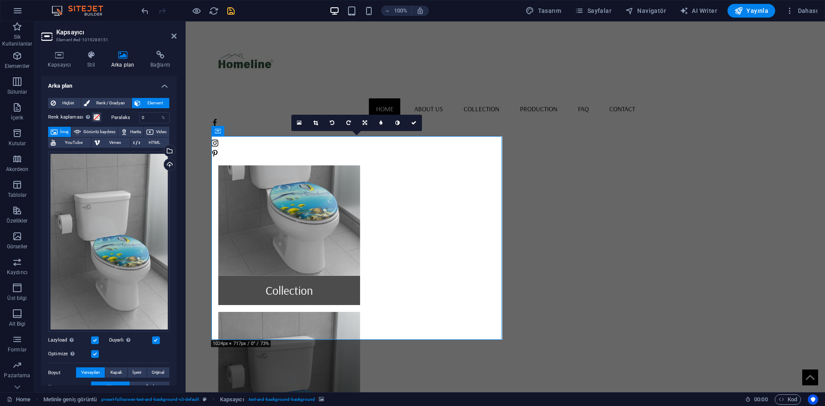
scroll to position [477, 0]
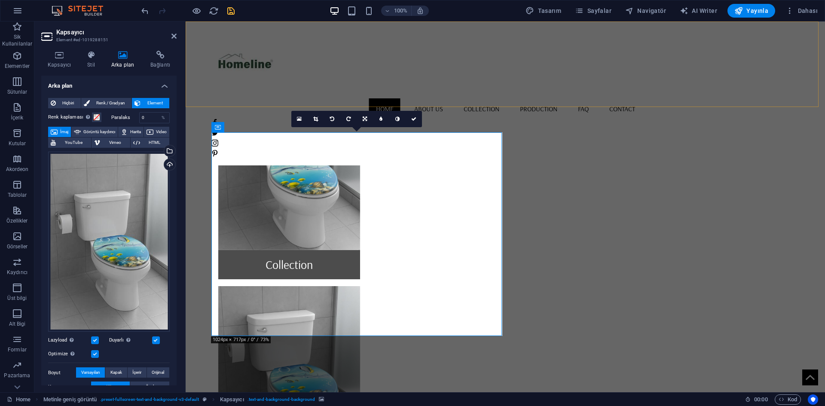
click at [677, 91] on div "Home About us Collection Production FAQ Contact Menu" at bounding box center [505, 93] width 639 height 144
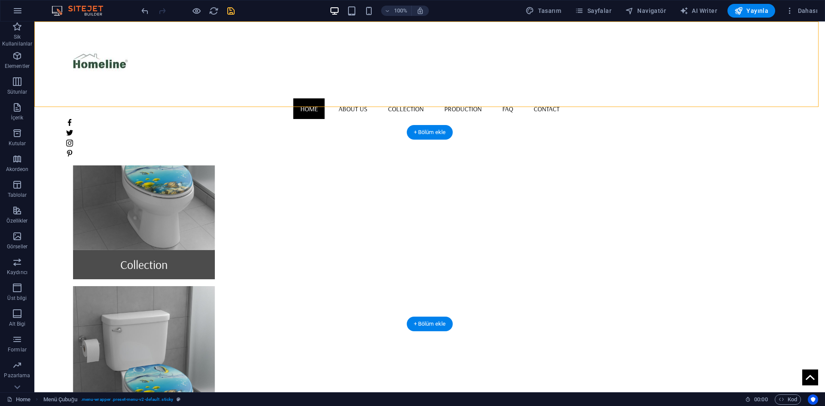
drag, startPoint x: 295, startPoint y: 277, endPoint x: 296, endPoint y: 256, distance: 20.6
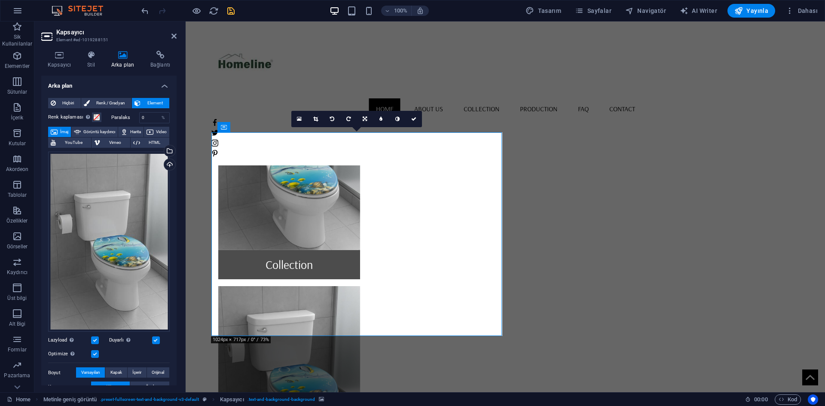
scroll to position [43, 0]
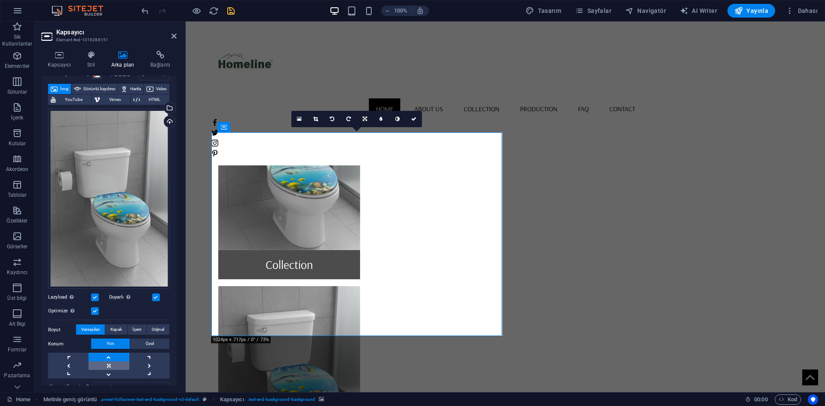
click at [110, 361] on link at bounding box center [108, 365] width 40 height 9
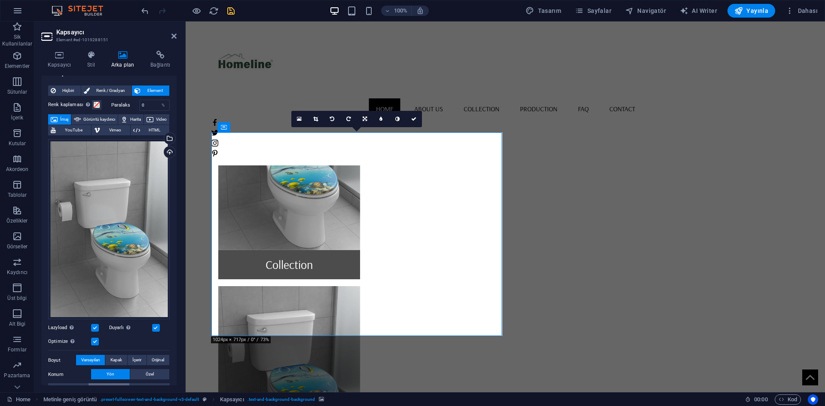
click at [107, 354] on div "Dosyaları buraya sürükleyin, dosyaları seçmek için tıklayın veya Dosyalardan ya…" at bounding box center [109, 273] width 122 height 274
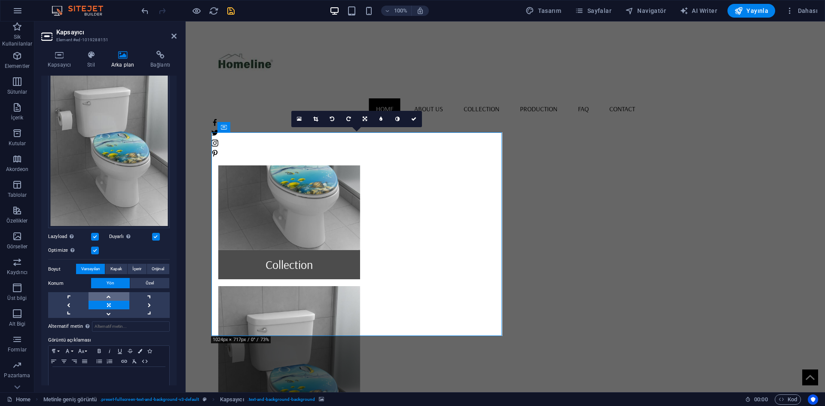
scroll to position [116, 0]
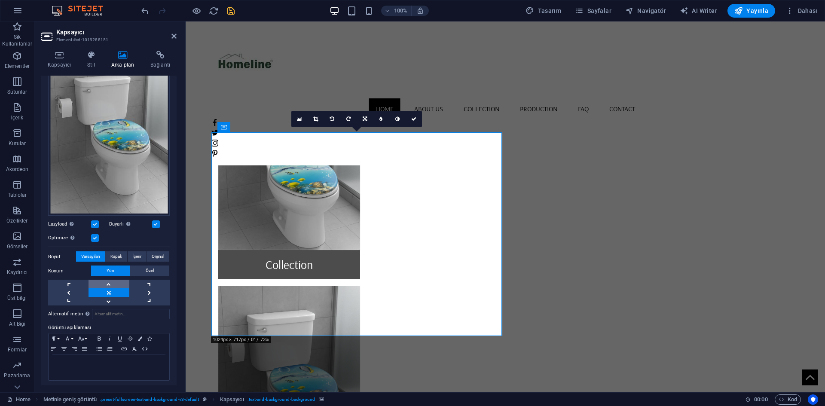
click at [107, 282] on link at bounding box center [108, 284] width 40 height 9
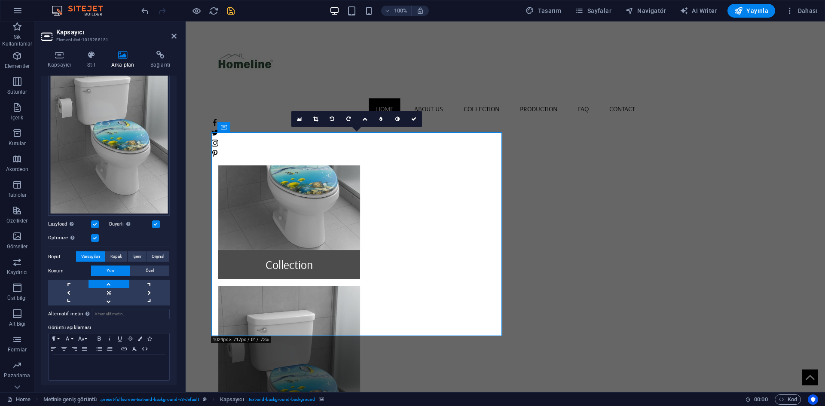
click at [107, 282] on link at bounding box center [108, 284] width 40 height 9
drag, startPoint x: 315, startPoint y: 283, endPoint x: 317, endPoint y: 259, distance: 23.7
drag, startPoint x: 307, startPoint y: 282, endPoint x: 311, endPoint y: 239, distance: 43.5
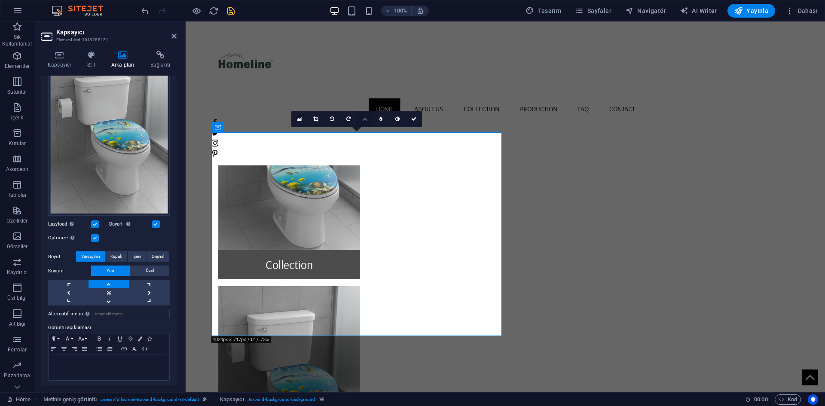
click at [368, 120] on link at bounding box center [365, 119] width 16 height 16
click at [366, 99] on link at bounding box center [365, 102] width 16 height 16
click at [366, 99] on div "Home About us Collection Production FAQ Contact Menu" at bounding box center [505, 93] width 639 height 144
select select "header"
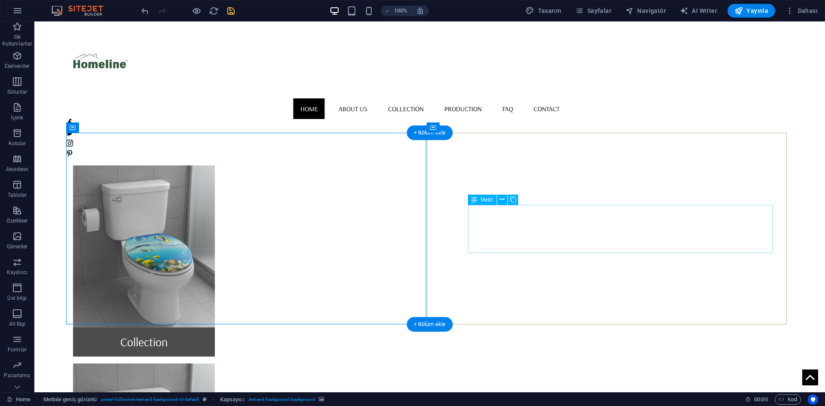
scroll to position [477, 0]
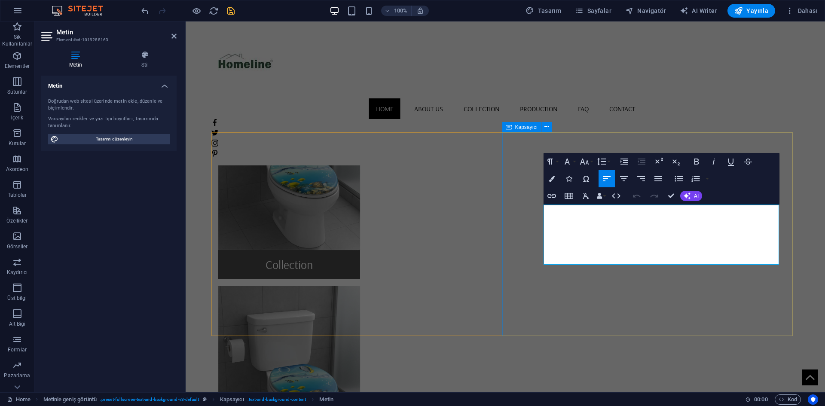
drag, startPoint x: 674, startPoint y: 262, endPoint x: 537, endPoint y: 199, distance: 149.7
copy p "Lorem ipsum dolor sit amet, consectetuer adipiscing elit. Aenean commodo ligula…"
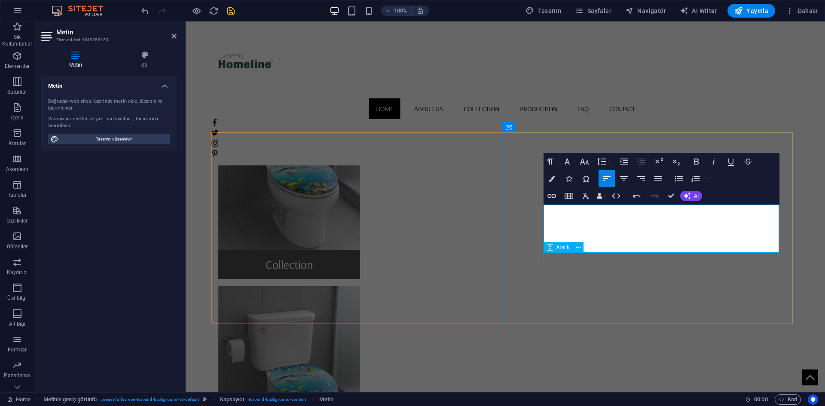
scroll to position [1640, 1]
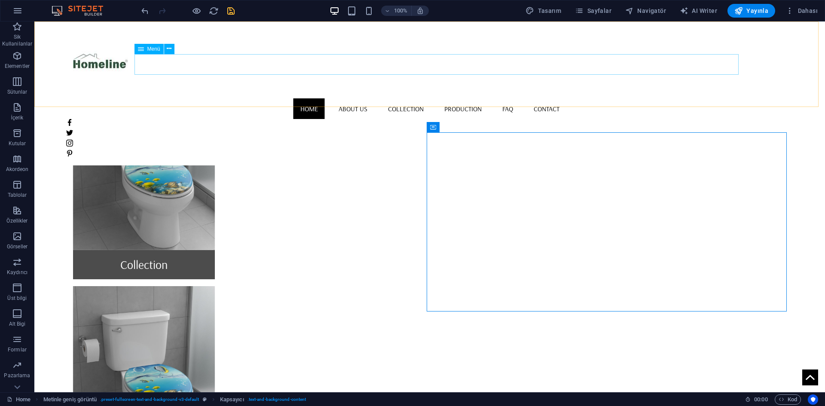
click at [414, 98] on nav "Home About us Collection Production FAQ Contact" at bounding box center [429, 108] width 727 height 21
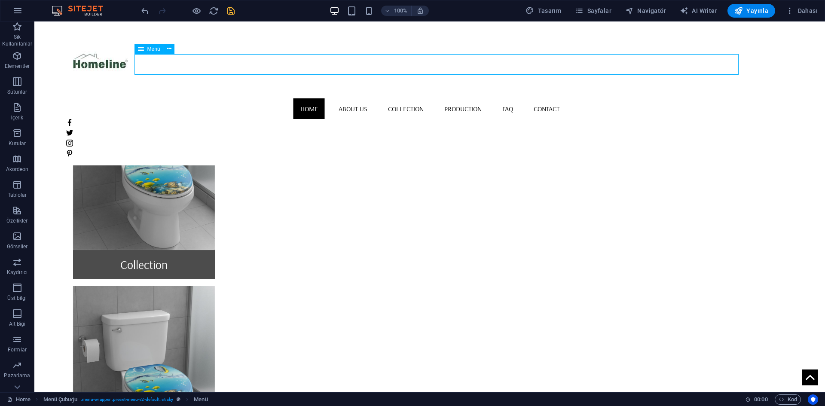
click at [414, 98] on nav "Home About us Collection Production FAQ Contact" at bounding box center [429, 108] width 727 height 21
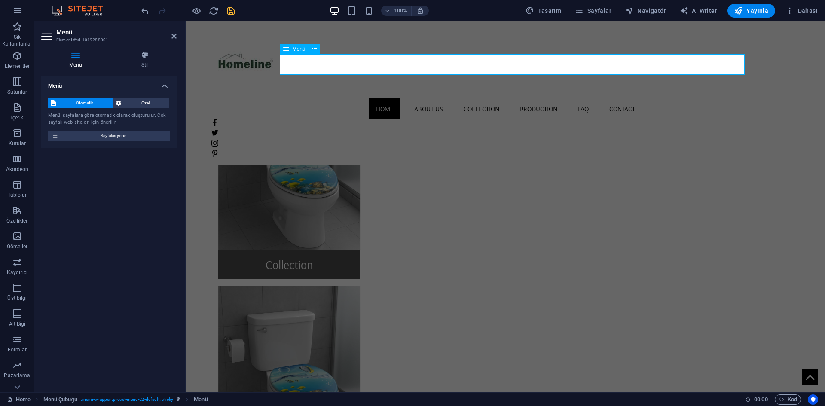
click at [446, 98] on nav "Home About us Collection Production FAQ Contact" at bounding box center [505, 108] width 588 height 21
click at [493, 98] on nav "Home About us Collection Production FAQ Contact" at bounding box center [505, 108] width 588 height 21
click at [77, 65] on h4 "Menü" at bounding box center [77, 60] width 72 height 18
click at [161, 84] on h4 "Menü" at bounding box center [108, 83] width 135 height 15
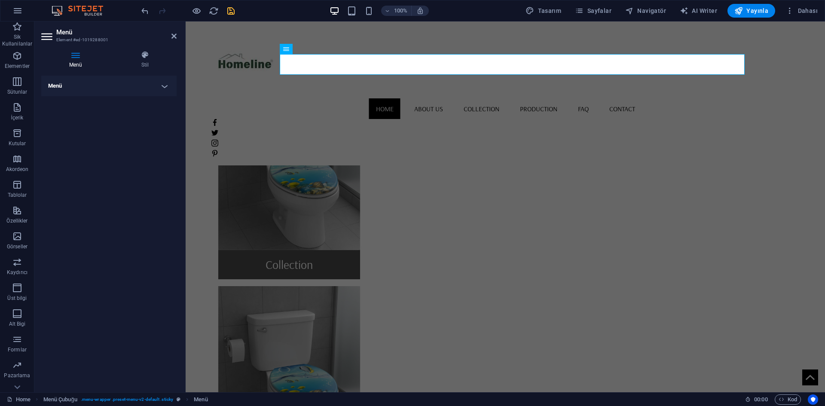
click at [162, 84] on h4 "Menü" at bounding box center [108, 86] width 135 height 21
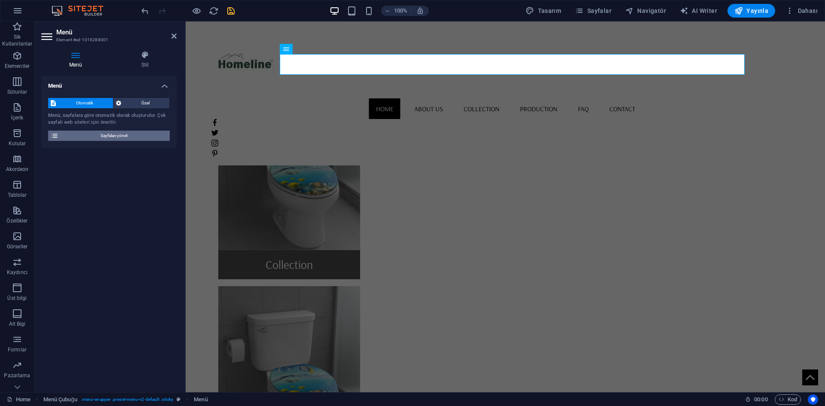
click at [111, 138] on span "Sayfaları yönet" at bounding box center [114, 136] width 106 height 10
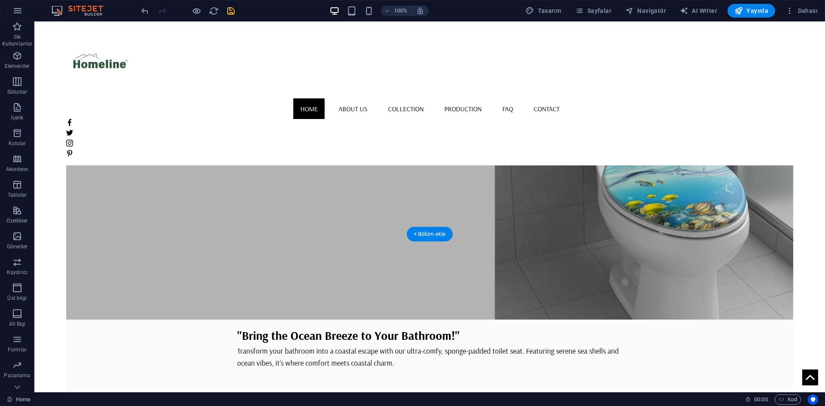
scroll to position [0, 0]
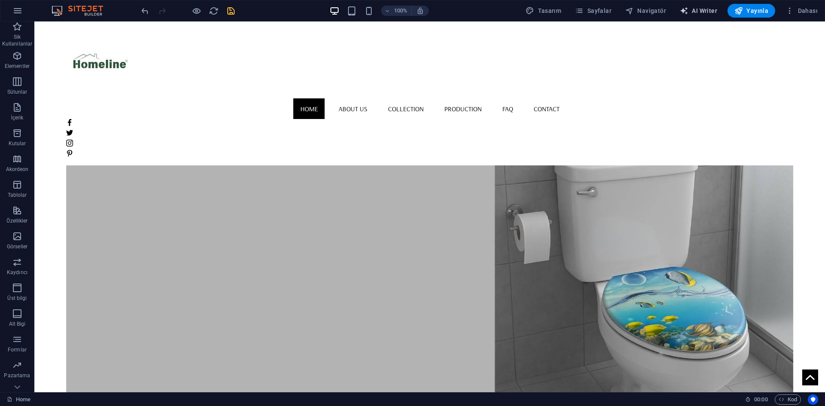
click at [712, 14] on span "AI Writer" at bounding box center [698, 10] width 37 height 9
select select "English"
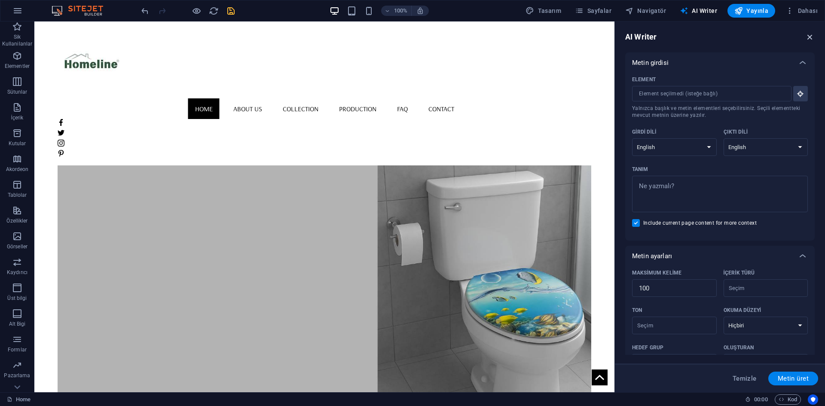
click at [811, 37] on icon "button" at bounding box center [809, 36] width 9 height 9
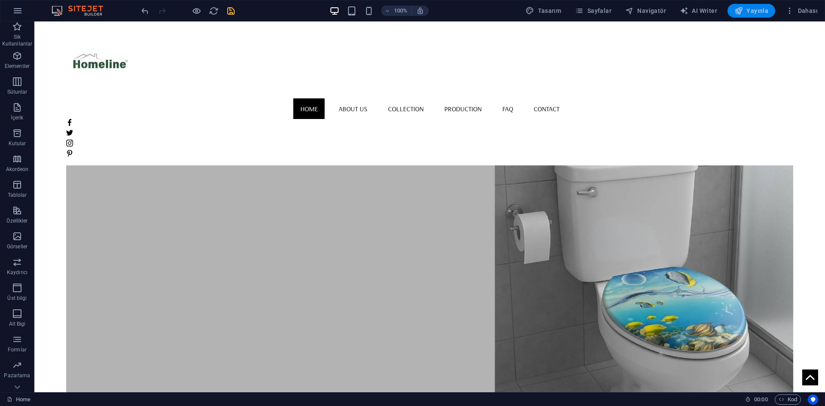
click at [747, 7] on span "Yayınla" at bounding box center [751, 10] width 34 height 9
click at [762, 12] on span "Yayınla" at bounding box center [751, 10] width 34 height 9
click at [18, 63] on p "Elementler" at bounding box center [17, 66] width 25 height 7
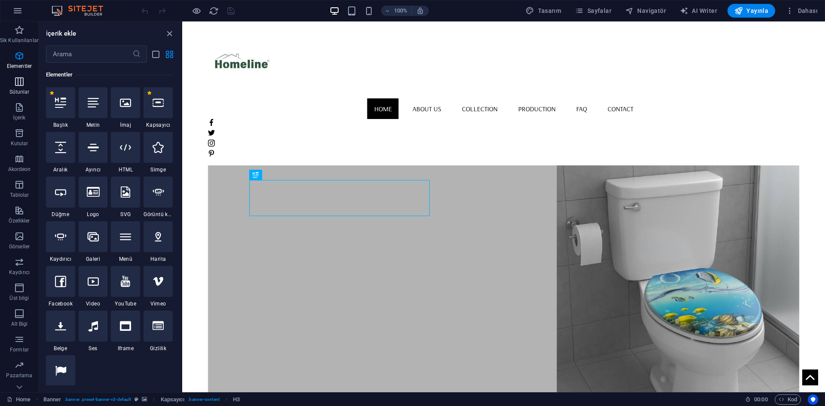
click at [17, 78] on icon "button" at bounding box center [19, 81] width 10 height 10
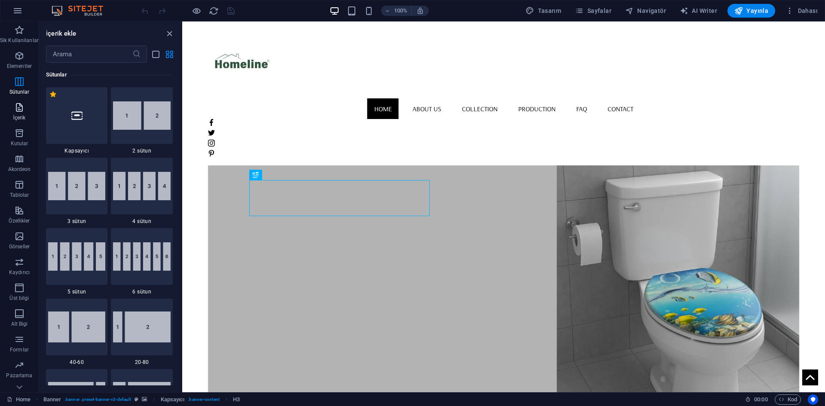
click at [7, 99] on button "İçerik" at bounding box center [19, 112] width 39 height 26
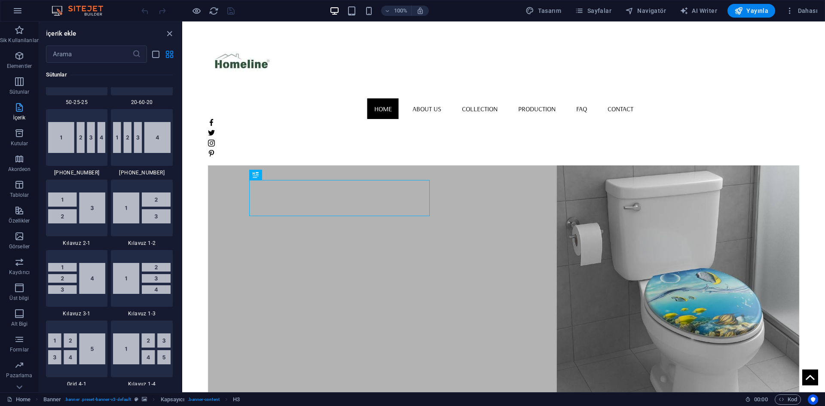
scroll to position [1503, 0]
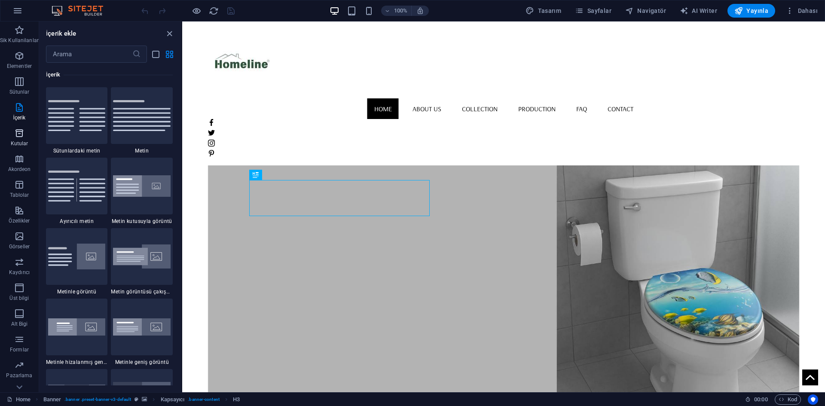
click at [11, 128] on span "Kutular" at bounding box center [19, 138] width 39 height 21
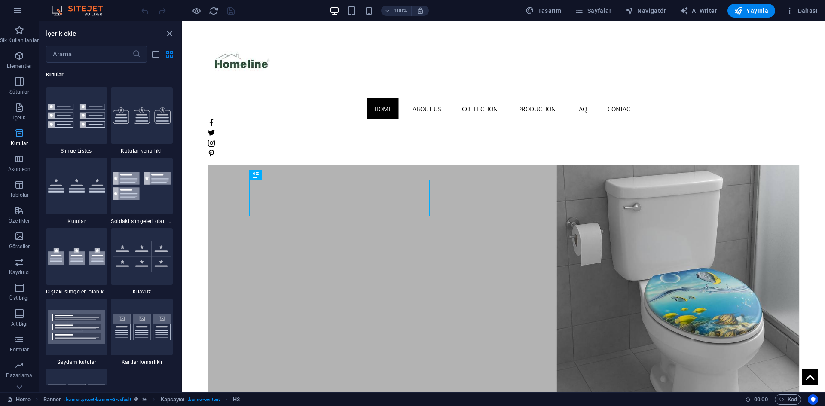
scroll to position [2369, 0]
click at [21, 161] on icon "button" at bounding box center [19, 159] width 10 height 10
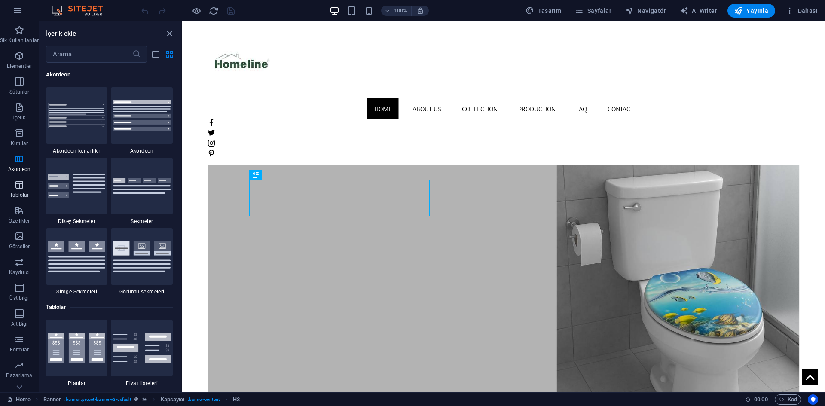
click at [24, 182] on span "Tablolar" at bounding box center [19, 190] width 39 height 21
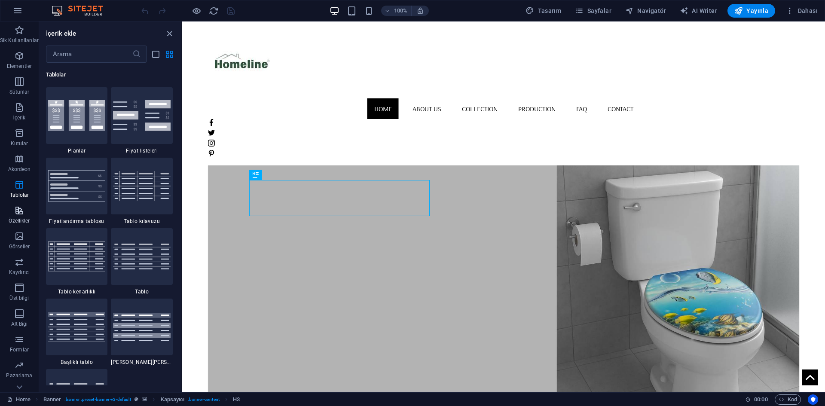
click at [26, 213] on span "Özellikler" at bounding box center [19, 215] width 39 height 21
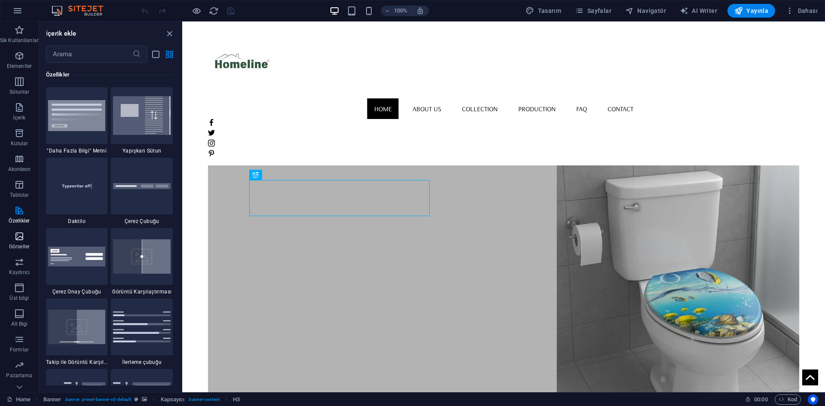
click at [24, 239] on icon "button" at bounding box center [19, 236] width 10 height 10
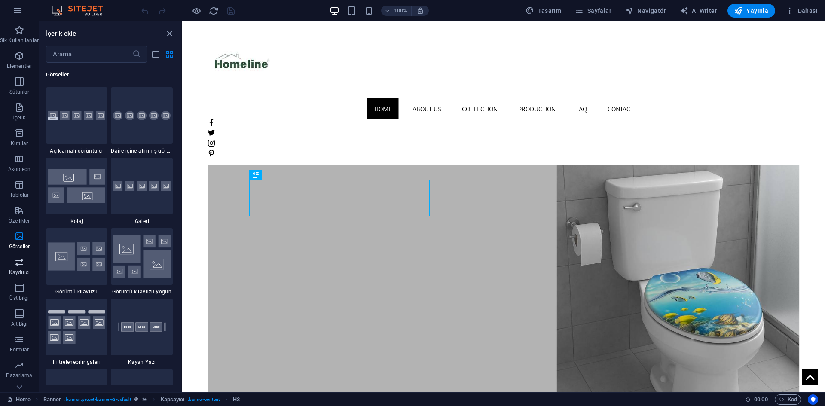
click at [17, 266] on icon "button" at bounding box center [19, 262] width 10 height 10
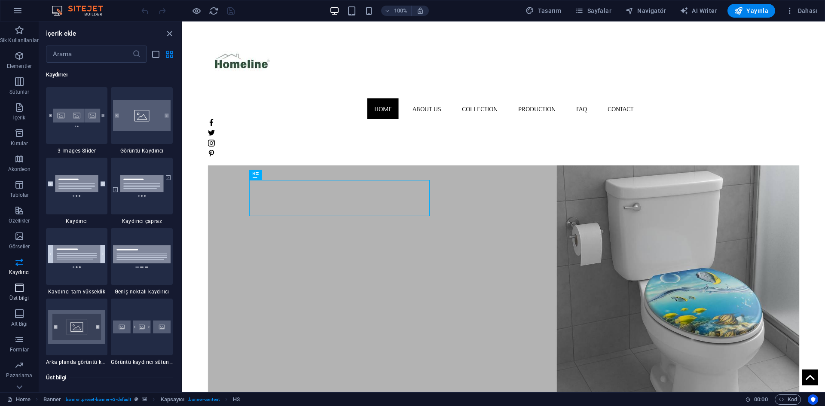
click at [14, 288] on icon "button" at bounding box center [19, 288] width 10 height 10
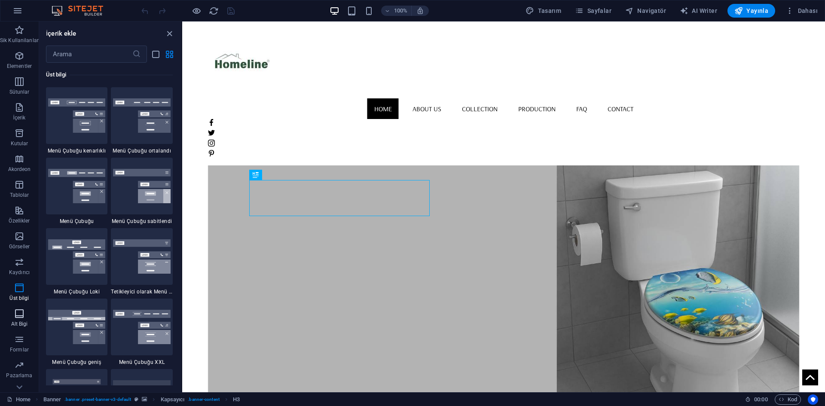
click at [15, 318] on icon "button" at bounding box center [19, 313] width 10 height 10
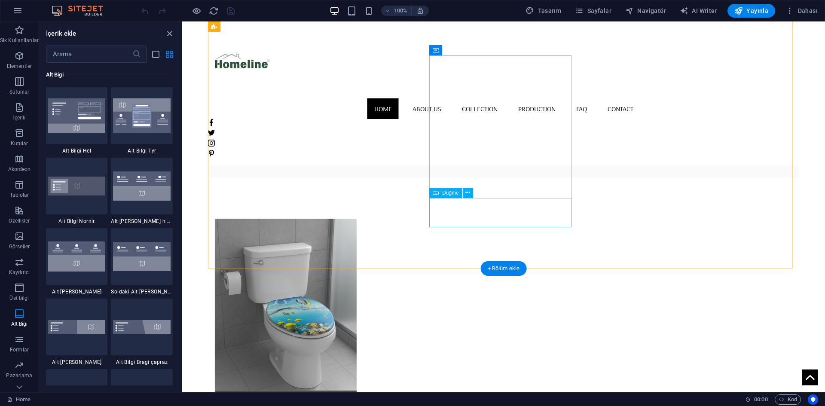
scroll to position [344, 0]
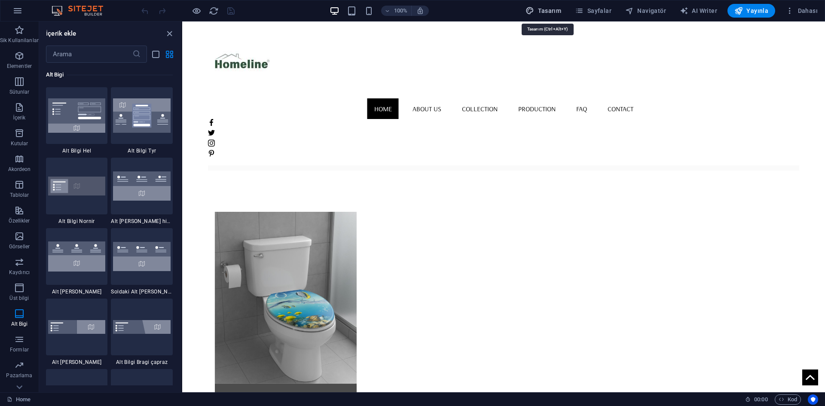
drag, startPoint x: 540, startPoint y: 13, endPoint x: 393, endPoint y: 141, distance: 194.8
click at [540, 13] on span "Tasarım" at bounding box center [543, 10] width 36 height 9
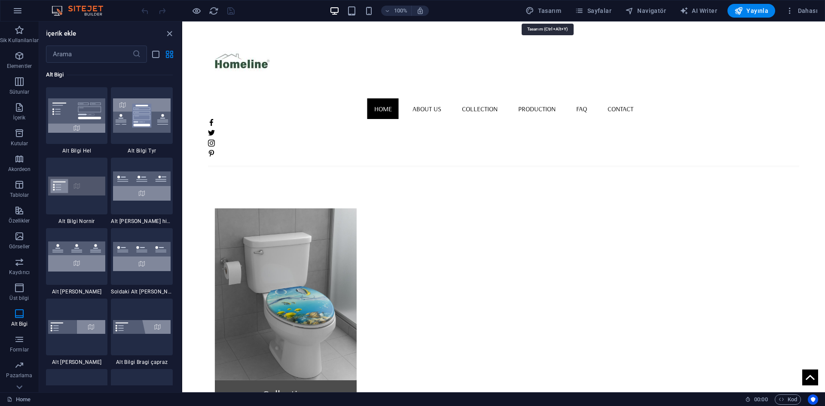
select select "rem"
select select "400"
select select "px"
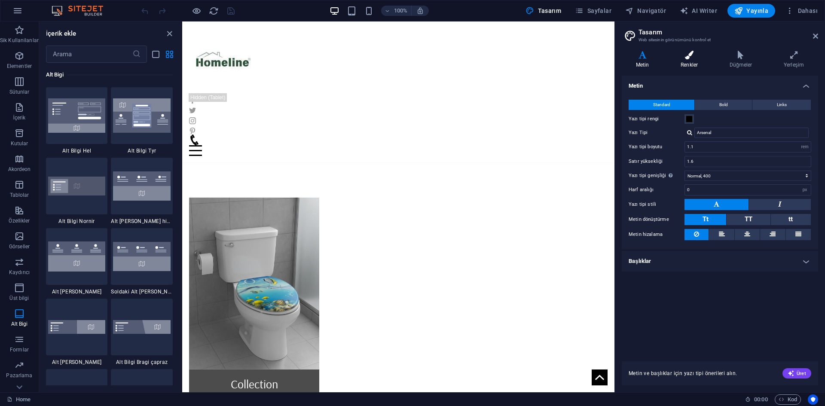
click at [694, 62] on h4 "Renkler" at bounding box center [690, 60] width 49 height 18
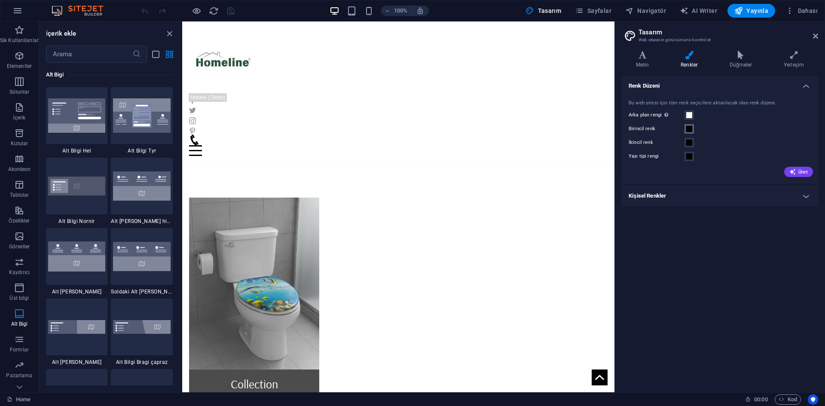
click at [691, 128] on span at bounding box center [689, 128] width 7 height 7
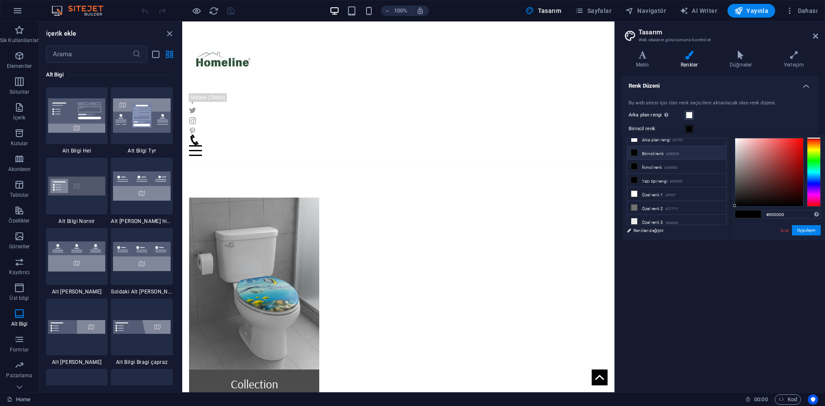
scroll to position [7, 0]
click at [641, 228] on link "Renkleri değiştir" at bounding box center [672, 230] width 100 height 11
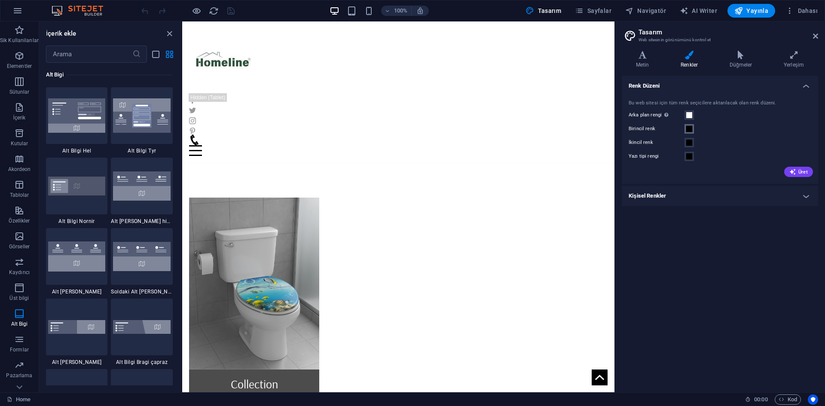
click at [689, 131] on span at bounding box center [689, 128] width 7 height 7
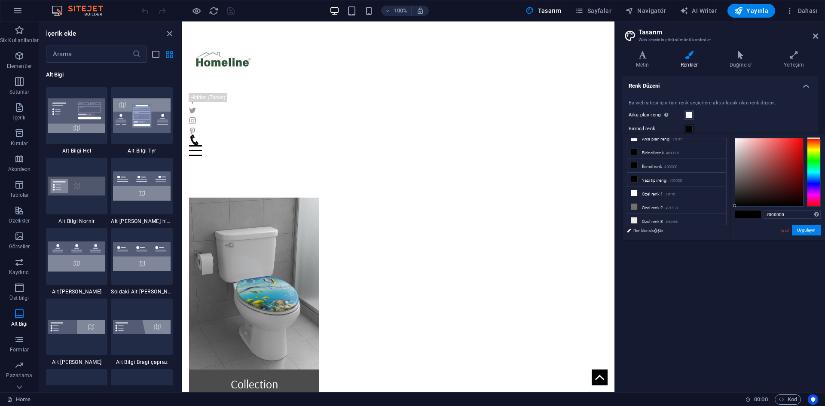
click at [692, 130] on button "Birincil renk" at bounding box center [688, 128] width 9 height 9
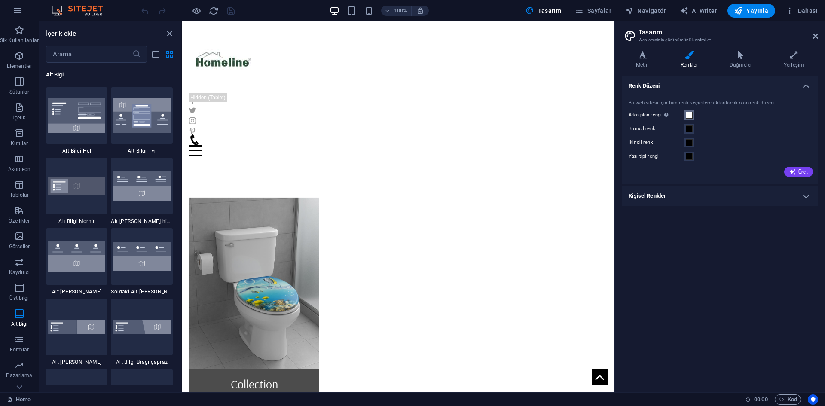
click at [690, 116] on span at bounding box center [689, 115] width 7 height 7
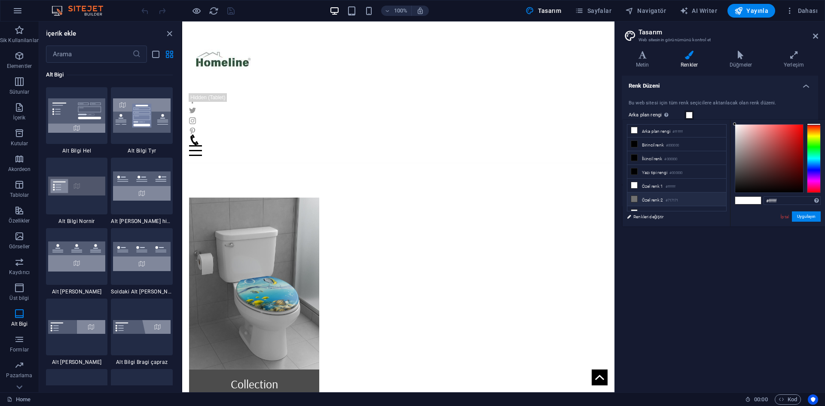
scroll to position [0, 0]
click at [715, 116] on div "Arka plan rengi Sadece başka arka planlar tarafından kapsanmıyorsa görünür." at bounding box center [719, 115] width 183 height 10
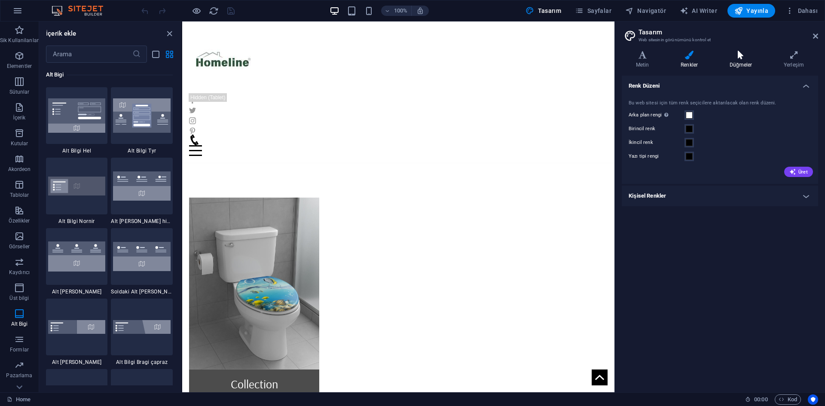
click at [746, 64] on h4 "Düğmeler" at bounding box center [742, 60] width 54 height 18
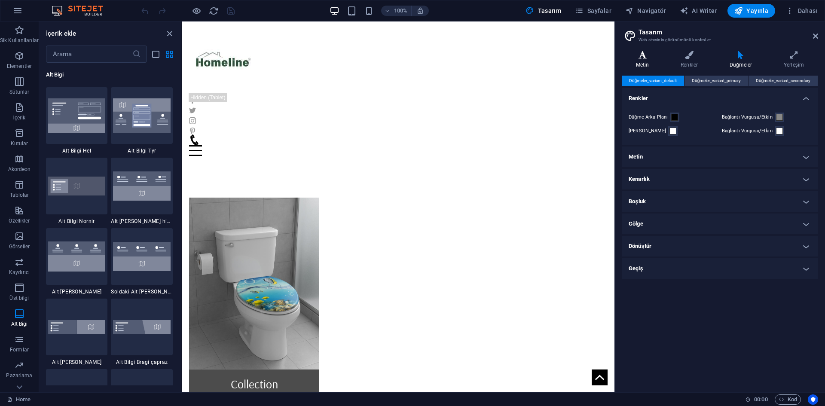
click at [644, 62] on h4 "Metin" at bounding box center [644, 60] width 45 height 18
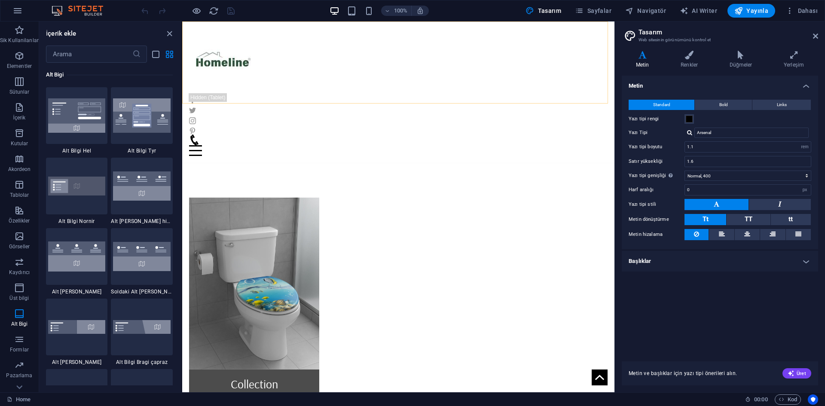
click at [497, 80] on div "Home About us Collection Production FAQ Contact Menu" at bounding box center [398, 91] width 432 height 141
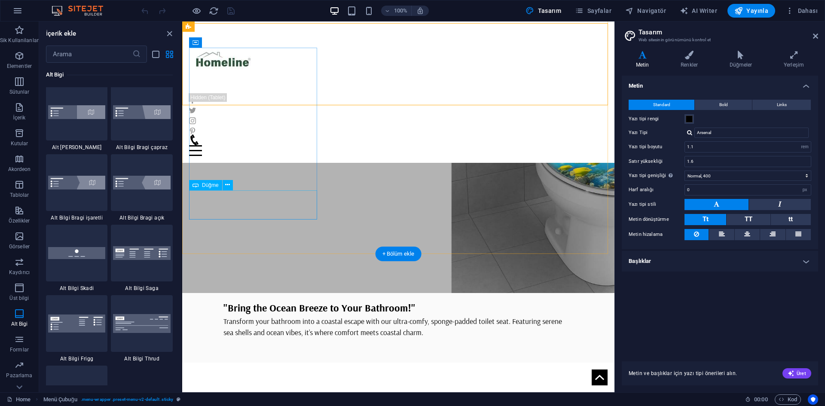
scroll to position [86, 0]
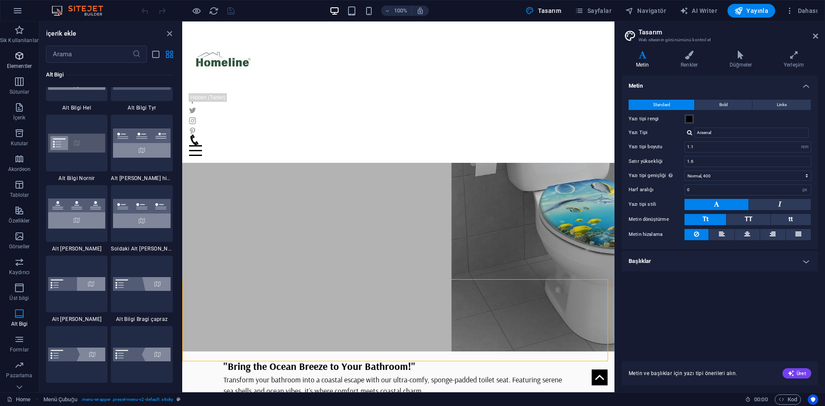
click at [16, 52] on icon "button" at bounding box center [19, 56] width 10 height 10
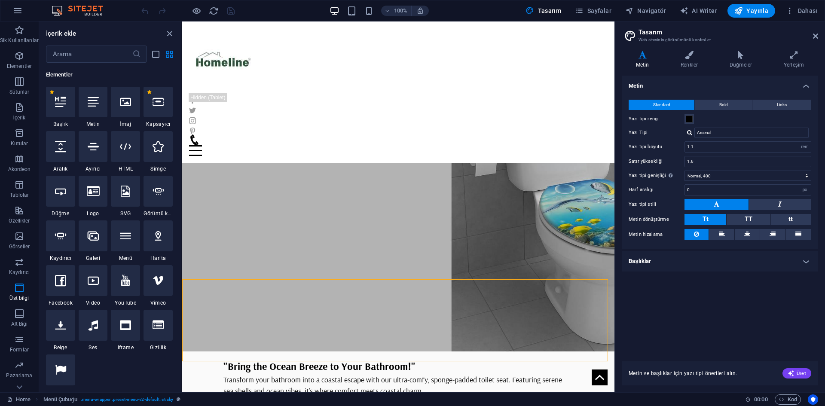
scroll to position [91, 0]
click at [410, 79] on div "Home About us Collection Production FAQ Contact Menu" at bounding box center [398, 91] width 432 height 141
drag, startPoint x: 410, startPoint y: 79, endPoint x: 394, endPoint y: 34, distance: 48.5
click at [410, 79] on div "Home About us Collection Production FAQ Contact Menu" at bounding box center [398, 91] width 432 height 141
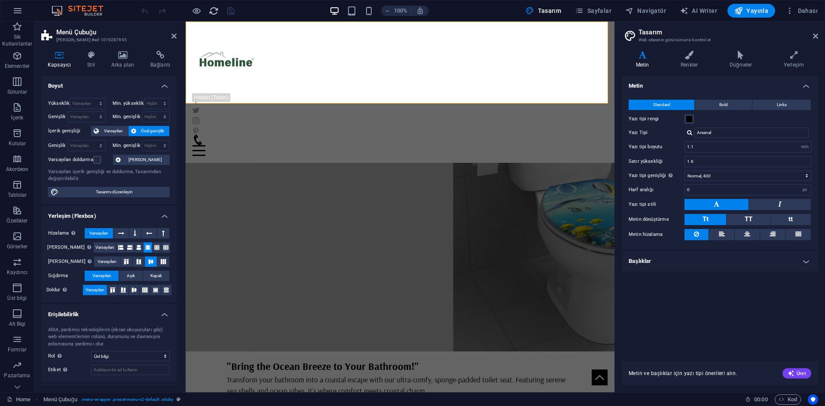
click at [212, 12] on icon "reload" at bounding box center [214, 11] width 10 height 10
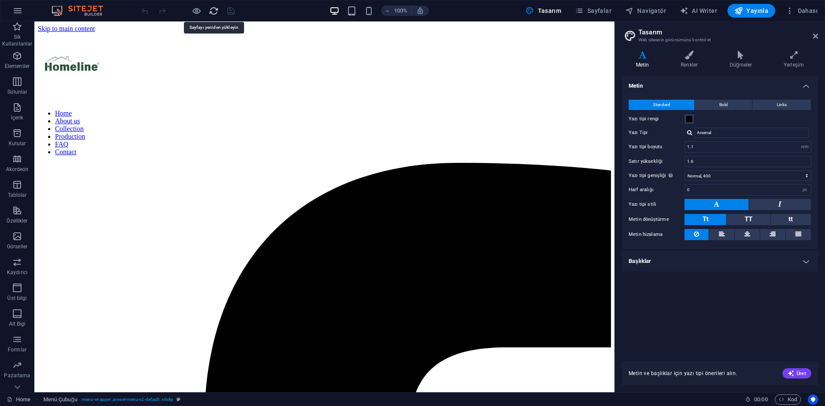
scroll to position [0, 0]
click at [212, 12] on icon "reload" at bounding box center [214, 11] width 10 height 10
click at [595, 8] on span "Sayfalar" at bounding box center [593, 10] width 37 height 9
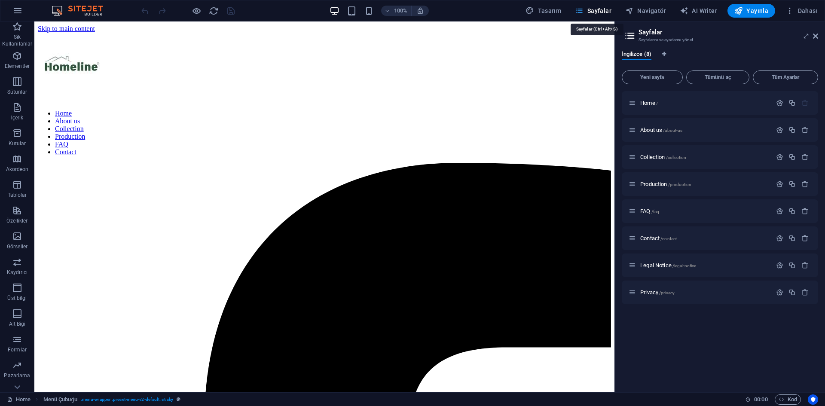
click at [595, 8] on span "Sayfalar" at bounding box center [593, 10] width 37 height 9
click at [16, 10] on icon "button" at bounding box center [17, 11] width 10 height 10
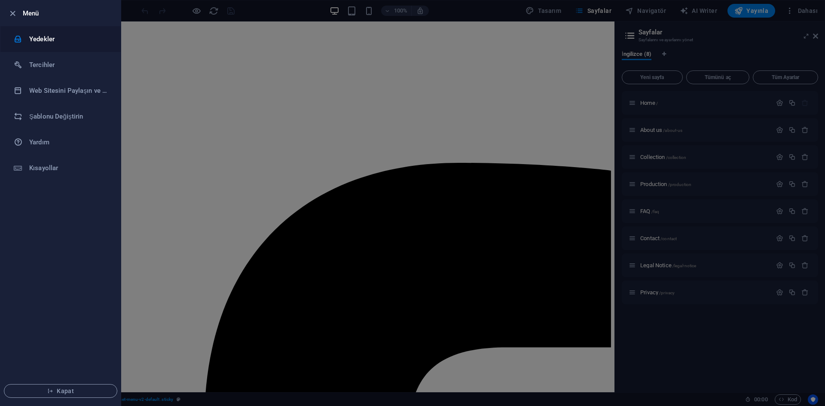
click at [55, 40] on h6 "Yedekler" at bounding box center [68, 39] width 79 height 10
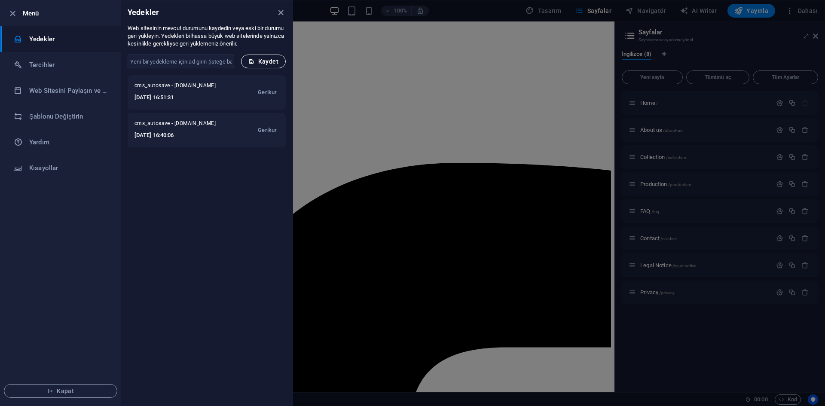
click at [277, 63] on span "Kaydet" at bounding box center [263, 61] width 30 height 7
click at [86, 84] on li "Web Sitesini Paylaşın ve [GEOGRAPHIC_DATA]" at bounding box center [60, 91] width 120 height 26
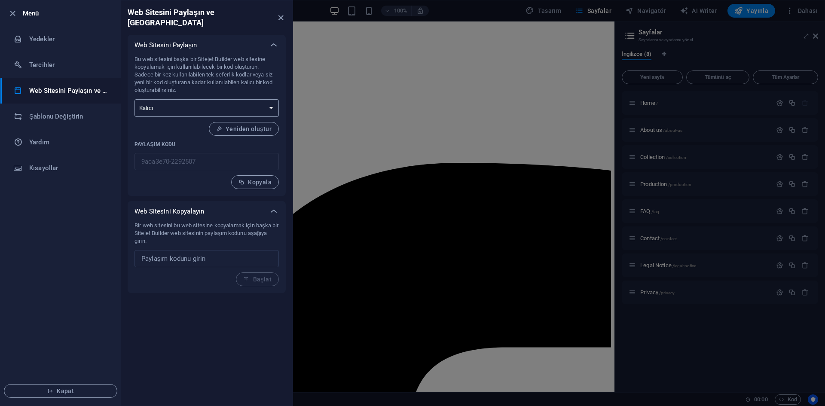
click at [271, 104] on select "Tek seferlik Kalıcı" at bounding box center [206, 108] width 144 height 18
click at [47, 119] on h6 "Şablonu Değiştirin" at bounding box center [68, 116] width 79 height 10
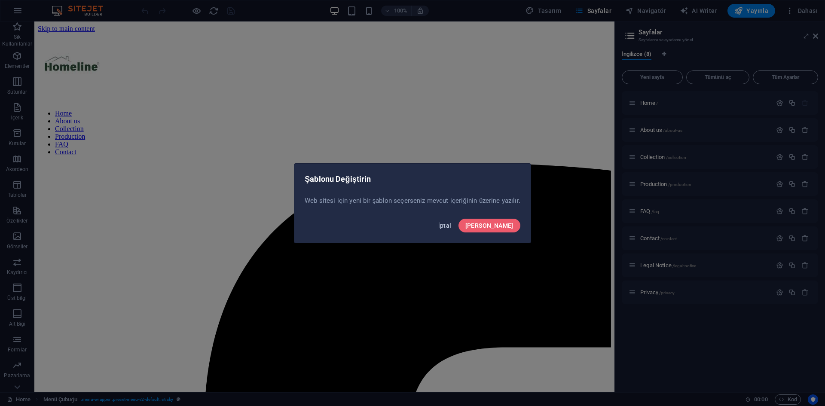
click at [451, 228] on span "İptal" at bounding box center [444, 225] width 13 height 7
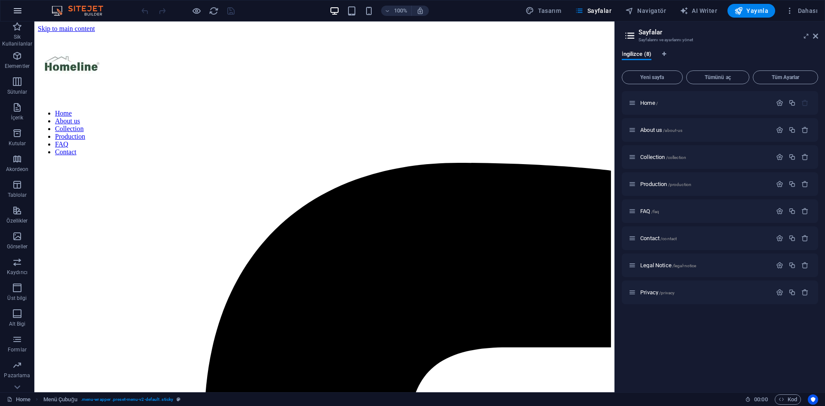
click at [14, 12] on icon "button" at bounding box center [17, 11] width 10 height 10
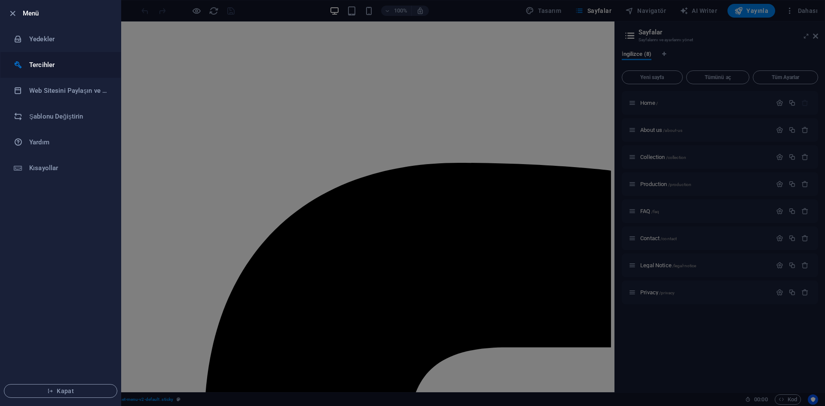
click at [73, 64] on h6 "Tercihler" at bounding box center [68, 65] width 79 height 10
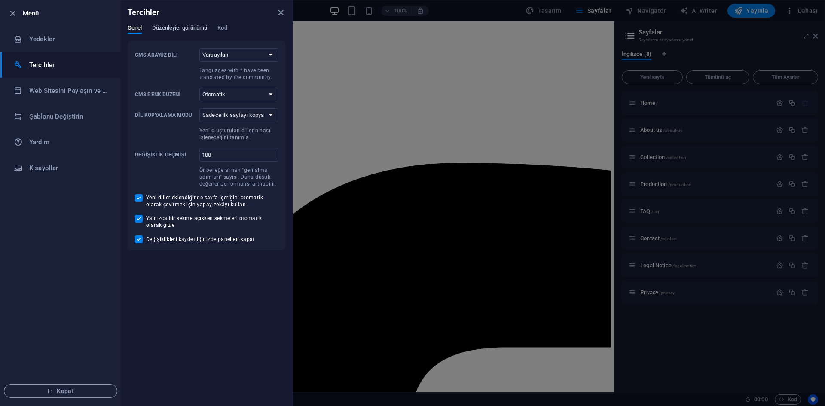
click at [172, 28] on span "Düzenleyici görünümü" at bounding box center [179, 29] width 55 height 12
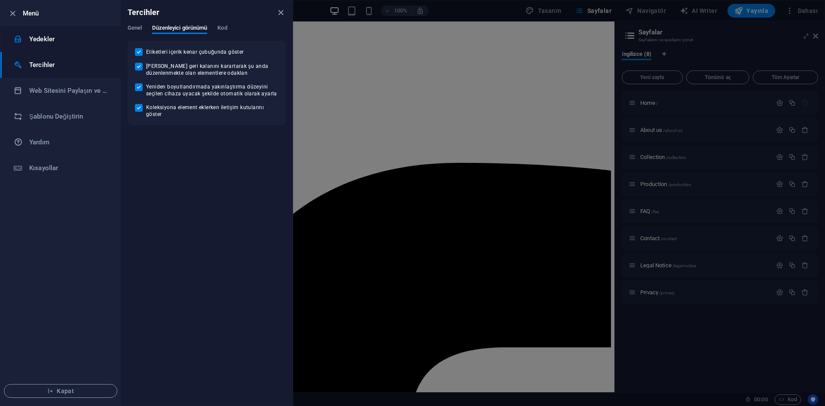
click at [68, 28] on li "Yedekler" at bounding box center [60, 39] width 120 height 26
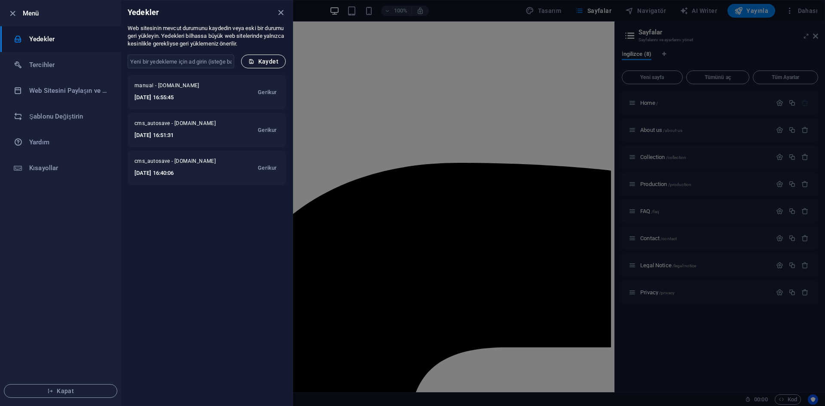
click at [271, 60] on span "Kaydet" at bounding box center [263, 61] width 30 height 7
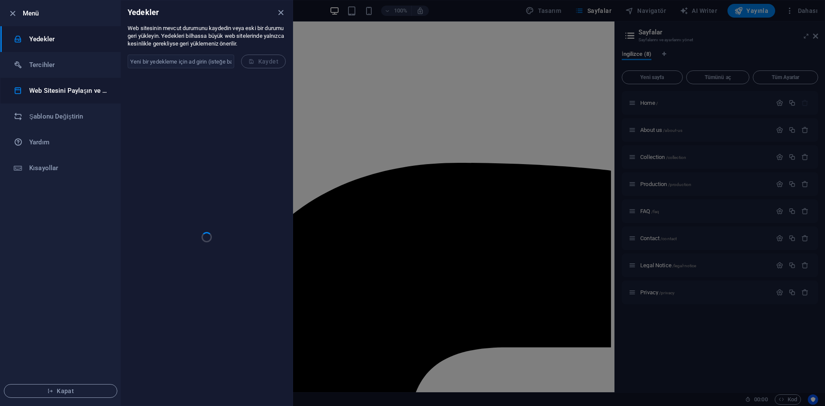
click at [91, 91] on h6 "Web Sitesini Paylaşın ve [GEOGRAPHIC_DATA]" at bounding box center [68, 90] width 79 height 10
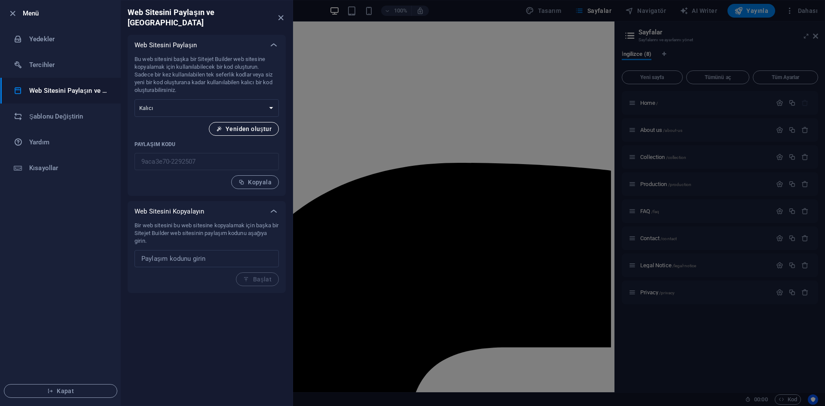
click at [264, 125] on span "Yeniden oluştur" at bounding box center [243, 128] width 55 height 7
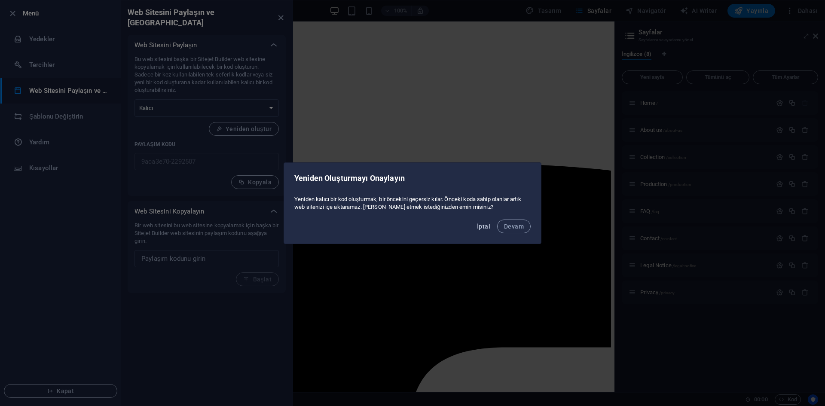
click at [481, 227] on span "İptal" at bounding box center [483, 226] width 13 height 7
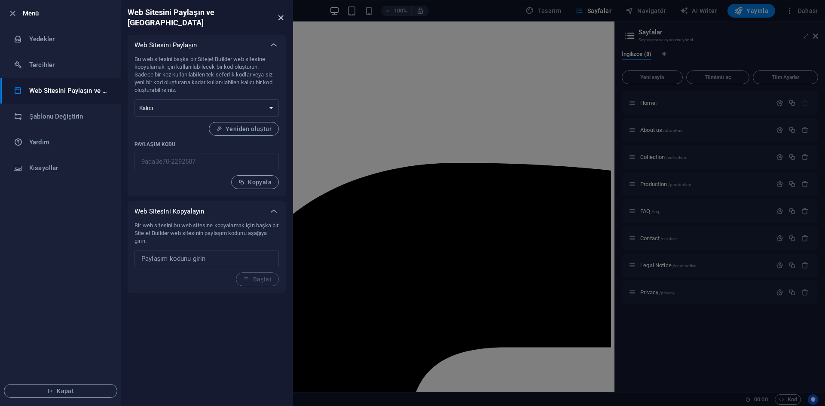
click at [281, 13] on icon "close" at bounding box center [281, 18] width 10 height 10
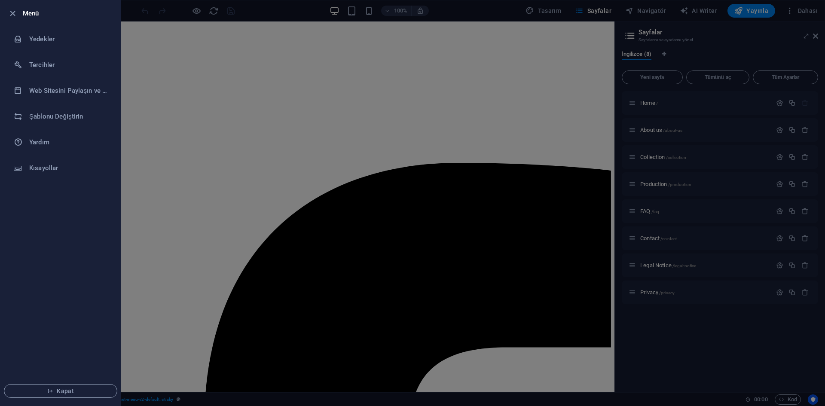
click at [325, 54] on div at bounding box center [412, 203] width 825 height 406
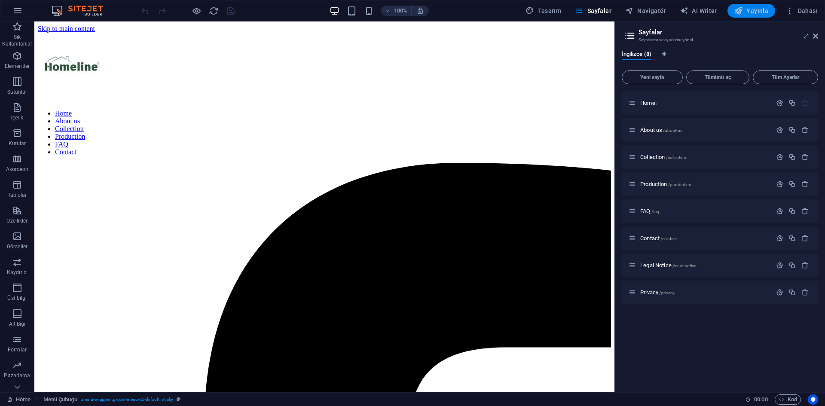
click at [760, 10] on span "Yayınla" at bounding box center [751, 10] width 34 height 9
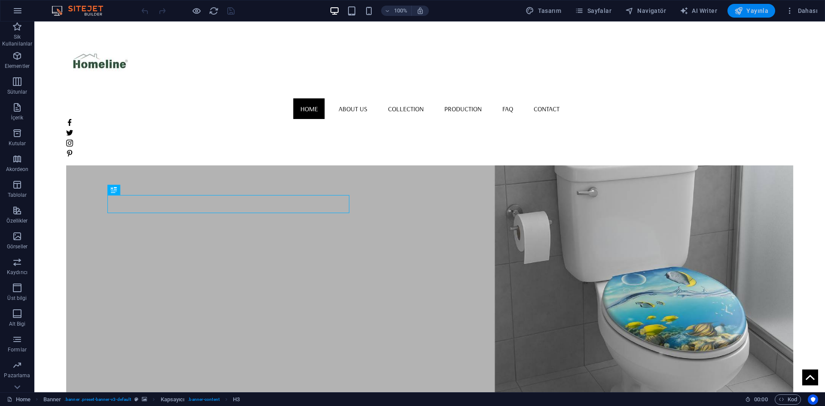
click at [757, 7] on button "Yayınla" at bounding box center [751, 11] width 48 height 14
click at [691, 12] on span "AI Writer" at bounding box center [698, 10] width 37 height 9
select select "English"
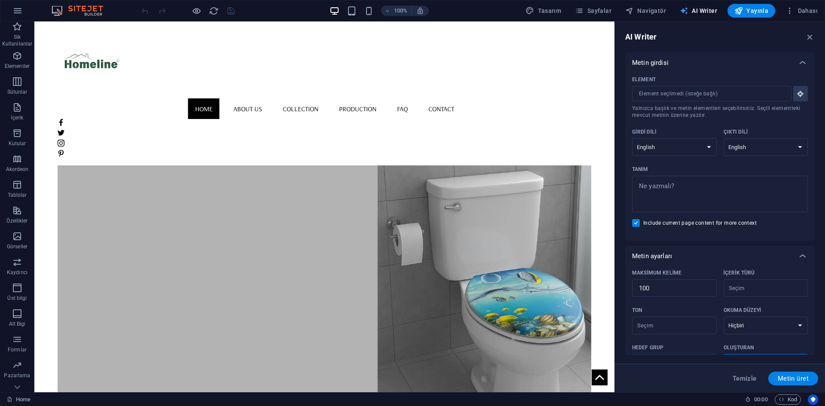
click at [691, 12] on span "AI Writer" at bounding box center [698, 10] width 37 height 9
click at [813, 7] on span "Dahası" at bounding box center [801, 10] width 32 height 9
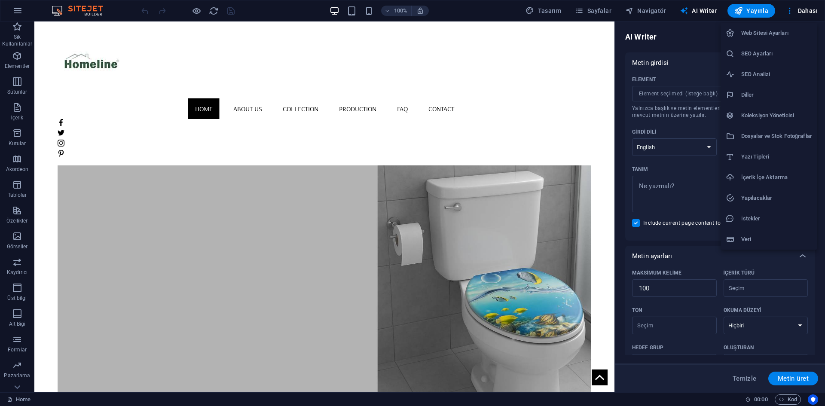
click at [778, 37] on h6 "Web Sitesi Ayarları" at bounding box center [776, 33] width 71 height 10
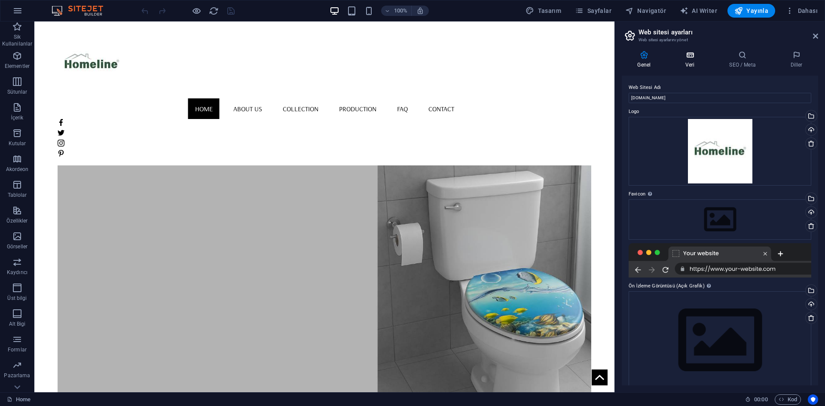
click at [704, 57] on icon at bounding box center [690, 55] width 40 height 9
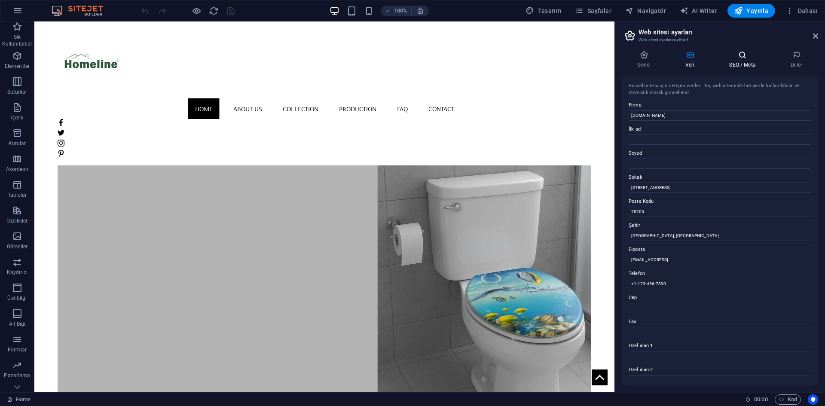
click at [751, 58] on icon at bounding box center [742, 55] width 58 height 9
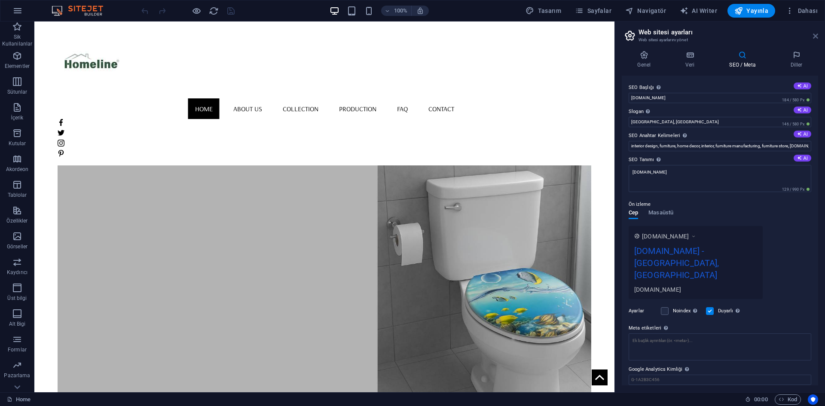
click at [815, 38] on icon at bounding box center [815, 36] width 5 height 7
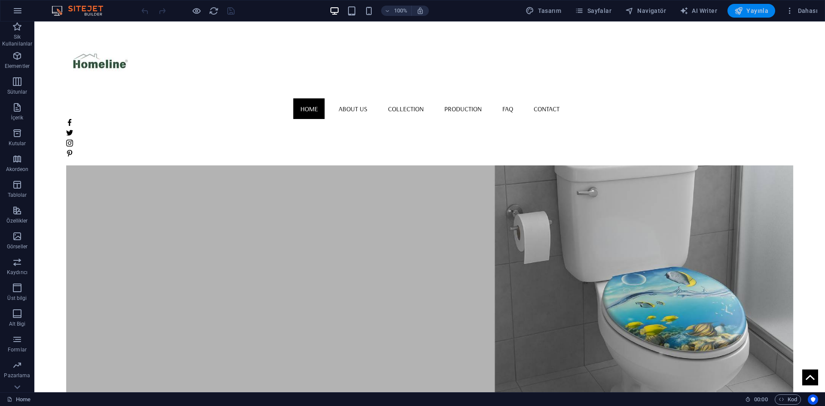
click at [767, 8] on span "Yayınla" at bounding box center [751, 10] width 34 height 9
click at [762, 9] on span "Yayınla" at bounding box center [751, 10] width 34 height 9
click at [751, 12] on span "Yayınla" at bounding box center [751, 10] width 34 height 9
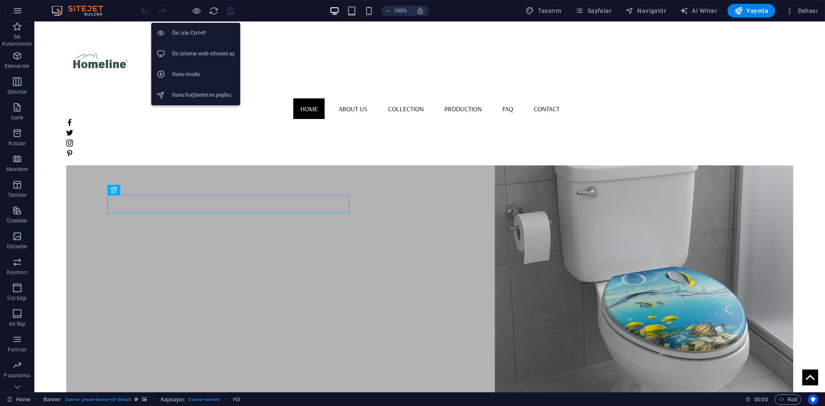
click at [190, 31] on h6 "Ön İzle Ctrl+P" at bounding box center [203, 33] width 63 height 10
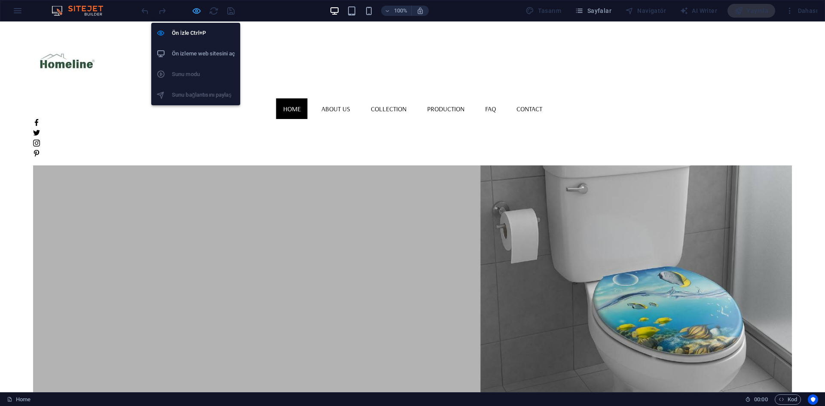
click at [197, 11] on icon "button" at bounding box center [197, 11] width 10 height 10
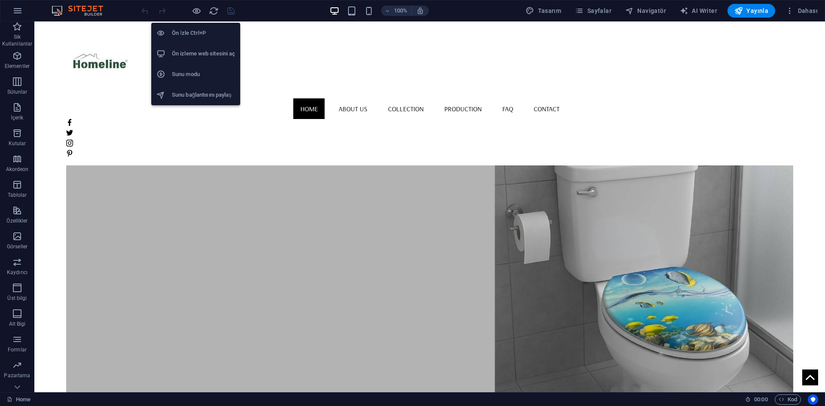
click at [218, 54] on h6 "Ön izleme web sitesini aç" at bounding box center [203, 54] width 63 height 10
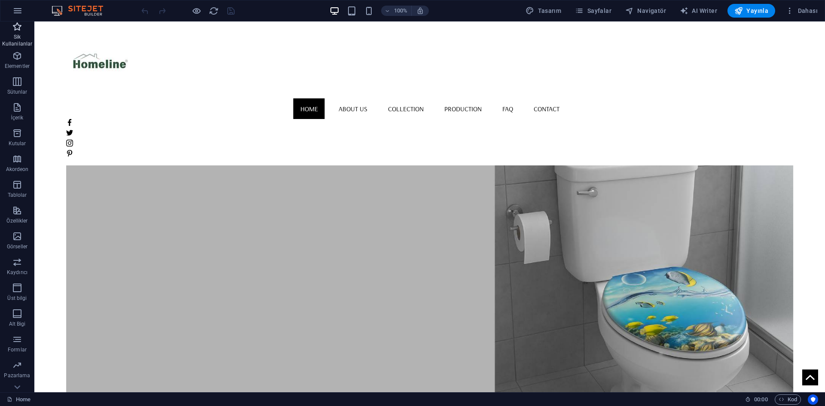
click at [18, 29] on icon "button" at bounding box center [17, 26] width 10 height 10
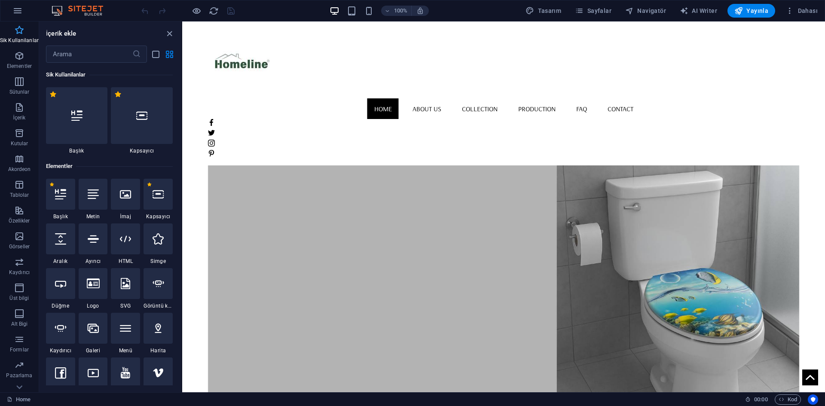
click at [18, 29] on icon "button" at bounding box center [19, 30] width 10 height 10
click at [17, 15] on icon "button" at bounding box center [17, 11] width 10 height 10
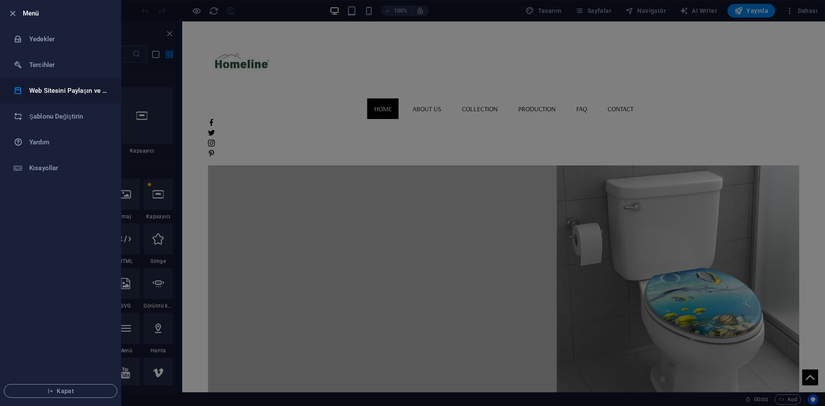
click at [92, 92] on h6 "Web Sitesini Paylaşın ve [GEOGRAPHIC_DATA]" at bounding box center [68, 90] width 79 height 10
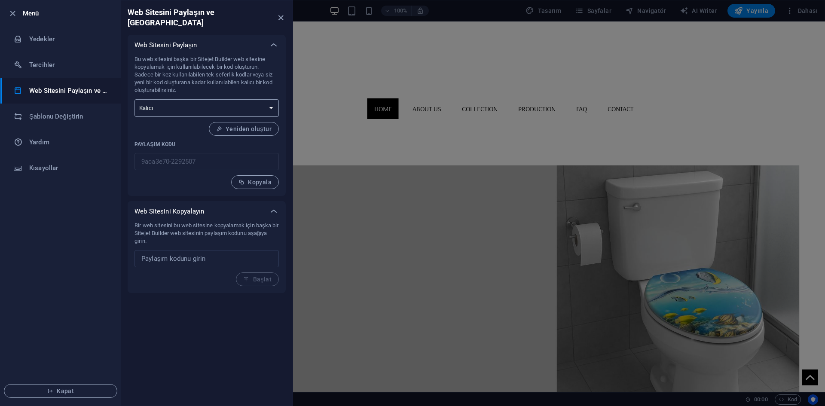
click at [256, 99] on select "Tek seferlik Kalıcı" at bounding box center [206, 108] width 144 height 18
click at [134, 99] on select "Tek seferlik Kalıcı" at bounding box center [206, 108] width 144 height 18
click at [191, 252] on input "text" at bounding box center [206, 258] width 144 height 17
click at [282, 16] on icon "close" at bounding box center [281, 18] width 10 height 10
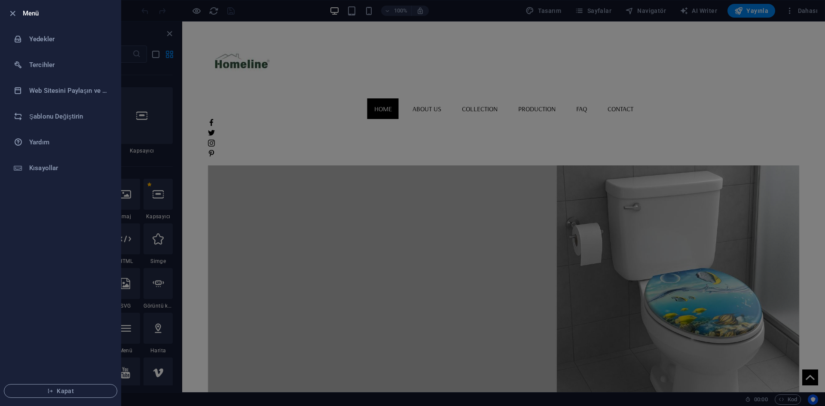
click at [780, 6] on div at bounding box center [412, 203] width 825 height 406
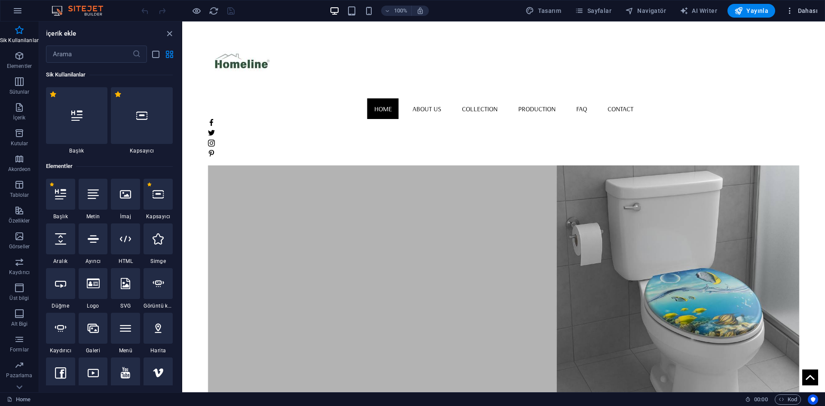
click at [793, 12] on icon "button" at bounding box center [789, 10] width 9 height 9
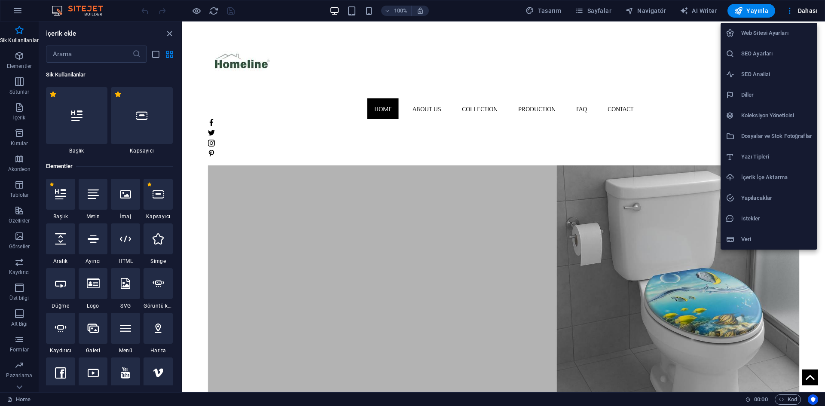
click at [786, 28] on h6 "Web Sitesi Ayarları" at bounding box center [776, 33] width 71 height 10
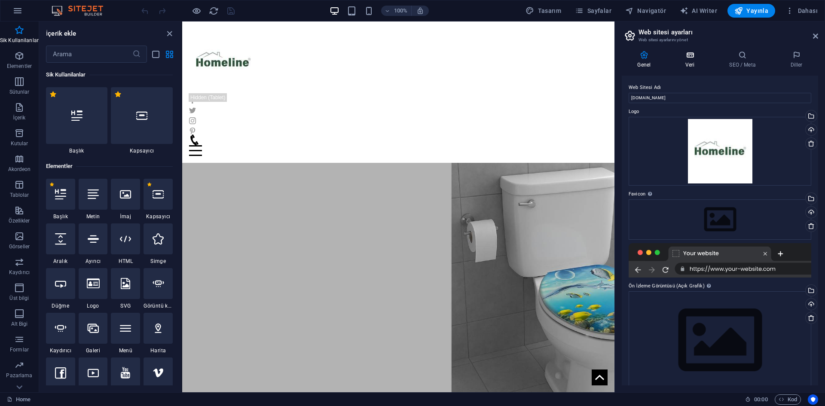
click at [685, 54] on icon at bounding box center [690, 55] width 40 height 9
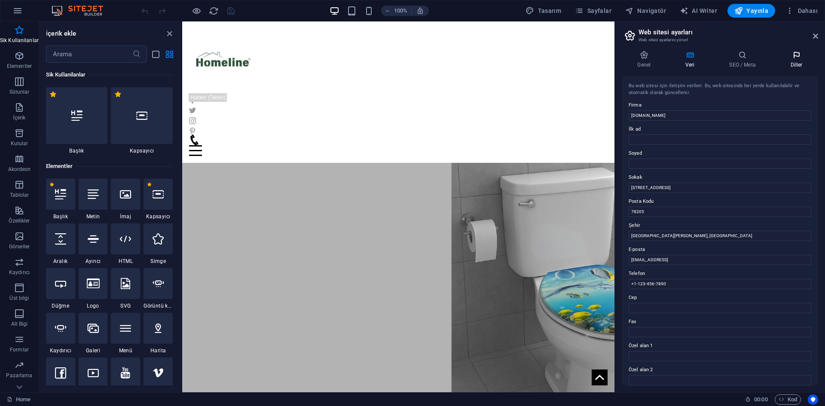
click at [800, 55] on icon at bounding box center [795, 55] width 43 height 9
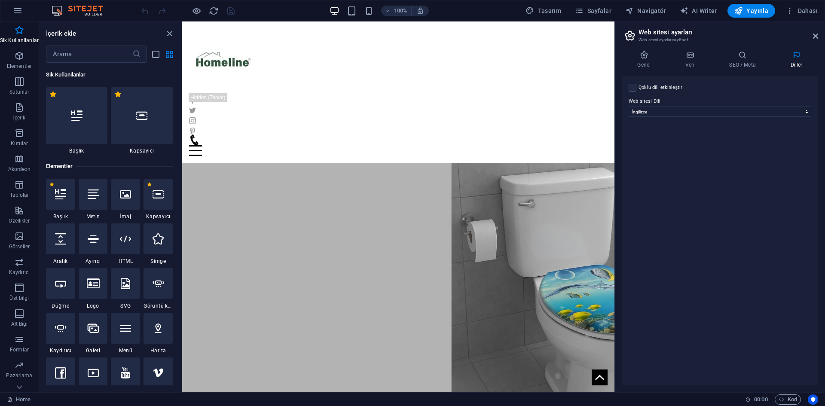
click at [821, 33] on aside "Web sitesi ayarları Web sitesi ayarlarını yönet Genel Veri SEO / Meta Diller We…" at bounding box center [719, 206] width 210 height 371
click at [815, 37] on icon at bounding box center [815, 36] width 5 height 7
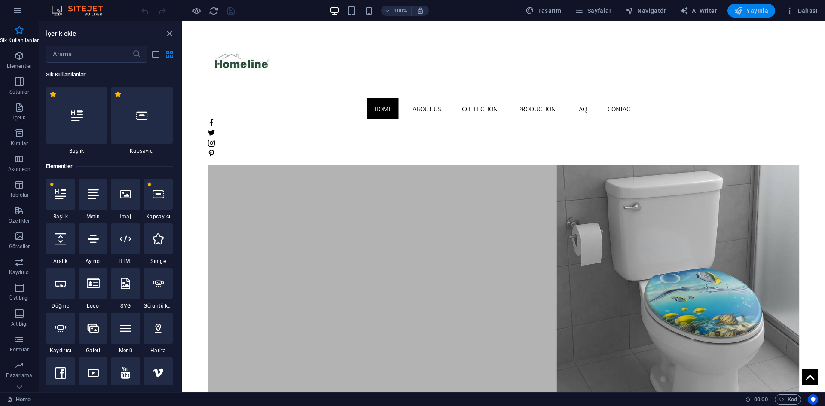
click at [747, 11] on span "Yayınla" at bounding box center [751, 10] width 34 height 9
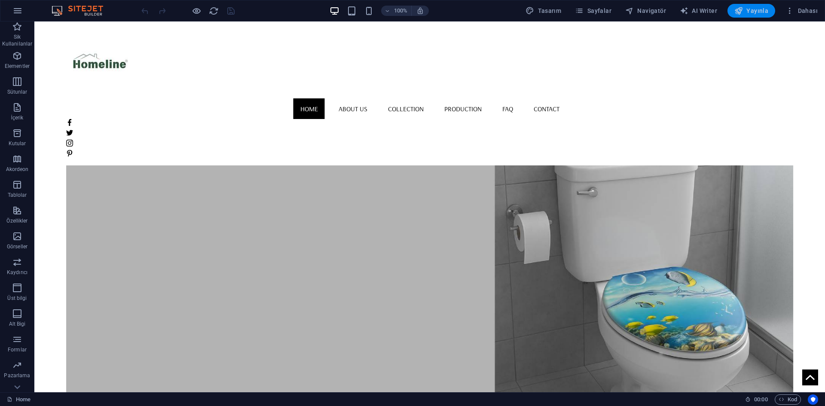
click at [747, 11] on span "Yayınla" at bounding box center [751, 10] width 34 height 9
click at [20, 12] on icon "button" at bounding box center [17, 11] width 10 height 10
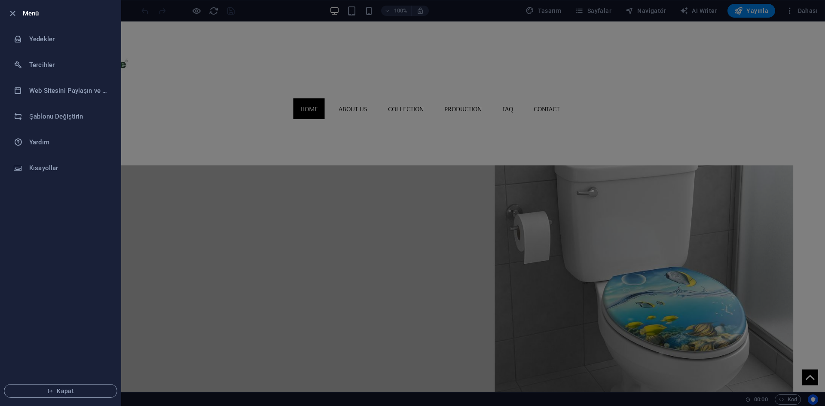
click at [241, 76] on div at bounding box center [412, 203] width 825 height 406
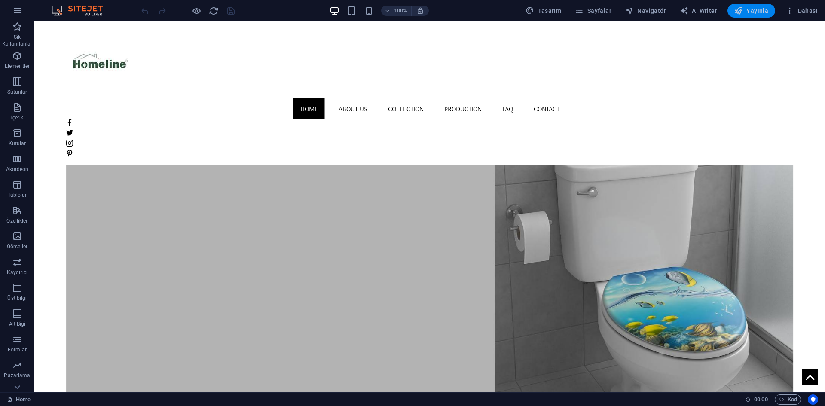
click at [756, 8] on span "Yayınla" at bounding box center [751, 10] width 34 height 9
